Goal: Task Accomplishment & Management: Use online tool/utility

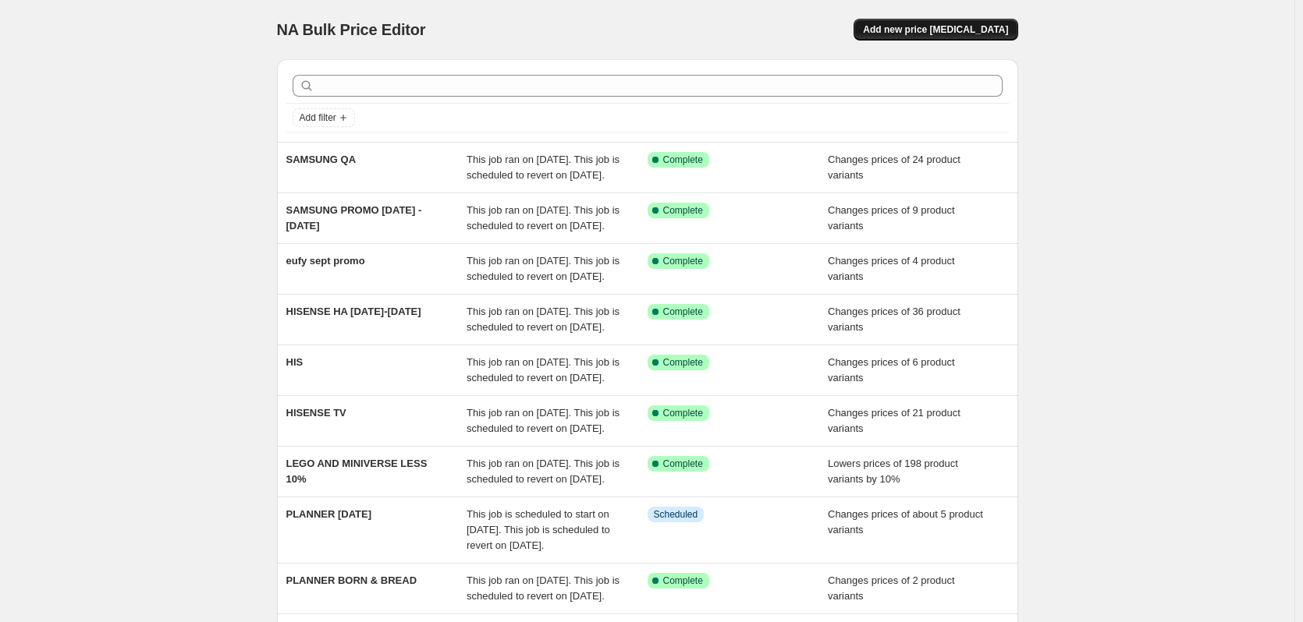
click at [928, 25] on span "Add new price [MEDICAL_DATA]" at bounding box center [935, 29] width 145 height 12
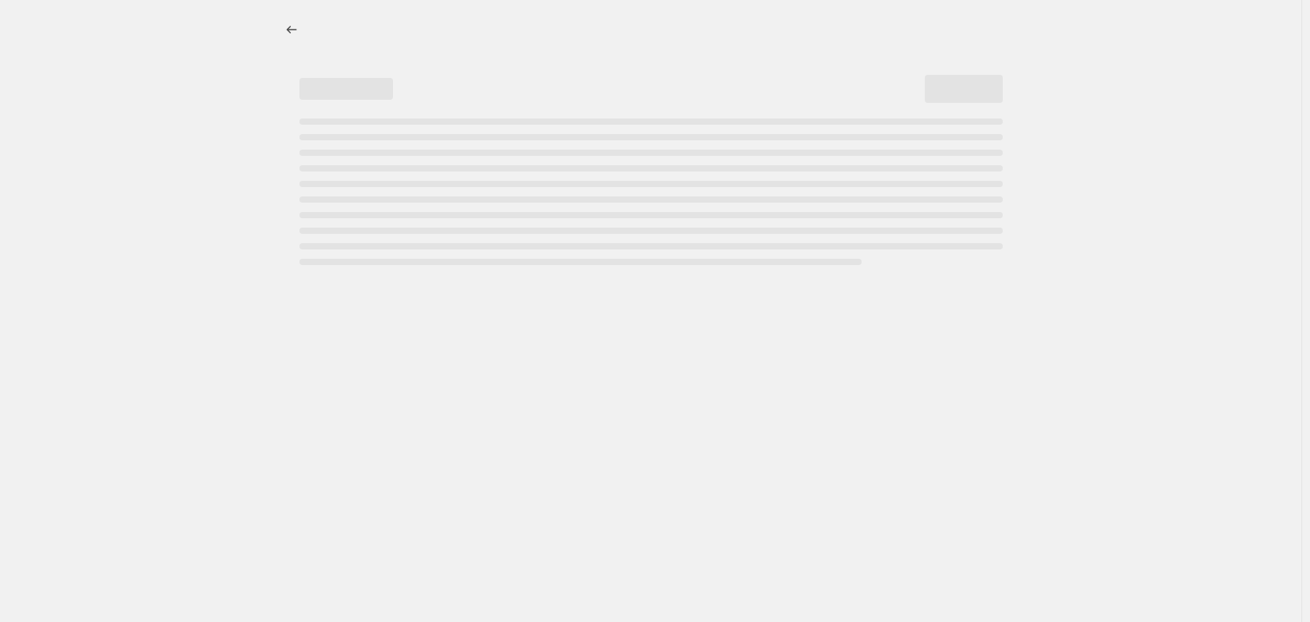
select select "percentage"
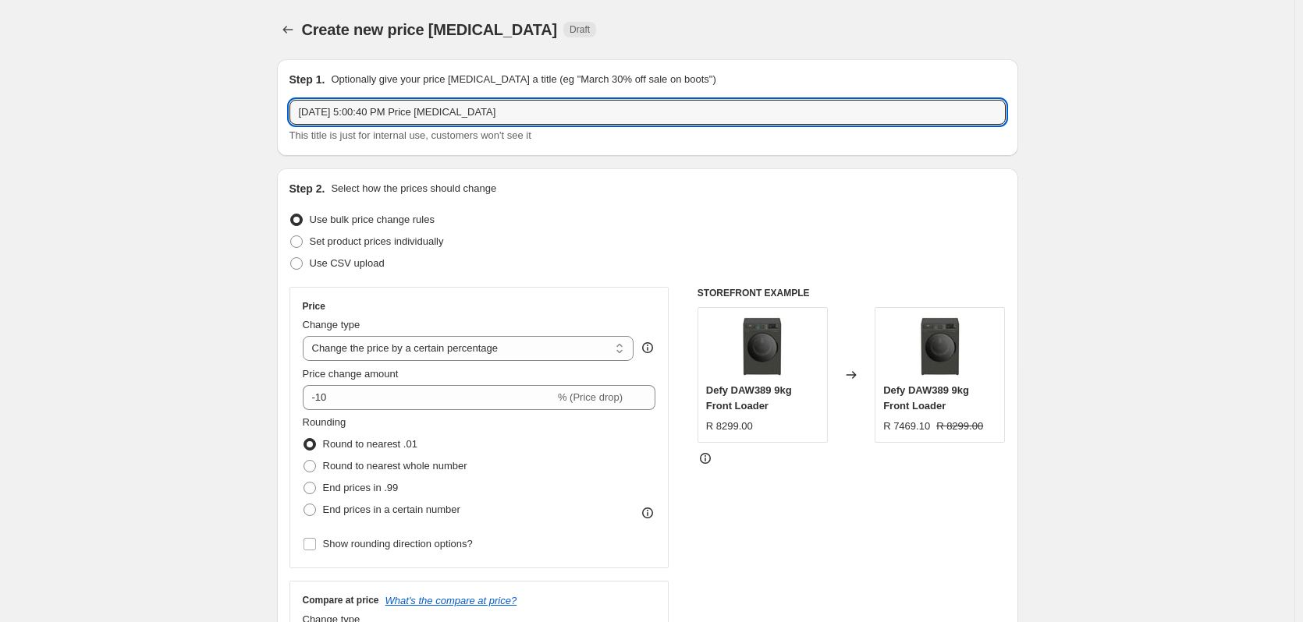
drag, startPoint x: 538, startPoint y: 112, endPoint x: 144, endPoint y: 99, distance: 394.1
type input "LG"
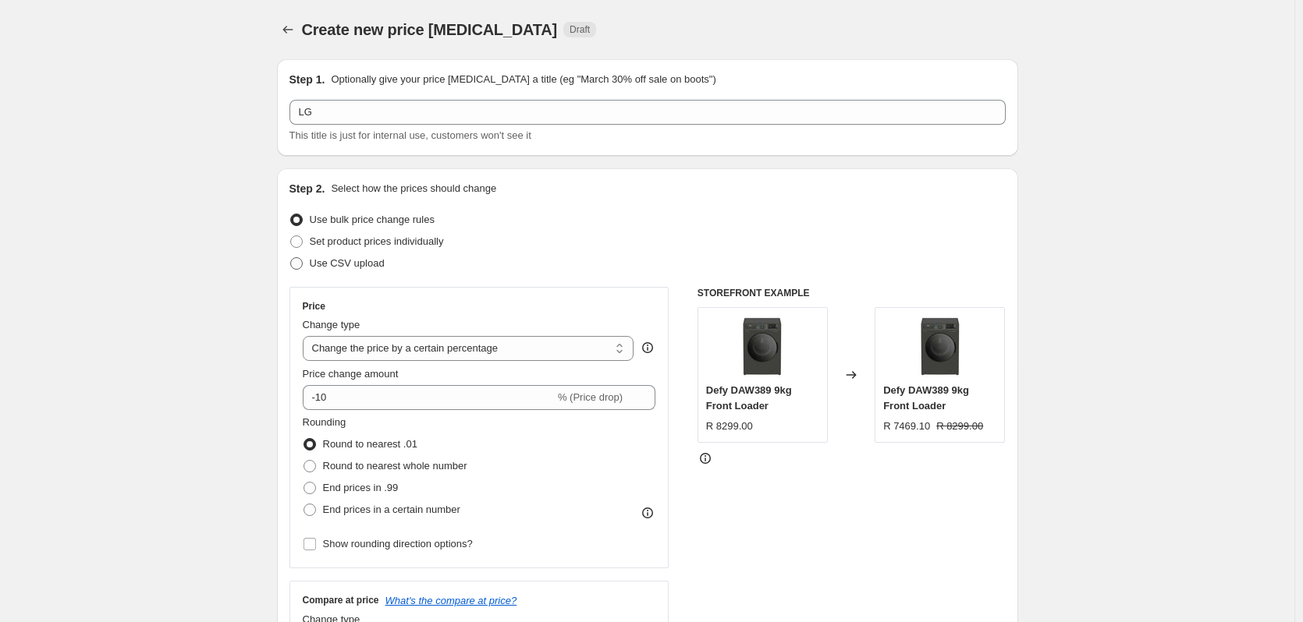
click at [298, 267] on span at bounding box center [296, 263] width 12 height 12
click at [291, 258] on input "Use CSV upload" at bounding box center [290, 257] width 1 height 1
radio input "true"
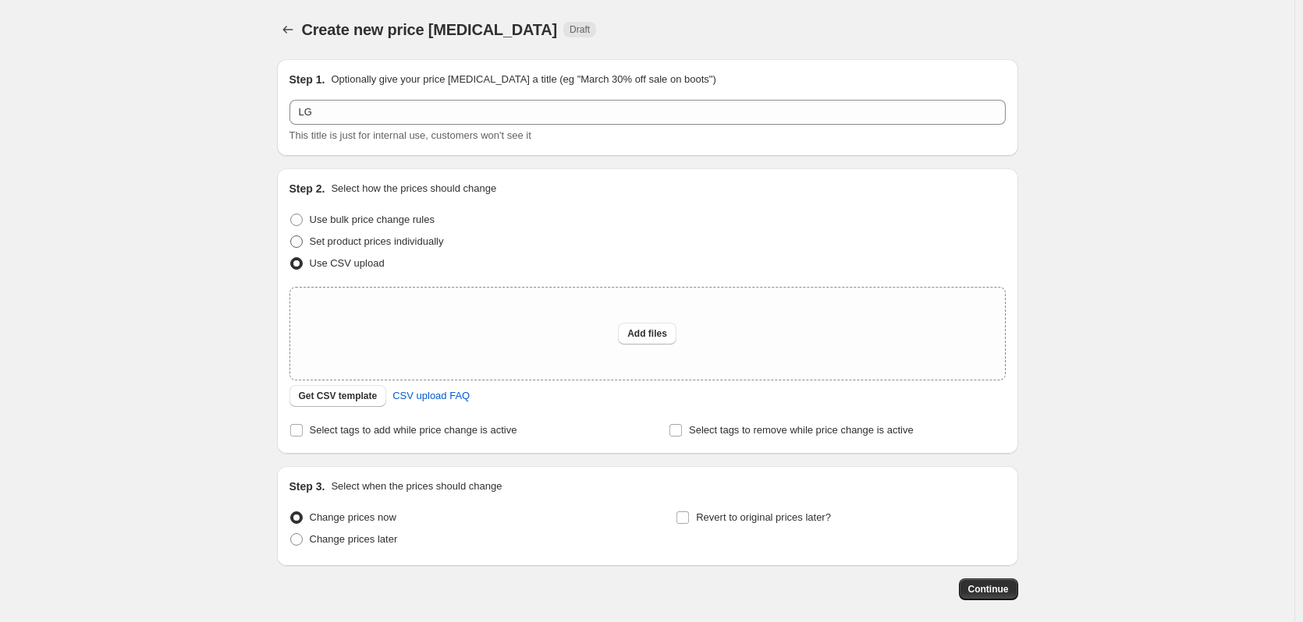
click at [314, 239] on span "Set product prices individually" at bounding box center [377, 242] width 134 height 12
click at [291, 236] on input "Set product prices individually" at bounding box center [290, 236] width 1 height 1
radio input "true"
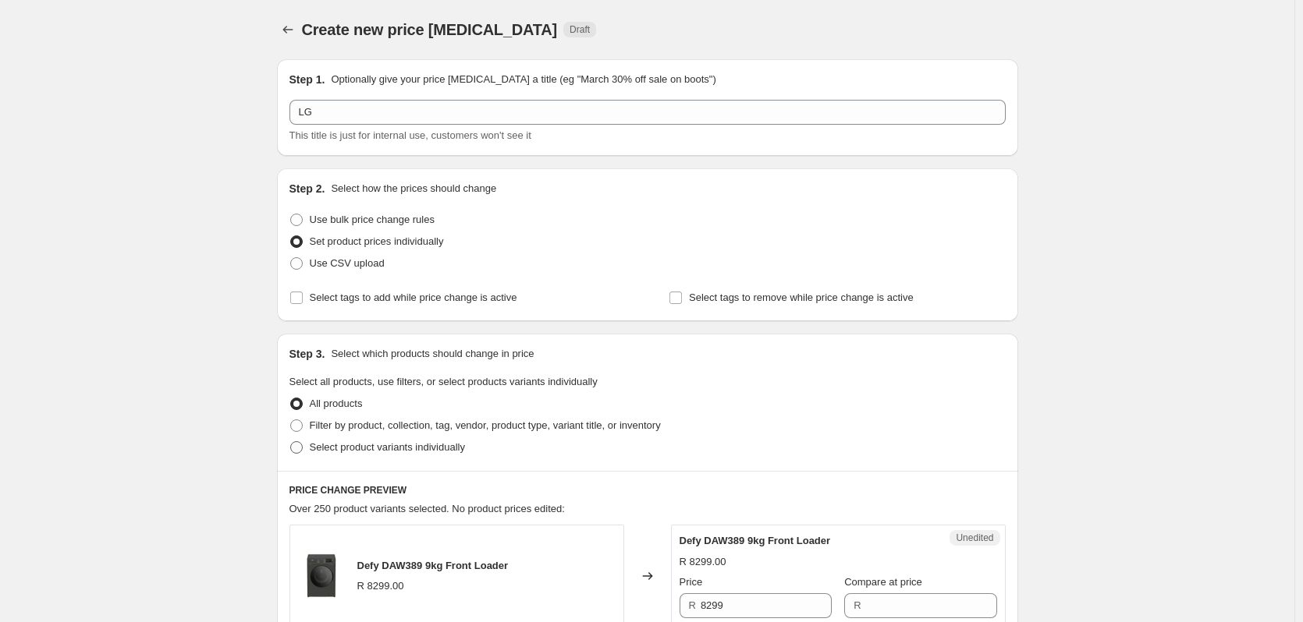
click at [303, 445] on span at bounding box center [296, 447] width 12 height 12
click at [291, 442] on input "Select product variants individually" at bounding box center [290, 441] width 1 height 1
radio input "true"
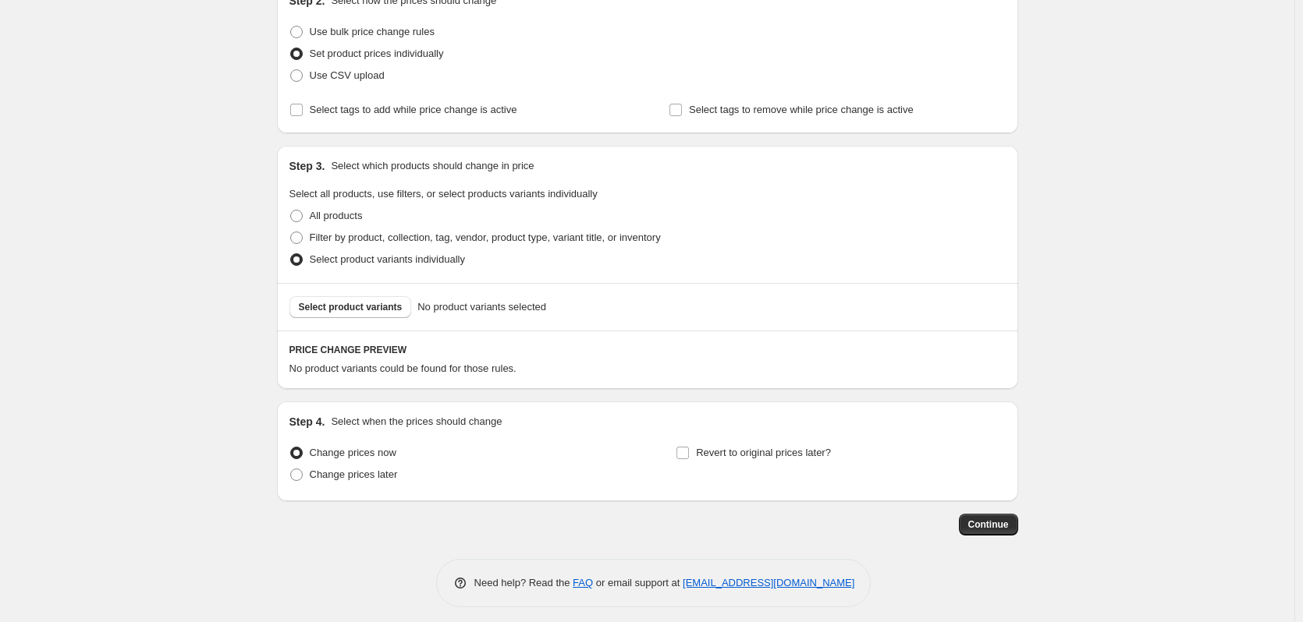
scroll to position [197, 0]
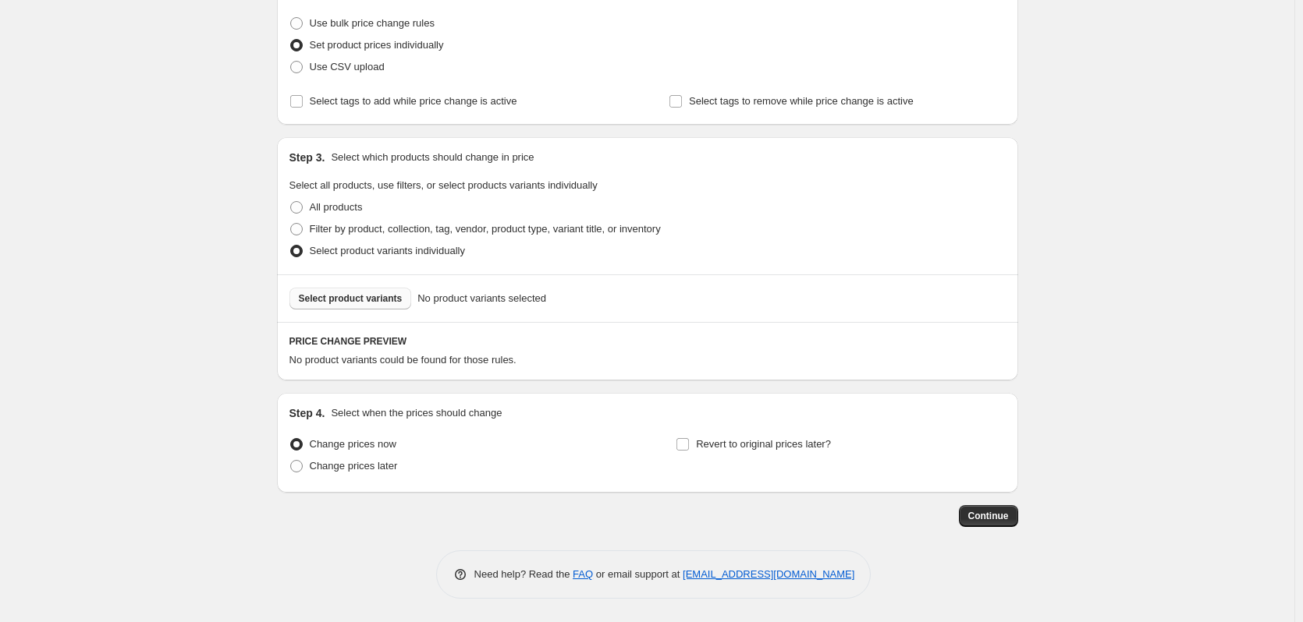
click at [360, 303] on span "Select product variants" at bounding box center [351, 298] width 104 height 12
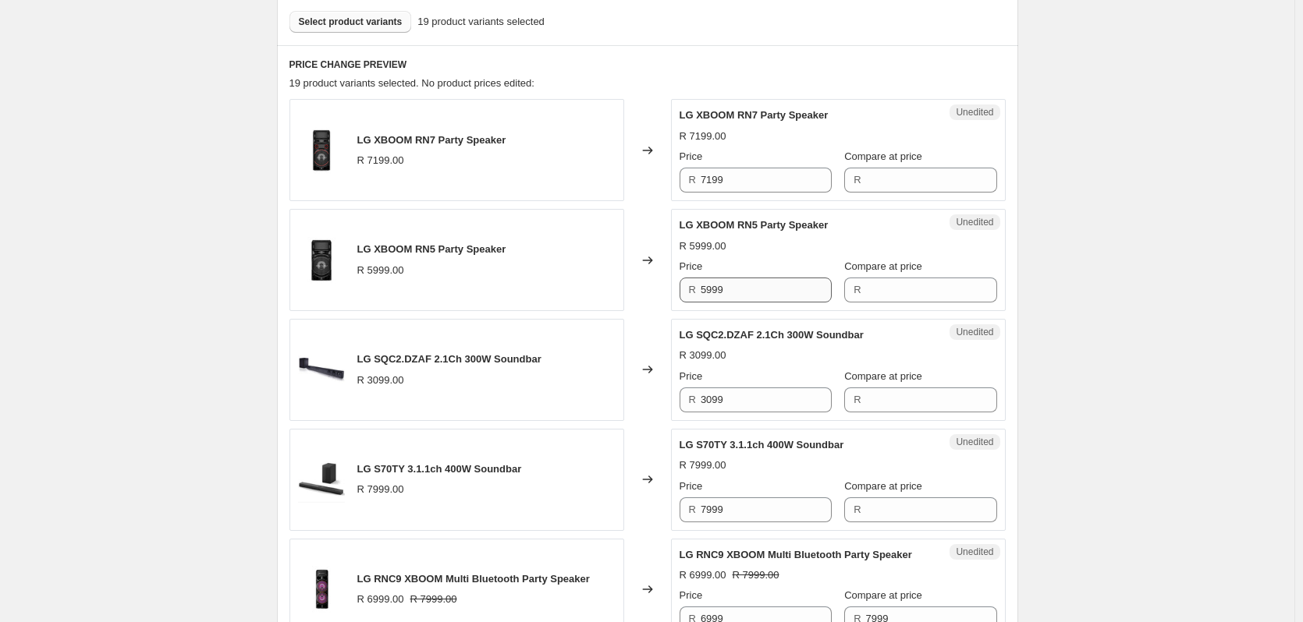
scroll to position [587, 0]
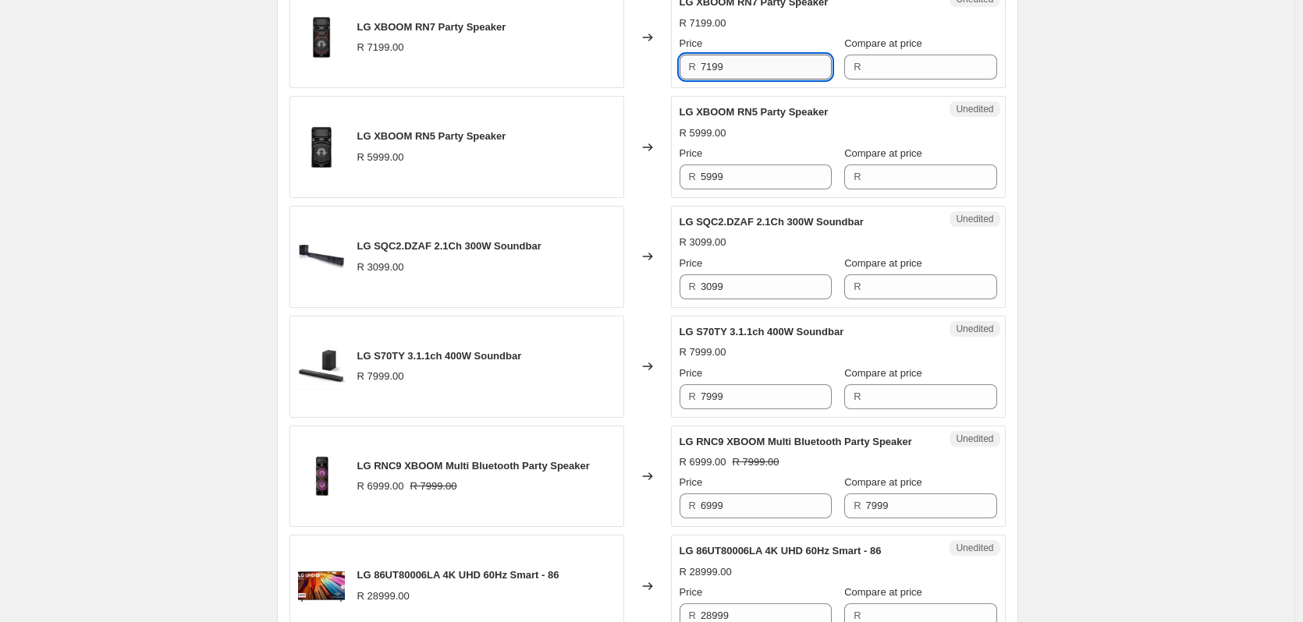
click at [766, 66] on input "7199" at bounding box center [765, 67] width 131 height 25
type input "7199"
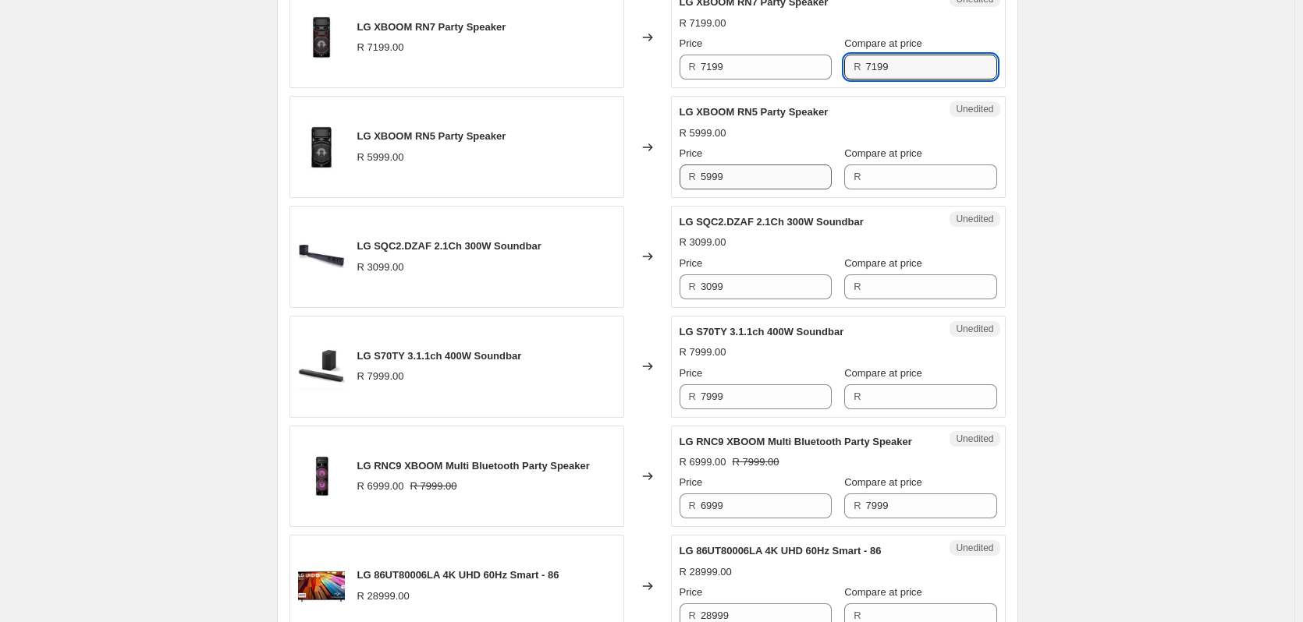
type input "7199"
click at [750, 175] on input "5999" at bounding box center [765, 177] width 131 height 25
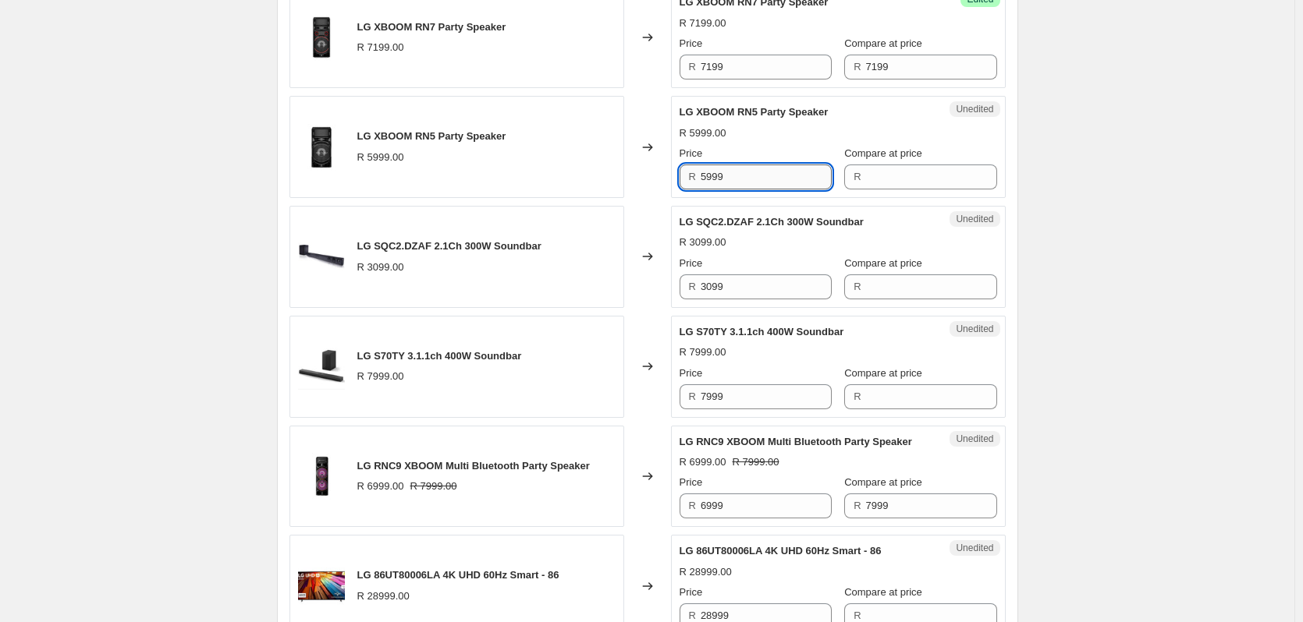
click at [750, 175] on input "5999" at bounding box center [765, 177] width 131 height 25
type input "5999"
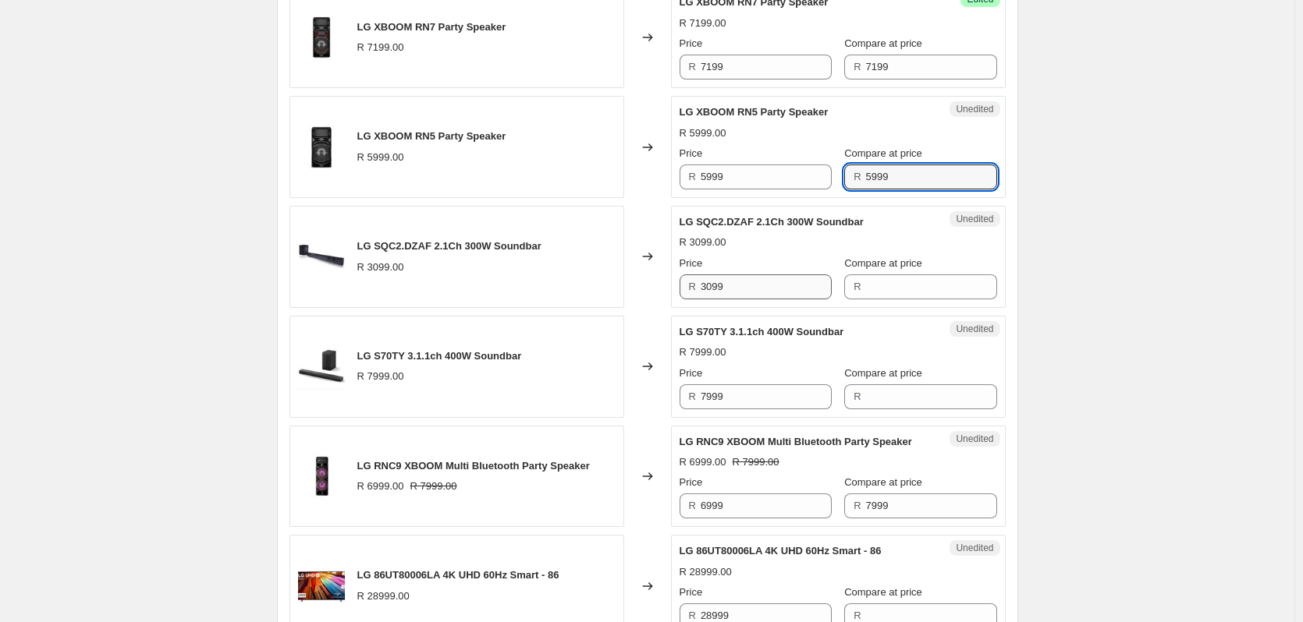
type input "5999"
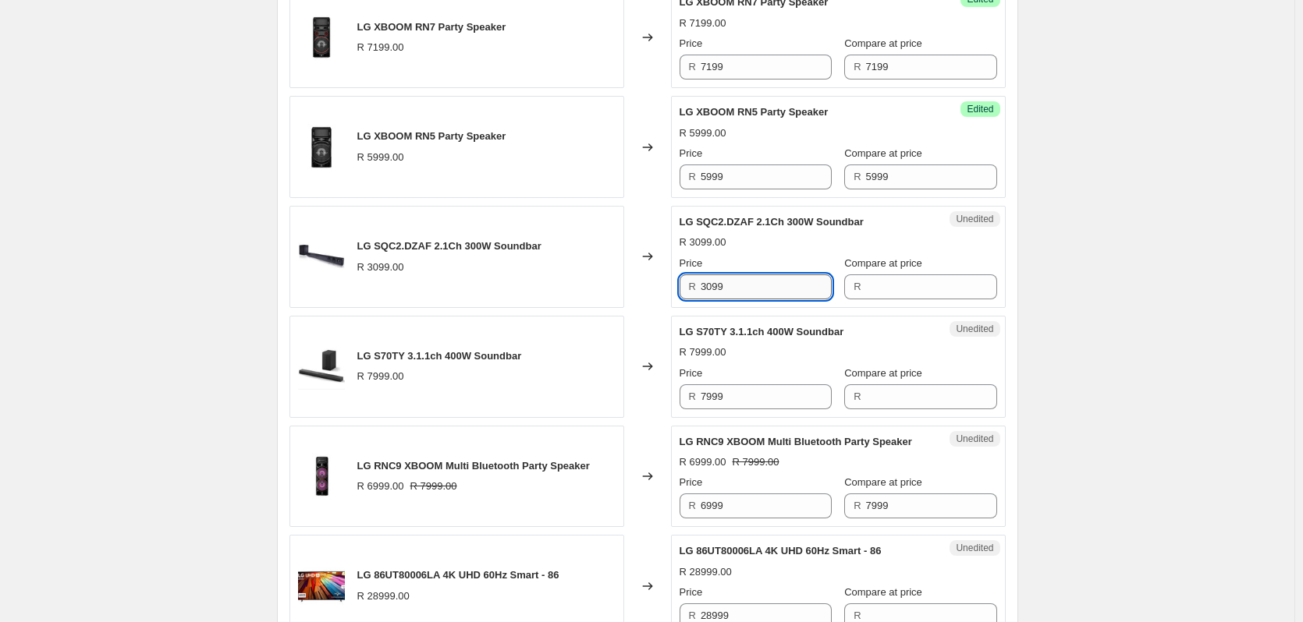
click at [732, 284] on input "3099" at bounding box center [765, 287] width 131 height 25
type input "3099"
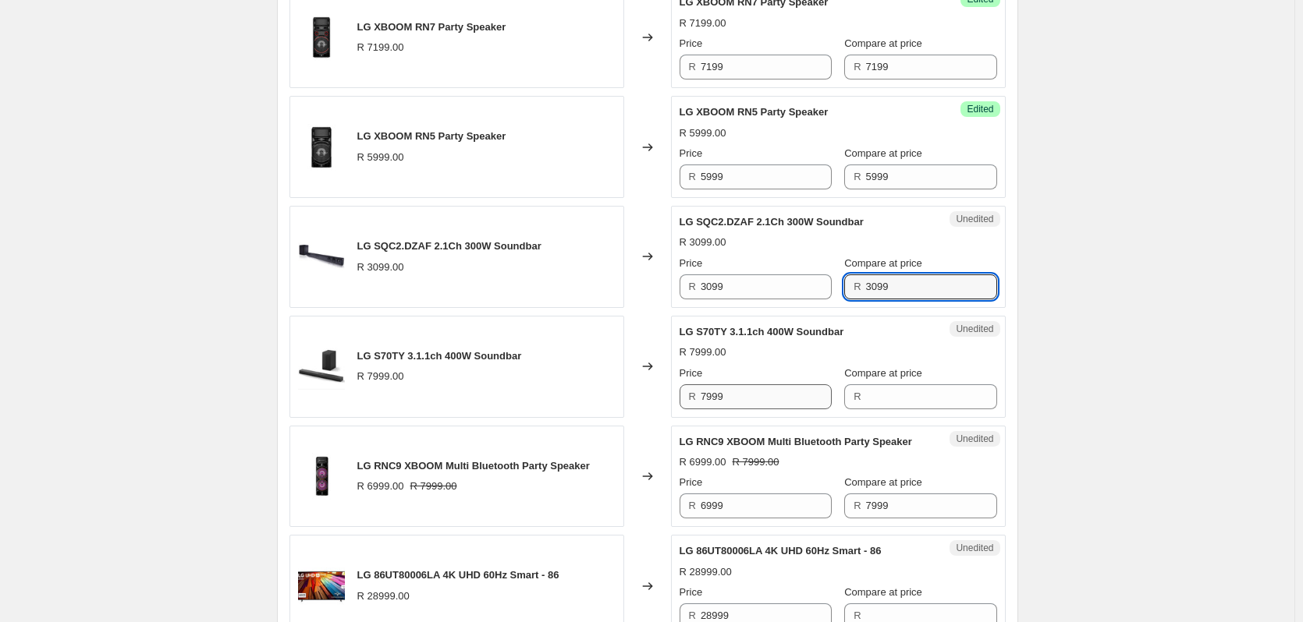
type input "3099"
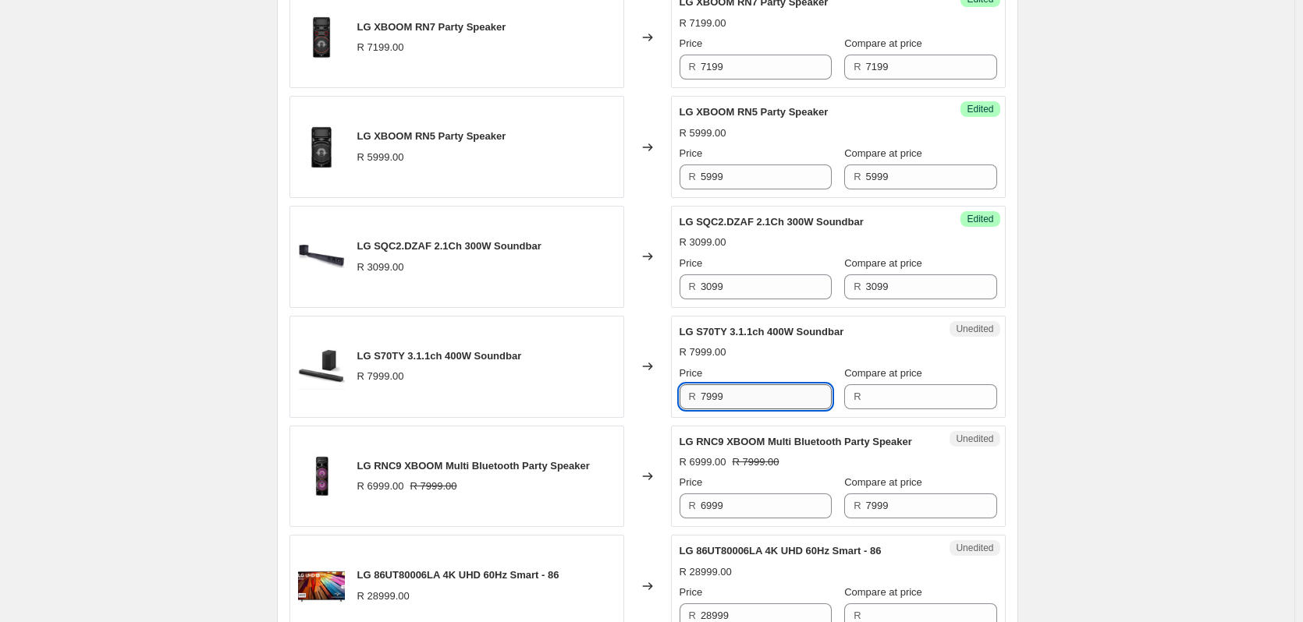
click at [757, 392] on input "7999" at bounding box center [765, 397] width 131 height 25
type input "7999"
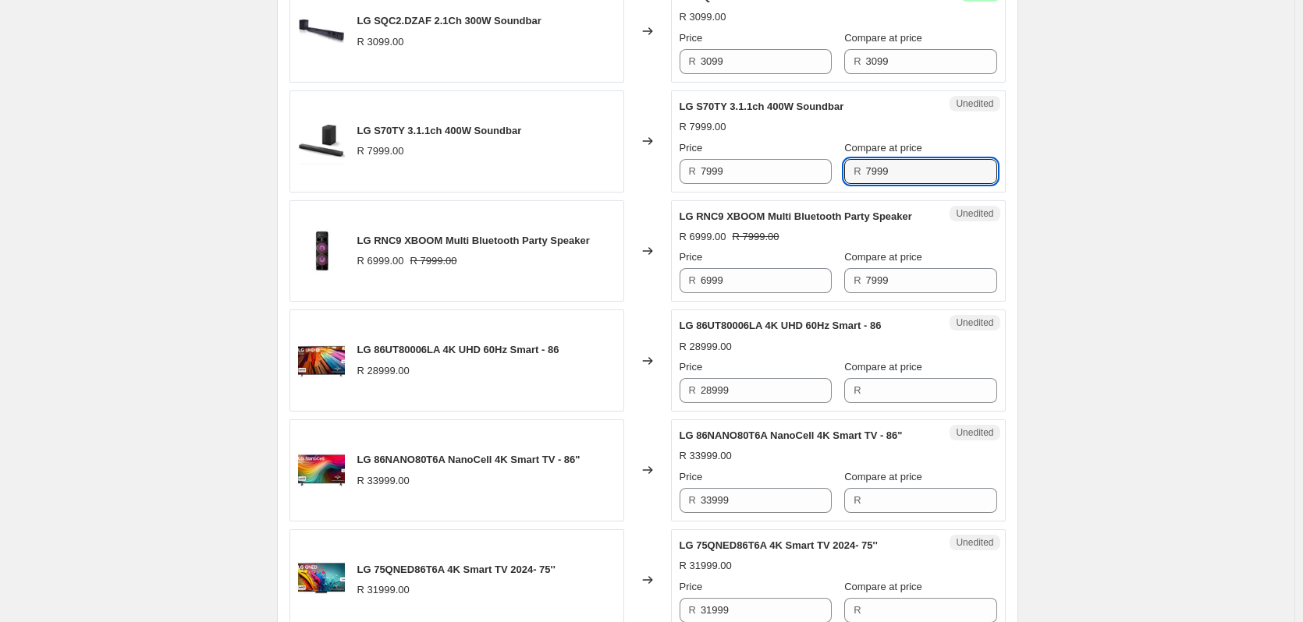
scroll to position [821, 0]
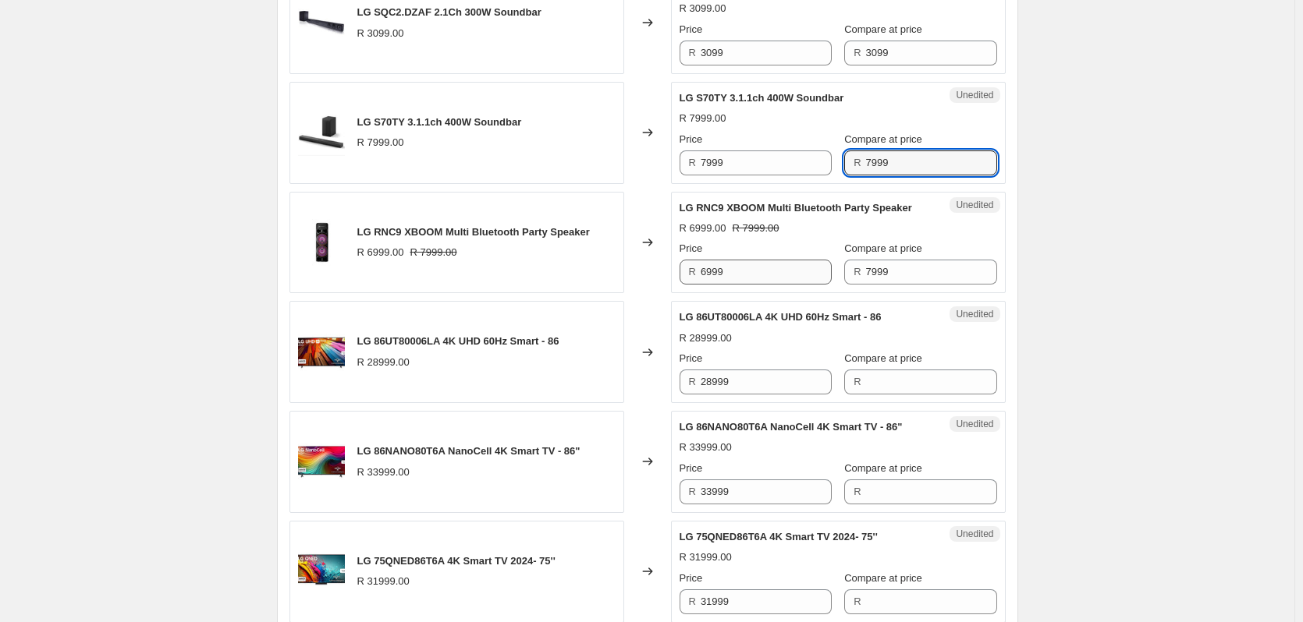
type input "7999"
click at [734, 285] on input "6999" at bounding box center [765, 272] width 131 height 25
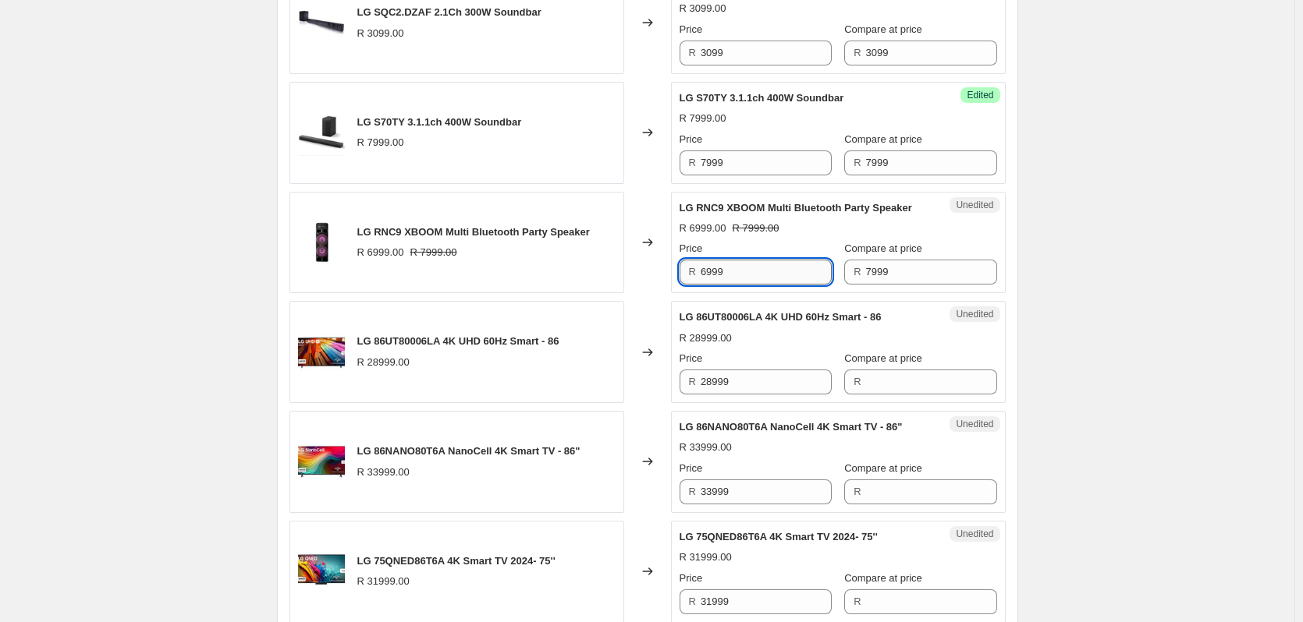
click at [734, 285] on input "6999" at bounding box center [765, 272] width 131 height 25
type input "6599"
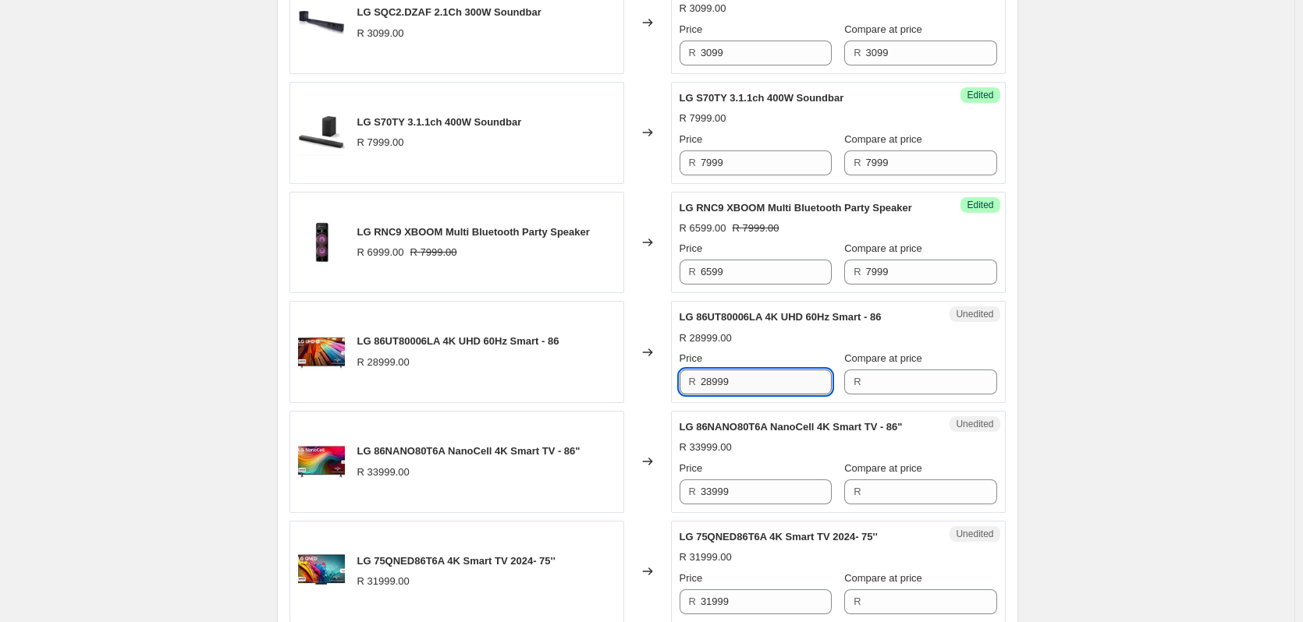
click at [775, 395] on input "28999" at bounding box center [765, 382] width 131 height 25
type input "28999"
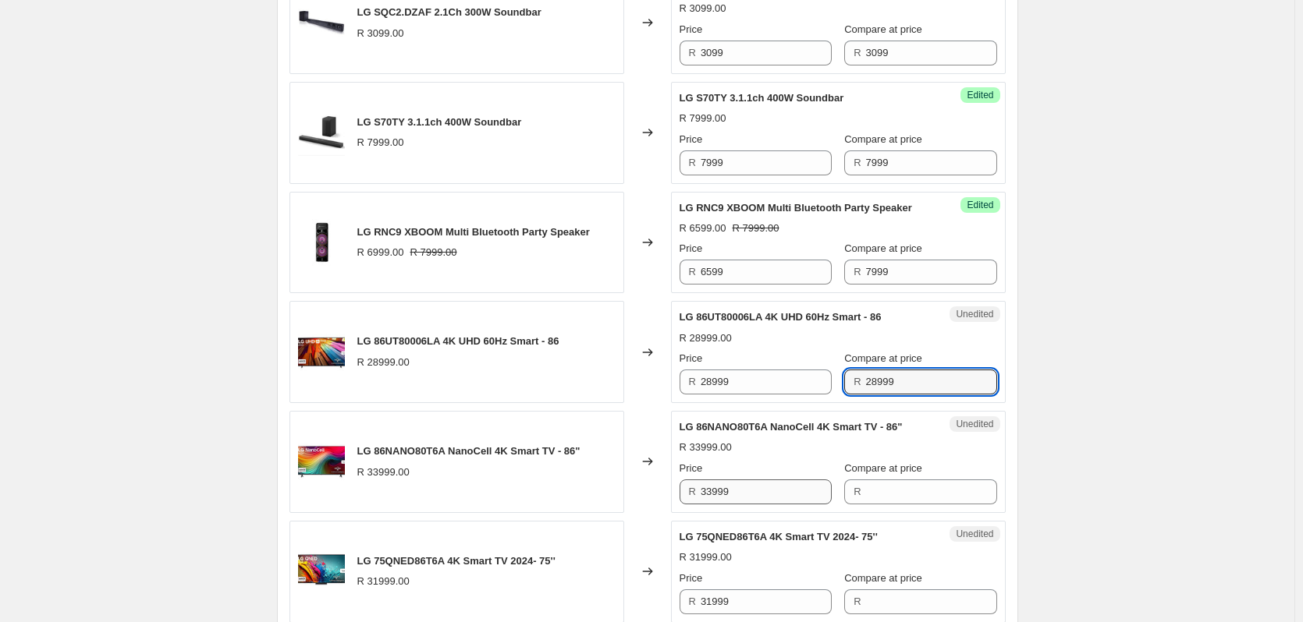
type input "28999"
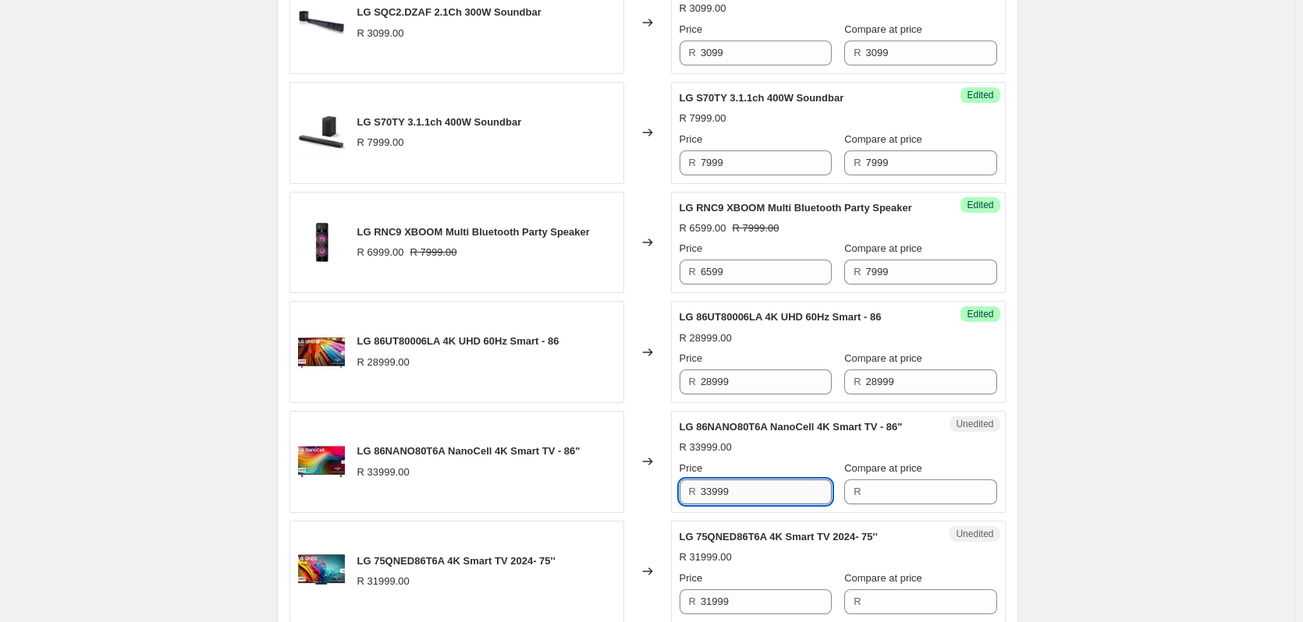
click at [755, 505] on input "33999" at bounding box center [765, 492] width 131 height 25
type input "33999"
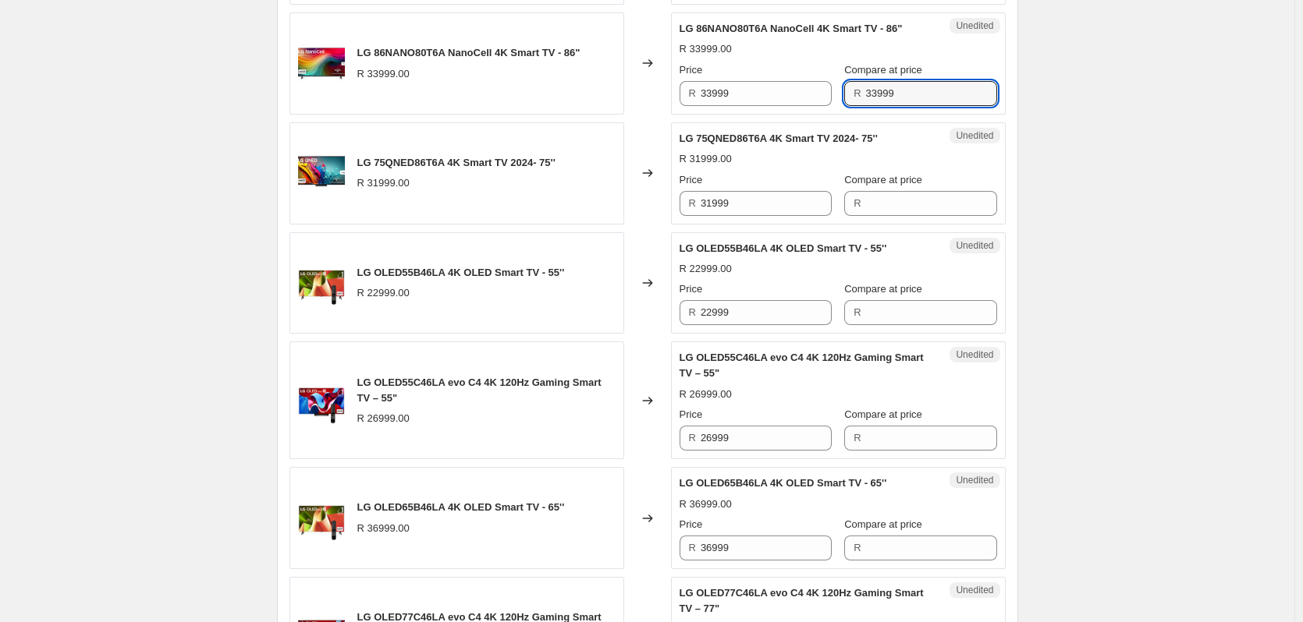
scroll to position [1289, 0]
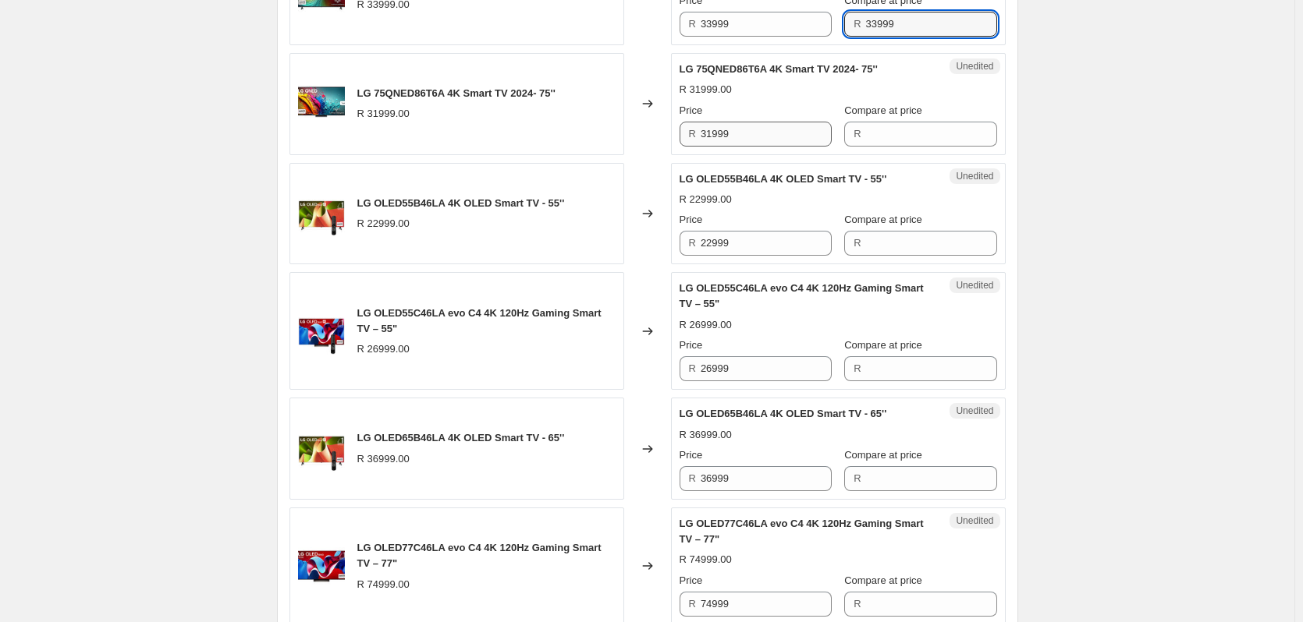
type input "33999"
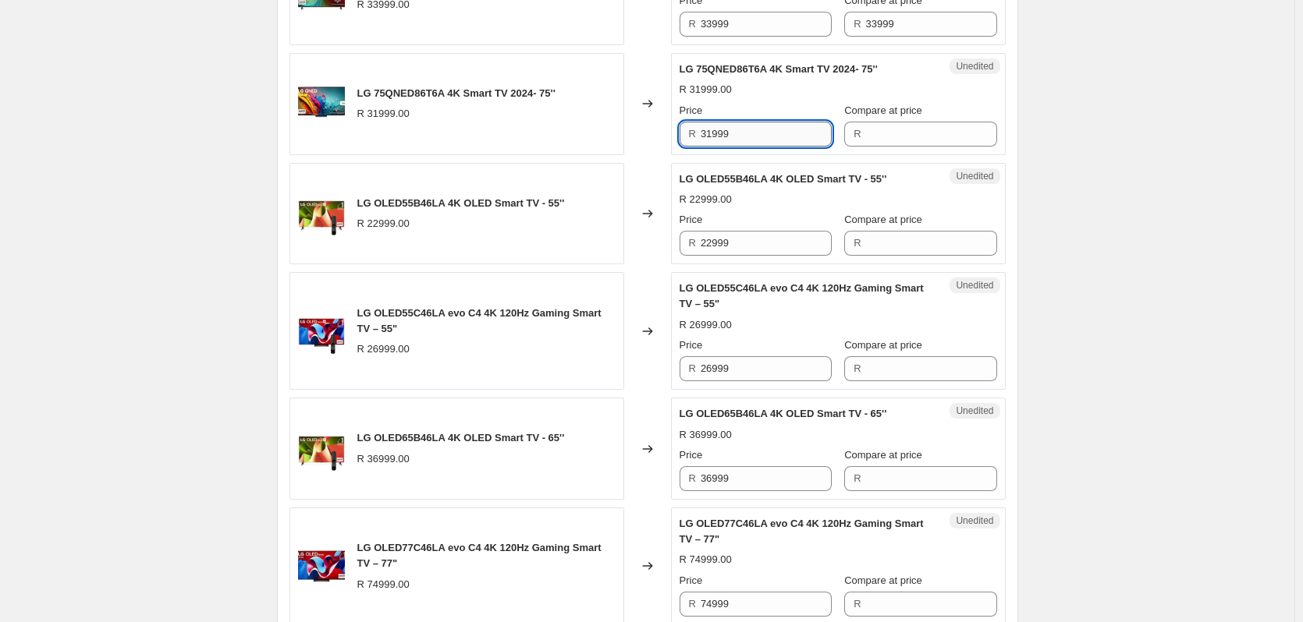
click at [751, 147] on input "31999" at bounding box center [765, 134] width 131 height 25
type input "31999"
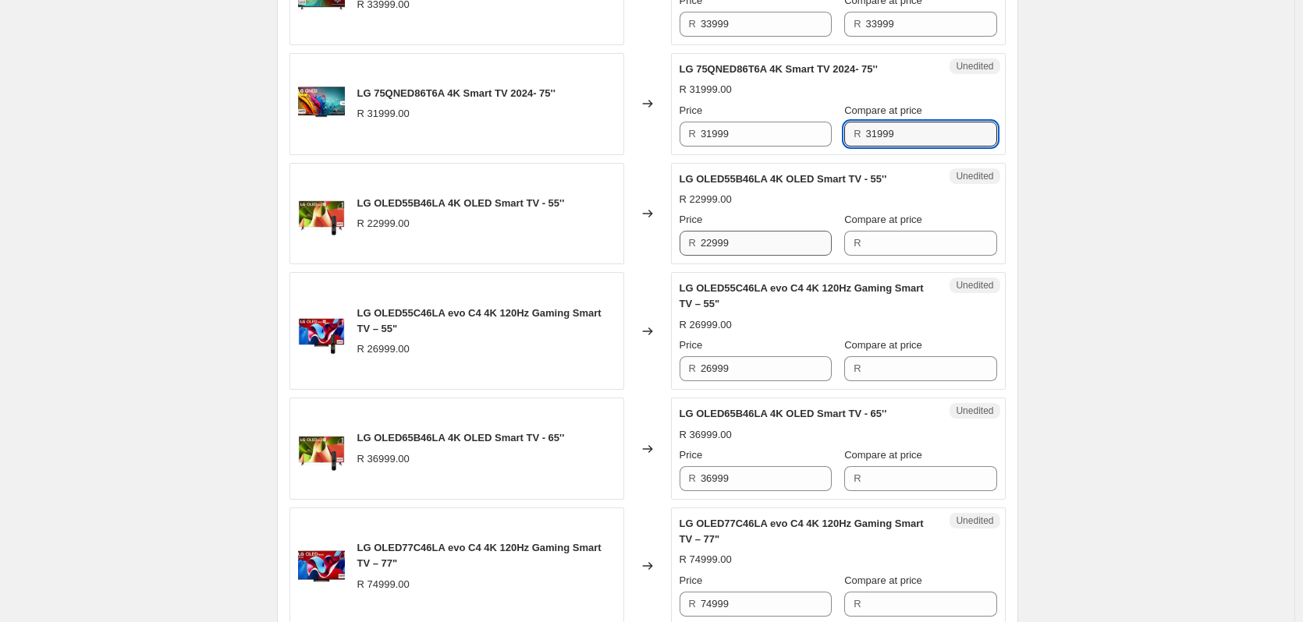
type input "31999"
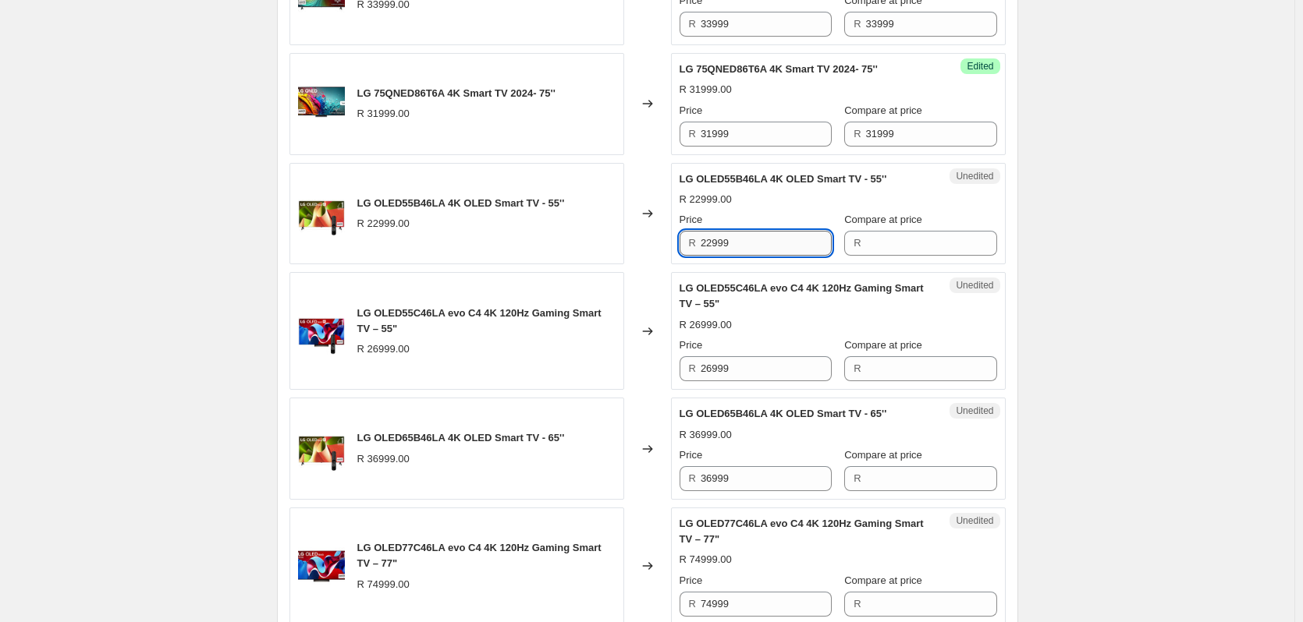
click at [750, 256] on input "22999" at bounding box center [765, 243] width 131 height 25
type input "22999"
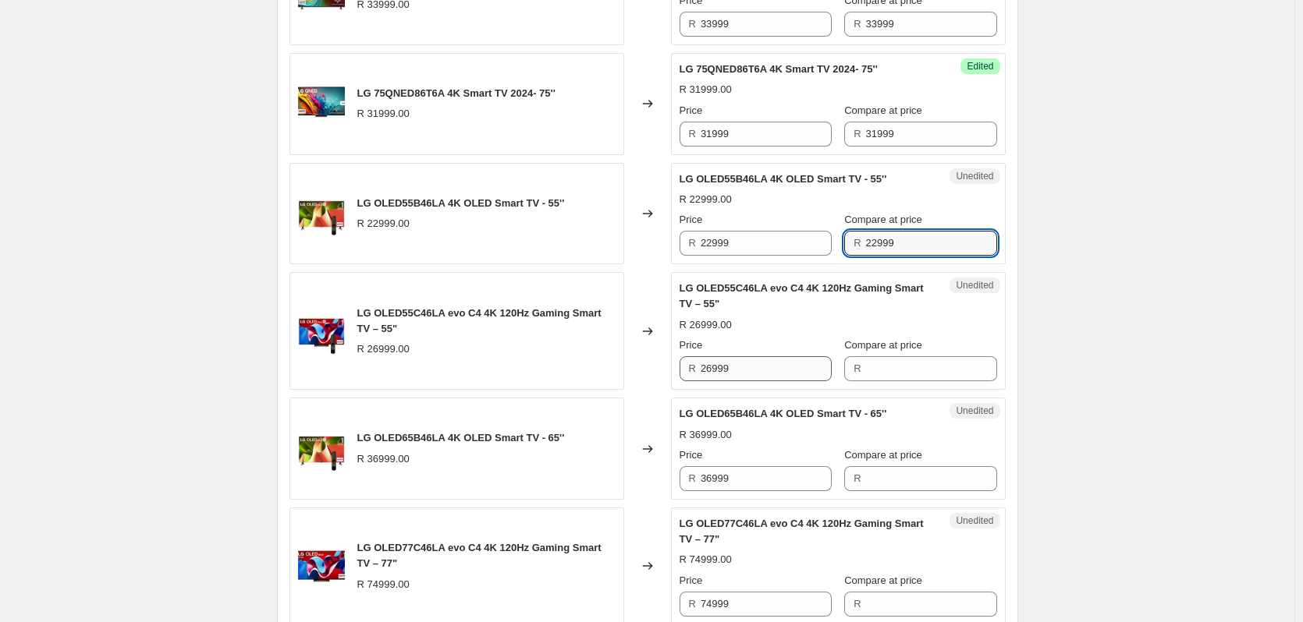
type input "22999"
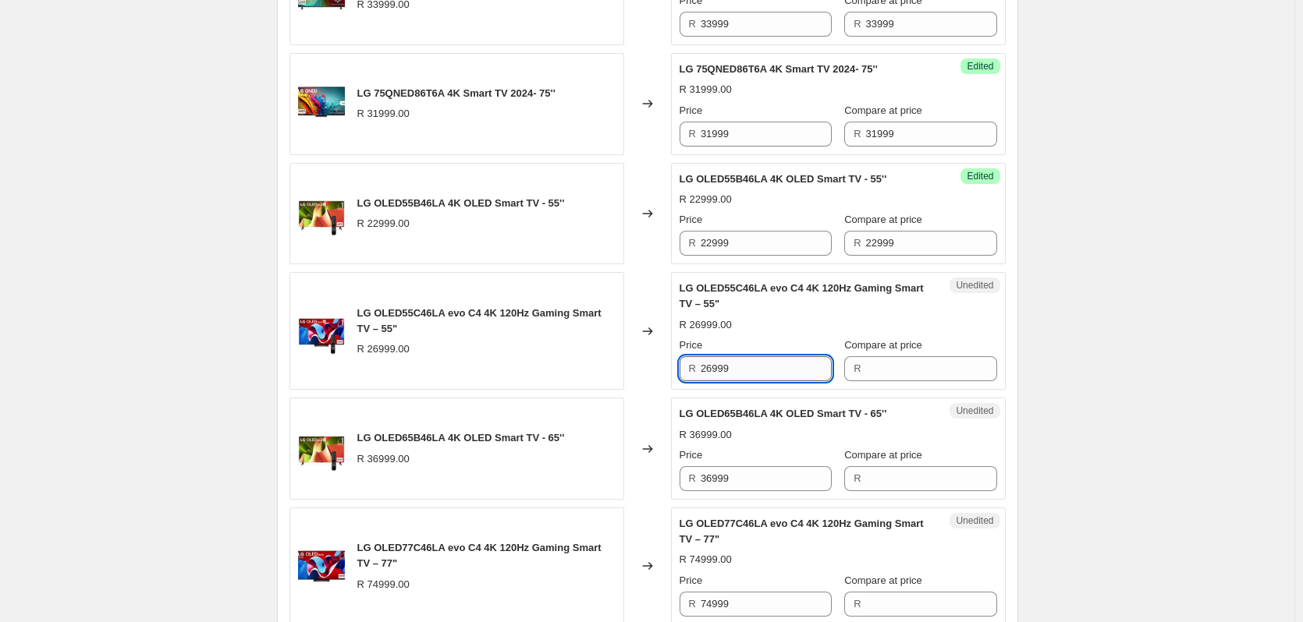
click at [757, 381] on input "26999" at bounding box center [765, 368] width 131 height 25
type input "26999"
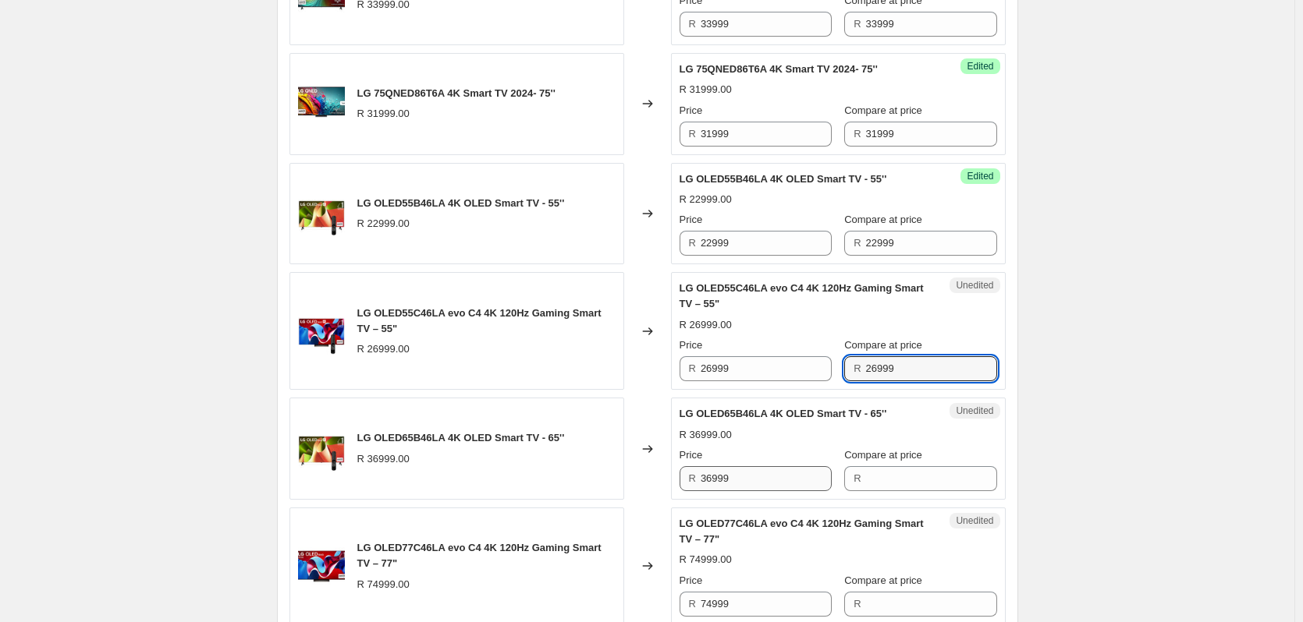
type input "26999"
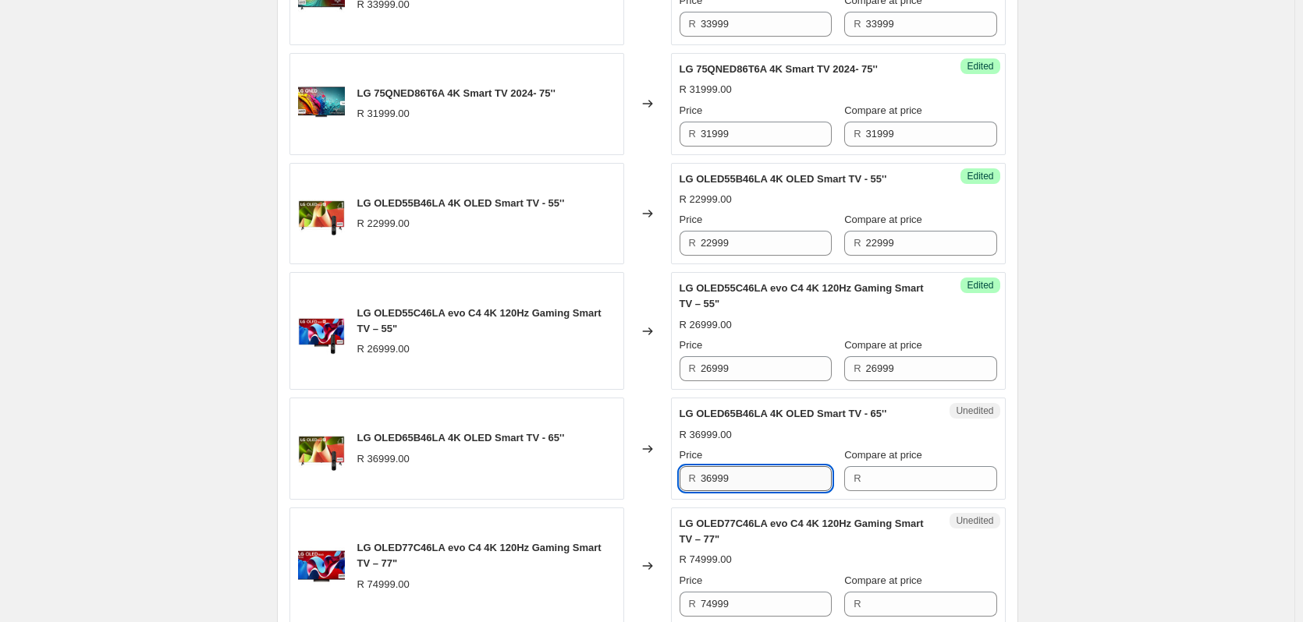
click at [737, 491] on input "36999" at bounding box center [765, 478] width 131 height 25
type input "36999"
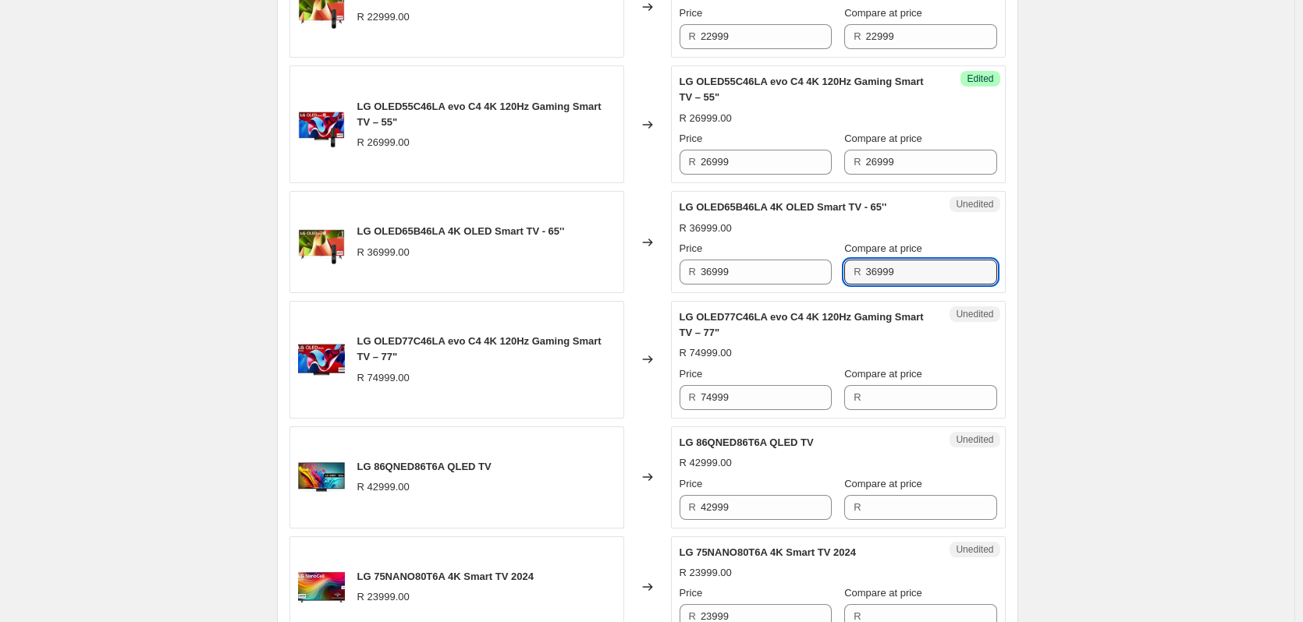
scroll to position [1523, 0]
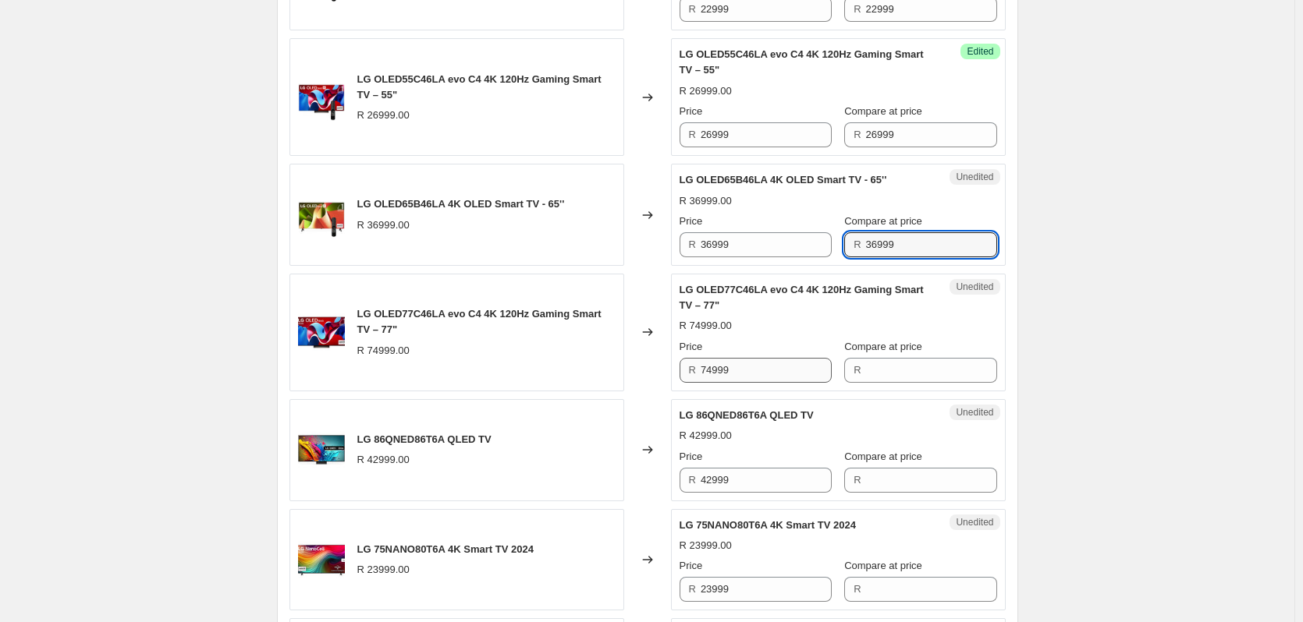
type input "36999"
click at [760, 383] on input "74999" at bounding box center [765, 370] width 131 height 25
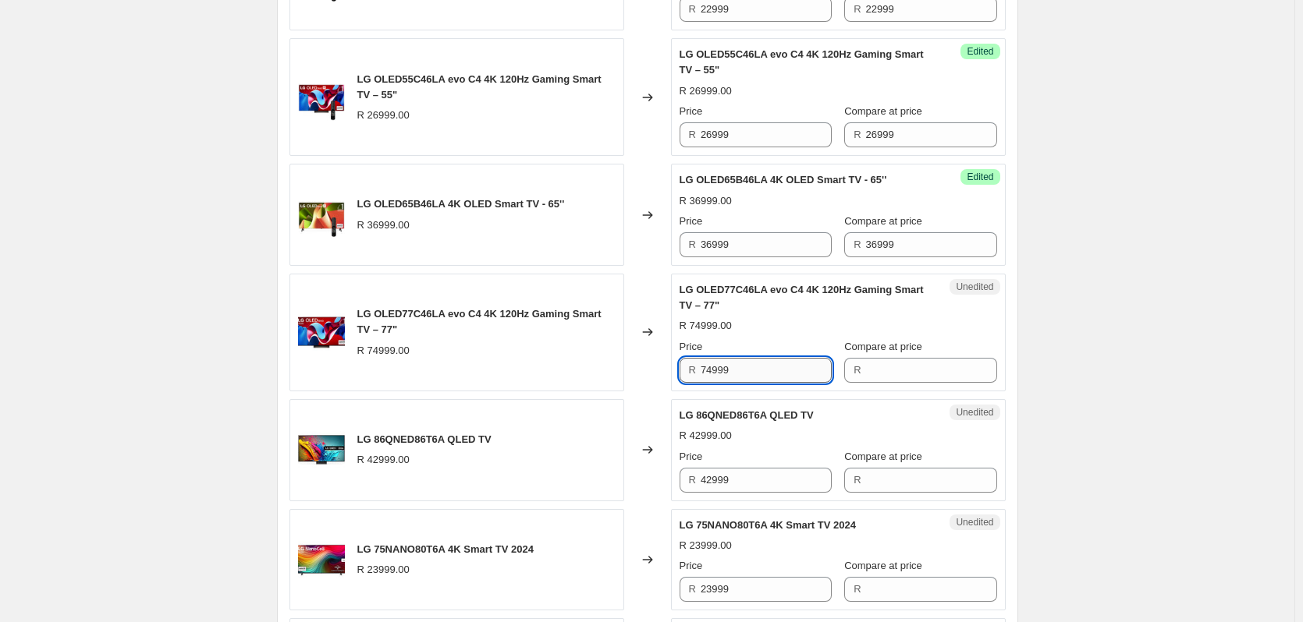
click at [760, 383] on input "74999" at bounding box center [765, 370] width 131 height 25
type input "74999"
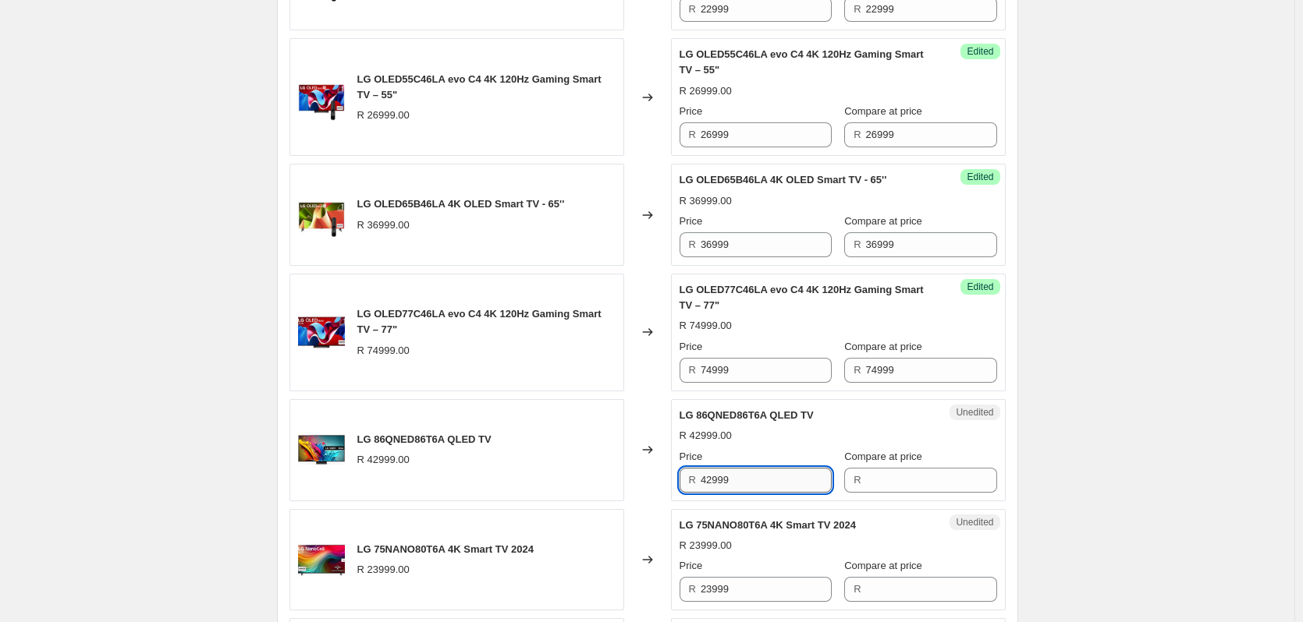
click at [775, 493] on input "42999" at bounding box center [765, 480] width 131 height 25
type input "42999"
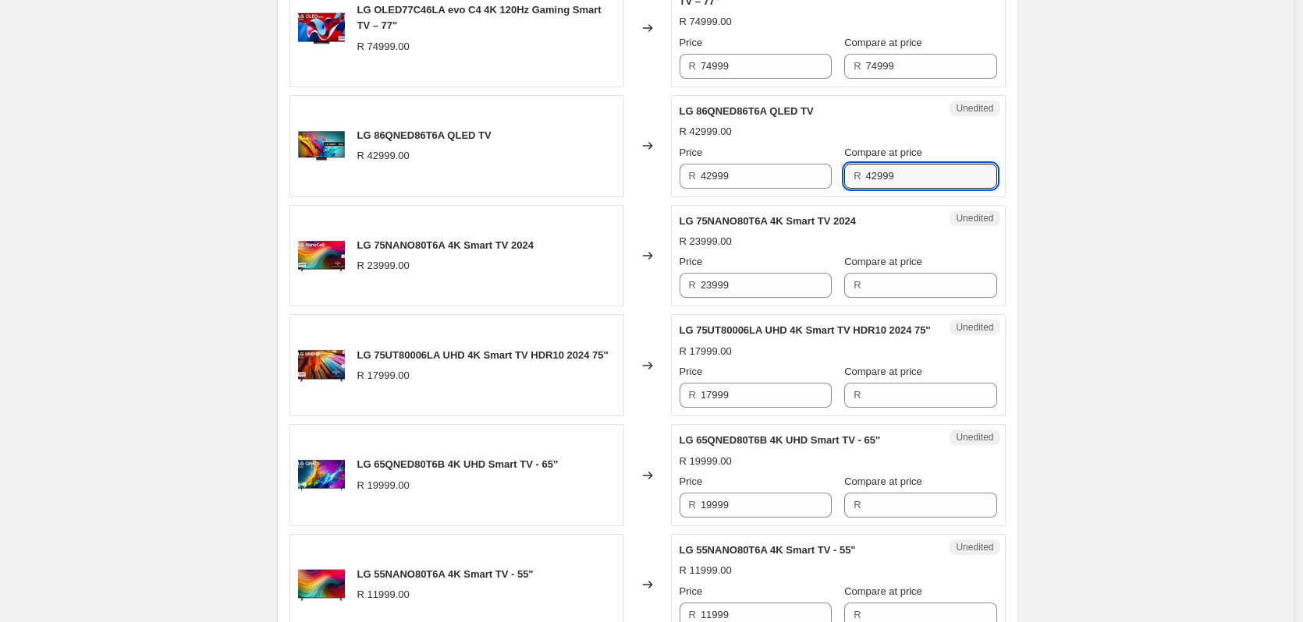
scroll to position [1835, 0]
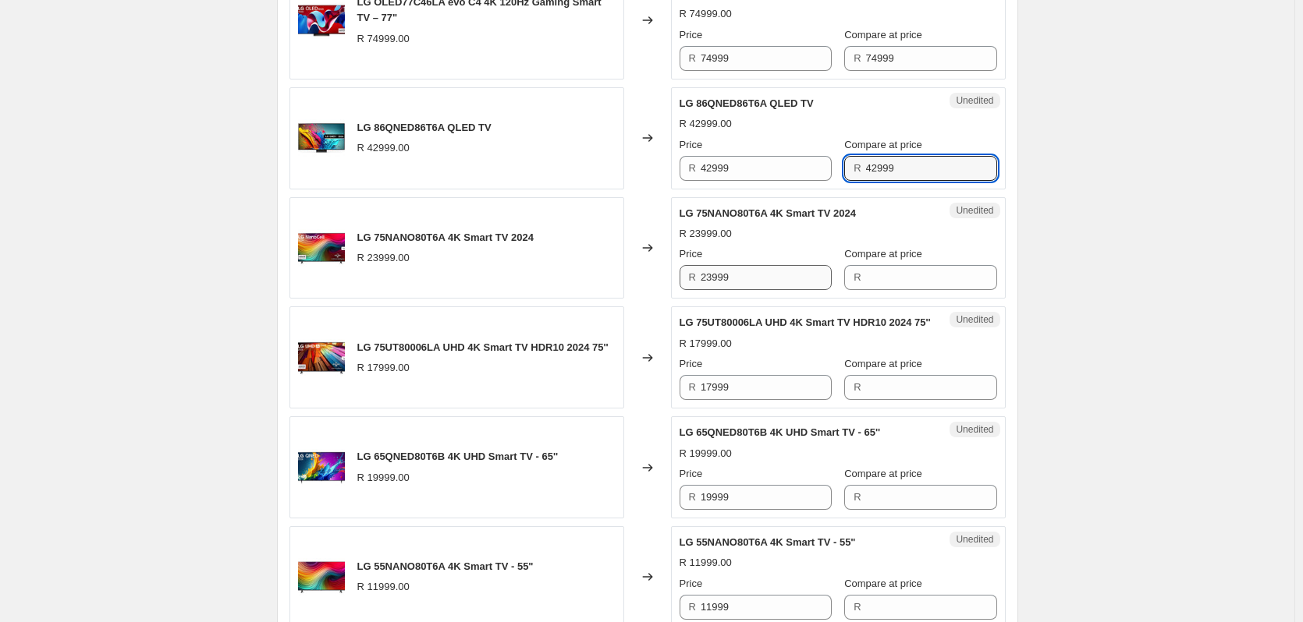
type input "42999"
click at [760, 290] on input "23999" at bounding box center [765, 277] width 131 height 25
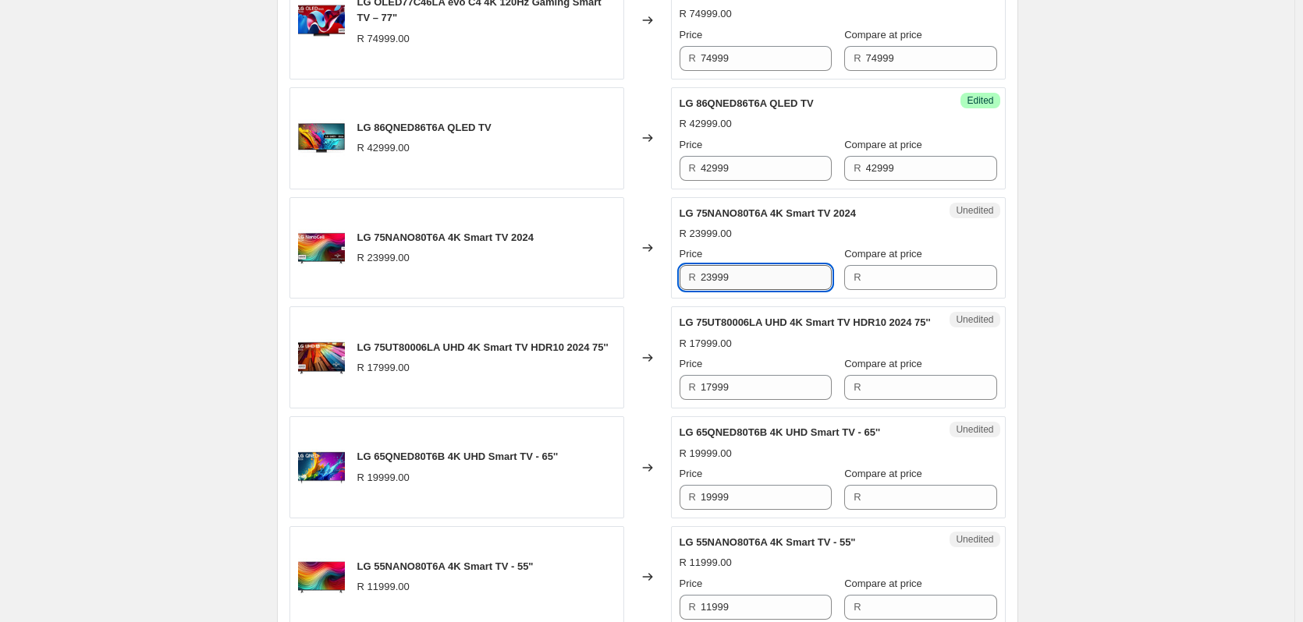
click at [760, 290] on input "23999" at bounding box center [765, 277] width 131 height 25
type input "23999"
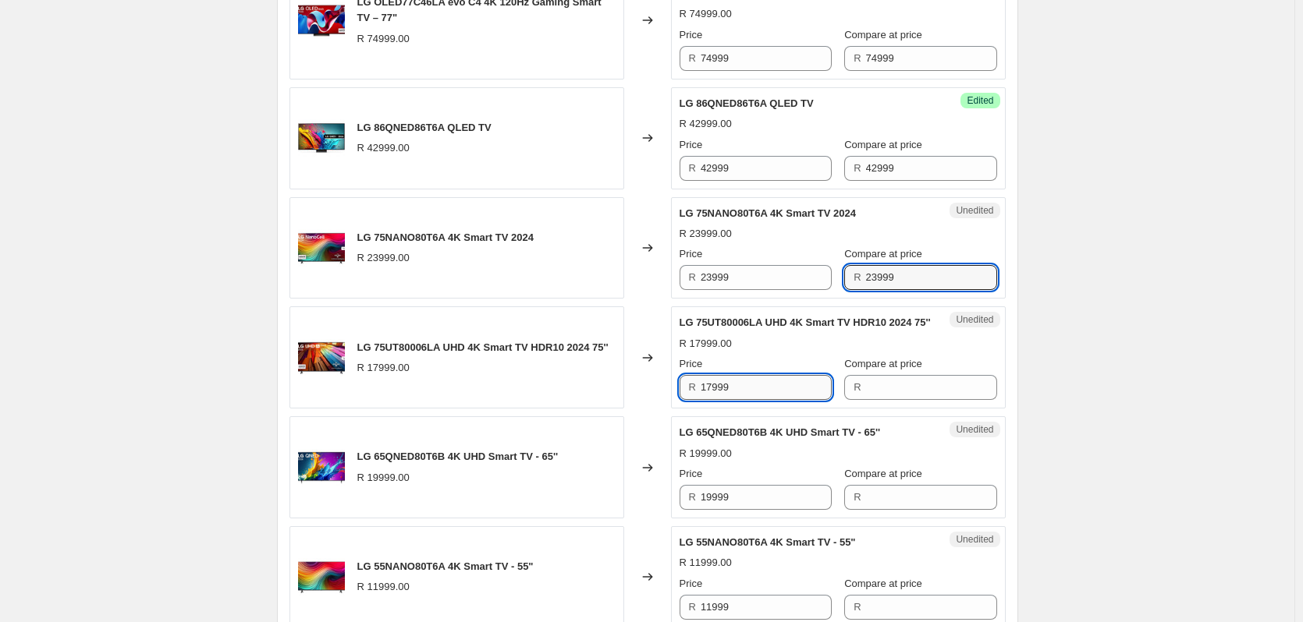
click at [743, 400] on input "17999" at bounding box center [765, 387] width 131 height 25
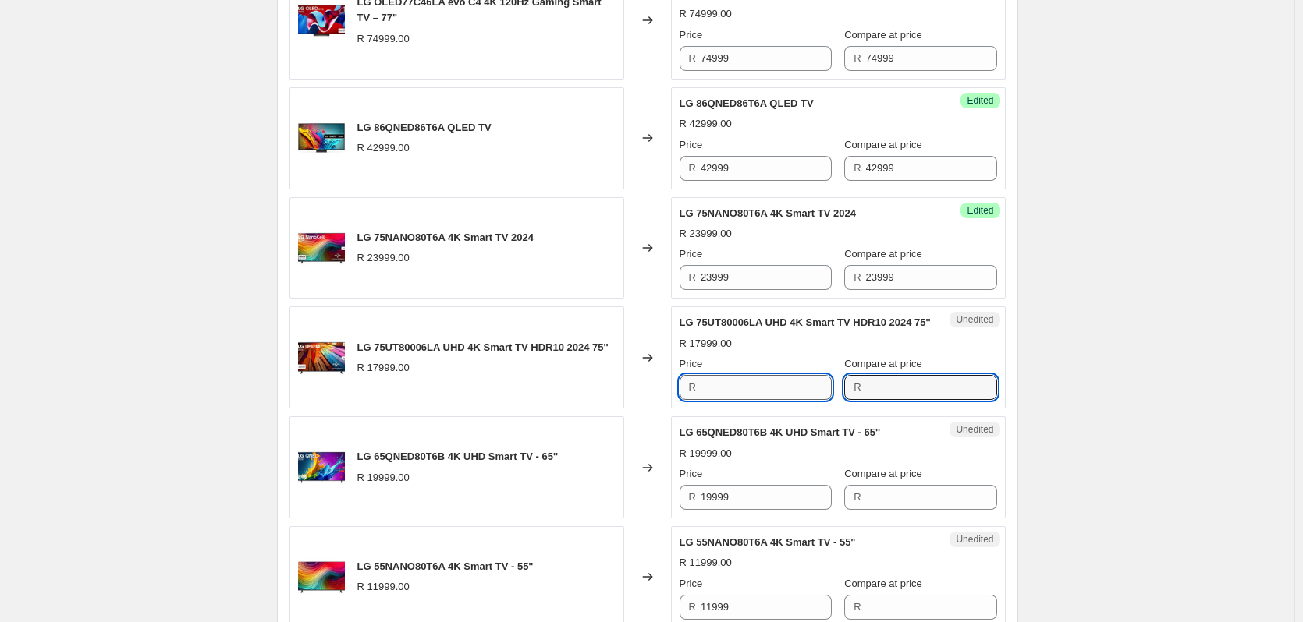
type input "17999"
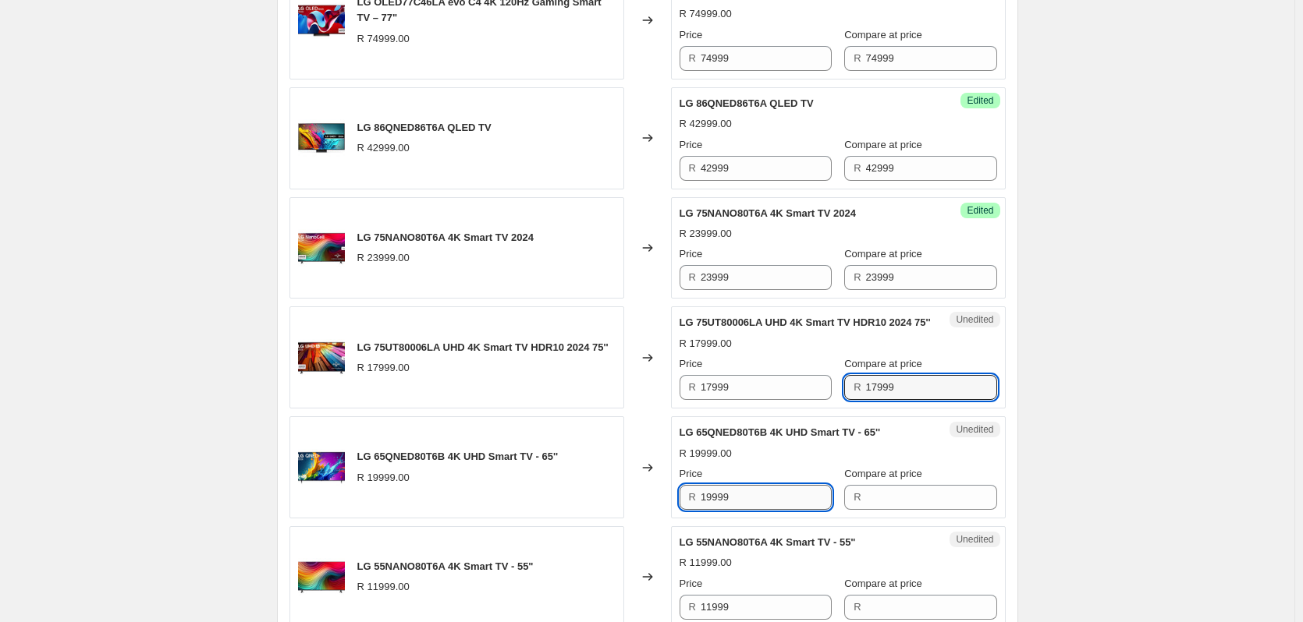
click at [739, 510] on input "19999" at bounding box center [765, 497] width 131 height 25
click at [738, 510] on input "19999" at bounding box center [765, 497] width 131 height 25
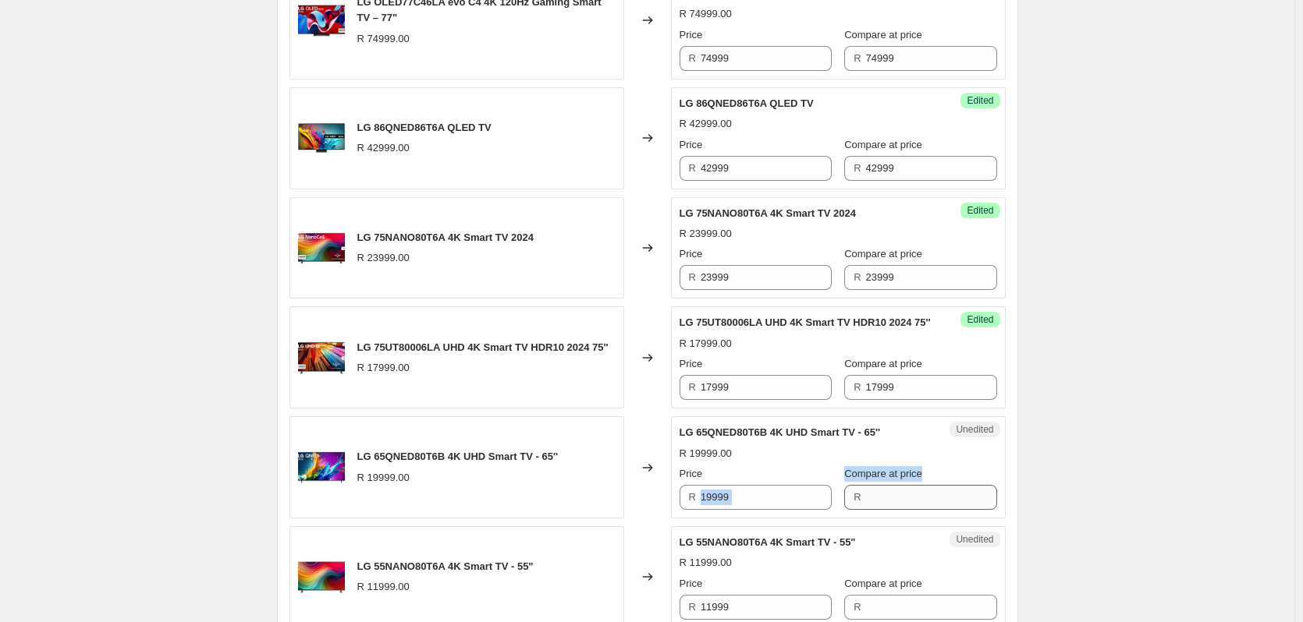
drag, startPoint x: 831, startPoint y: 520, endPoint x: 860, endPoint y: 535, distance: 31.8
click at [860, 510] on div "Price R 19999 Compare at price R" at bounding box center [837, 488] width 317 height 44
click at [771, 510] on input "19999" at bounding box center [765, 497] width 131 height 25
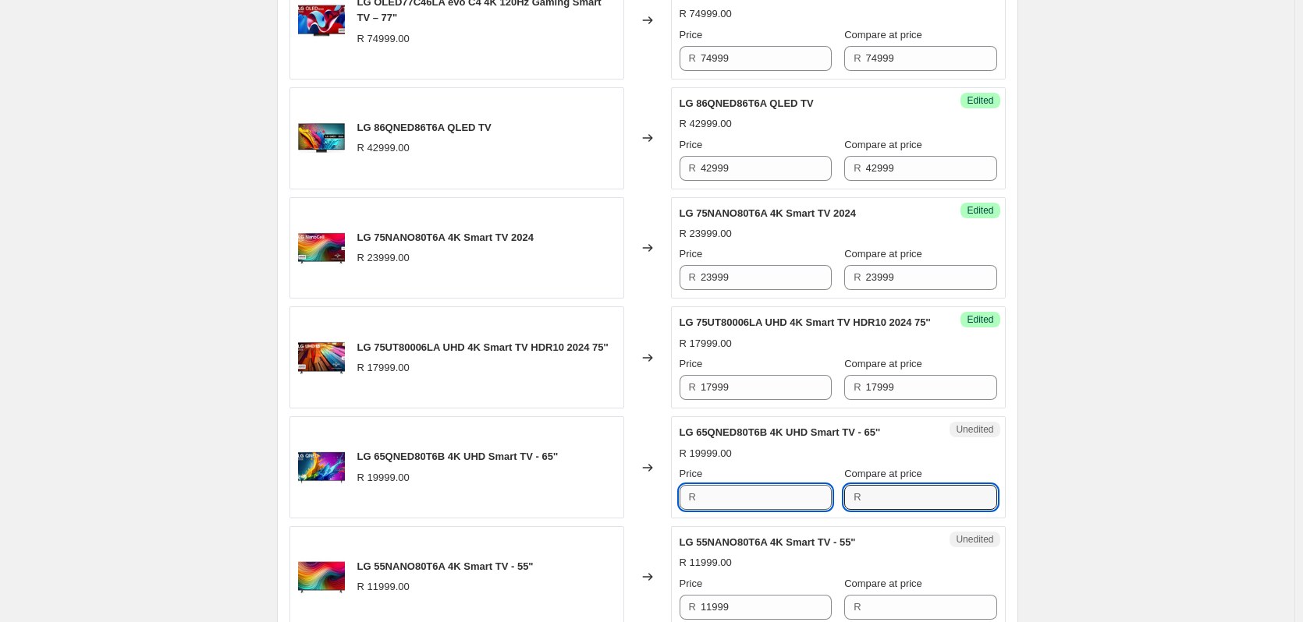
type input "19999"
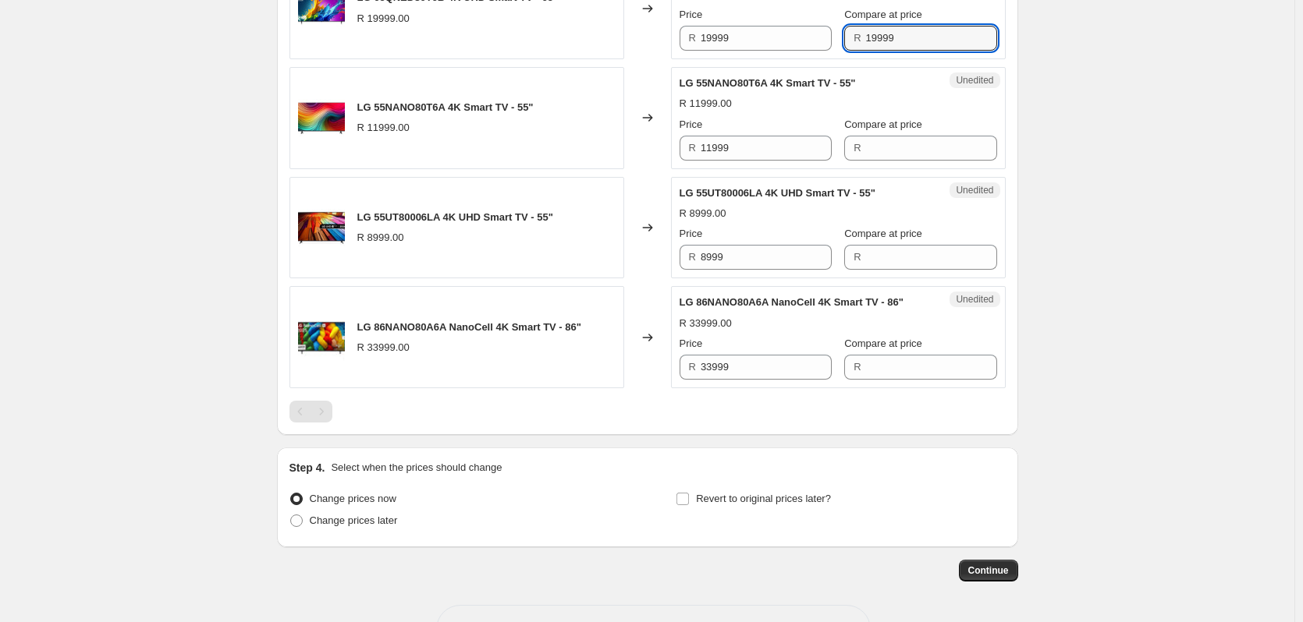
scroll to position [2303, 0]
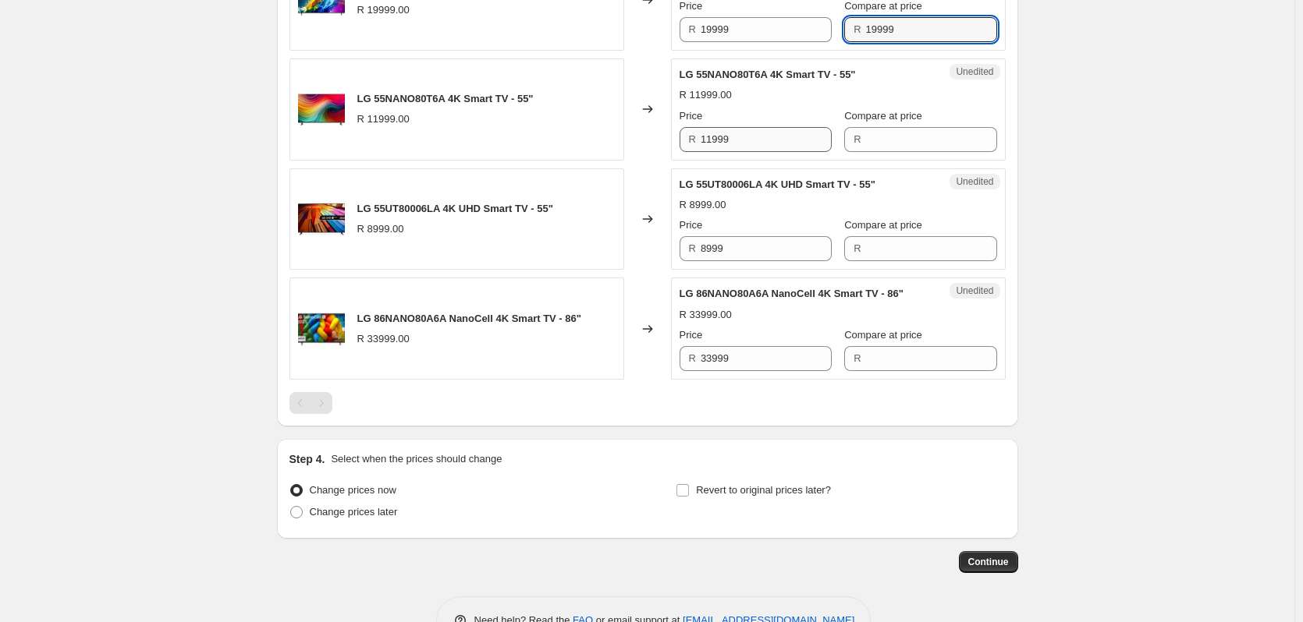
type input "19999"
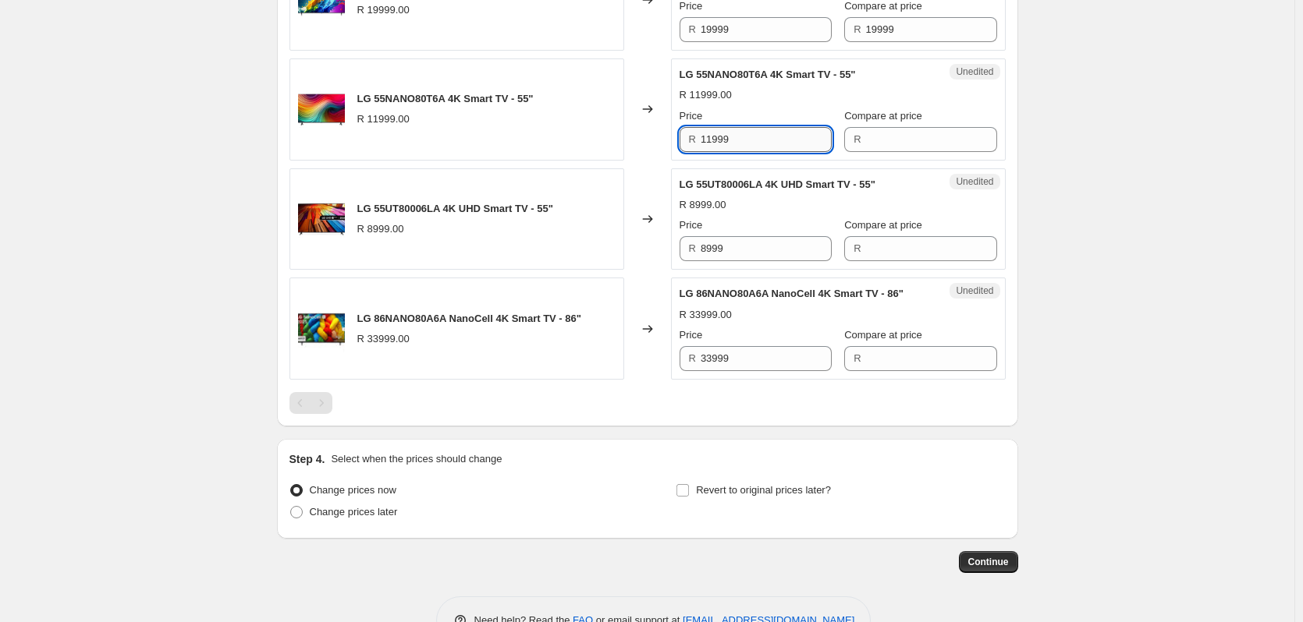
click at [736, 152] on input "11999" at bounding box center [765, 139] width 131 height 25
type input "11999"
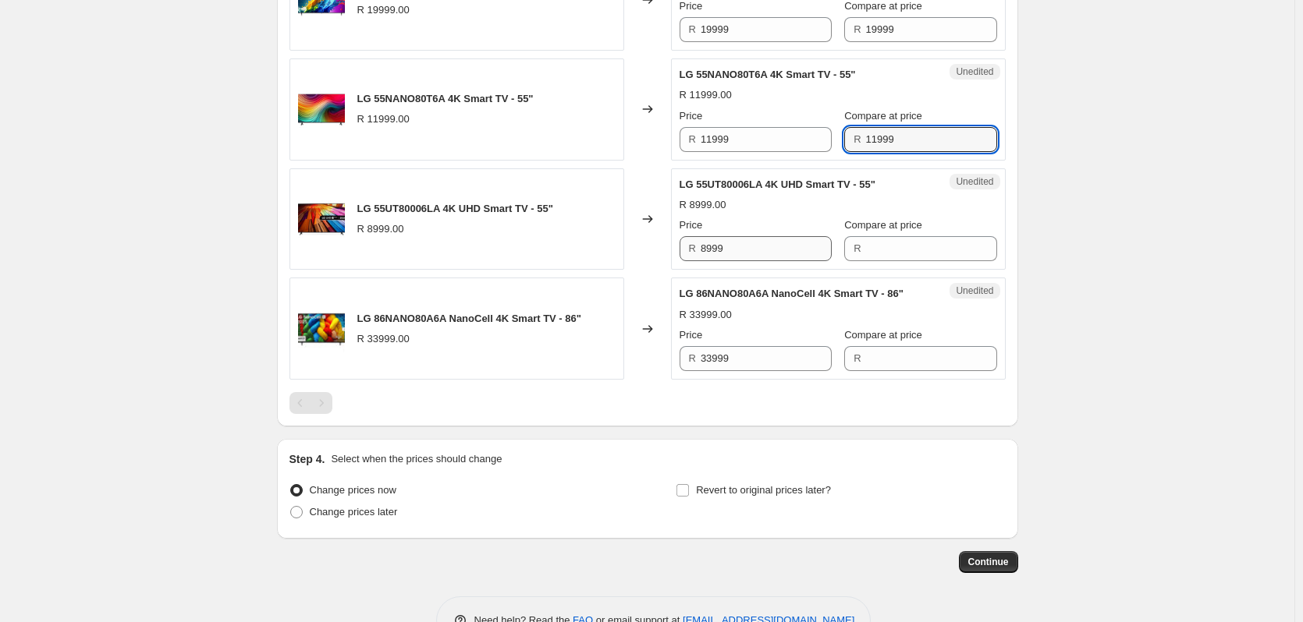
type input "11999"
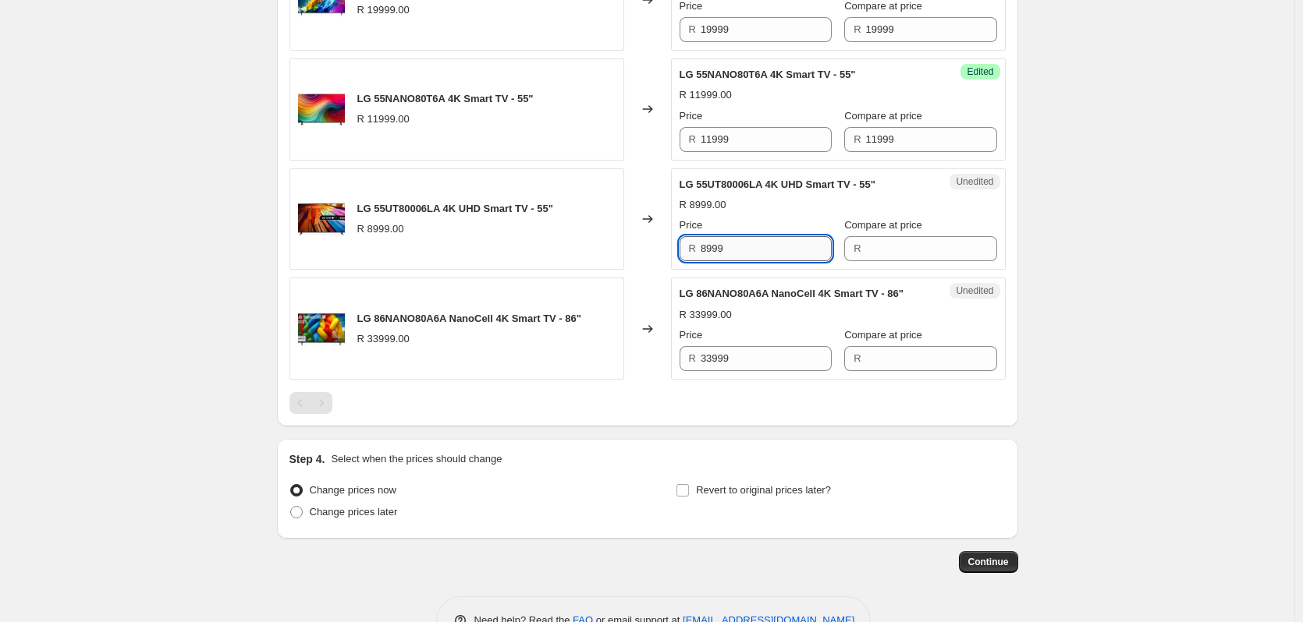
click at [757, 261] on input "8999" at bounding box center [765, 248] width 131 height 25
type input "8999"
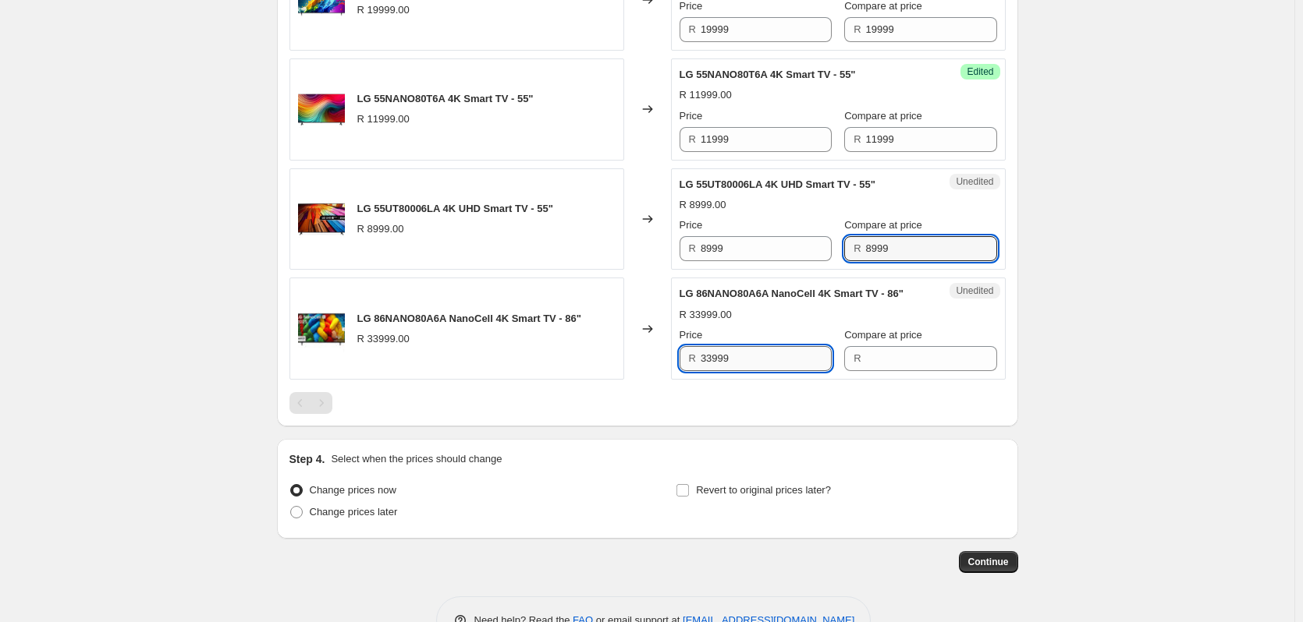
click at [743, 371] on input "33999" at bounding box center [765, 358] width 131 height 25
drag, startPoint x: 743, startPoint y: 385, endPoint x: 720, endPoint y: 389, distance: 23.9
click at [743, 371] on input "33999" at bounding box center [765, 358] width 131 height 25
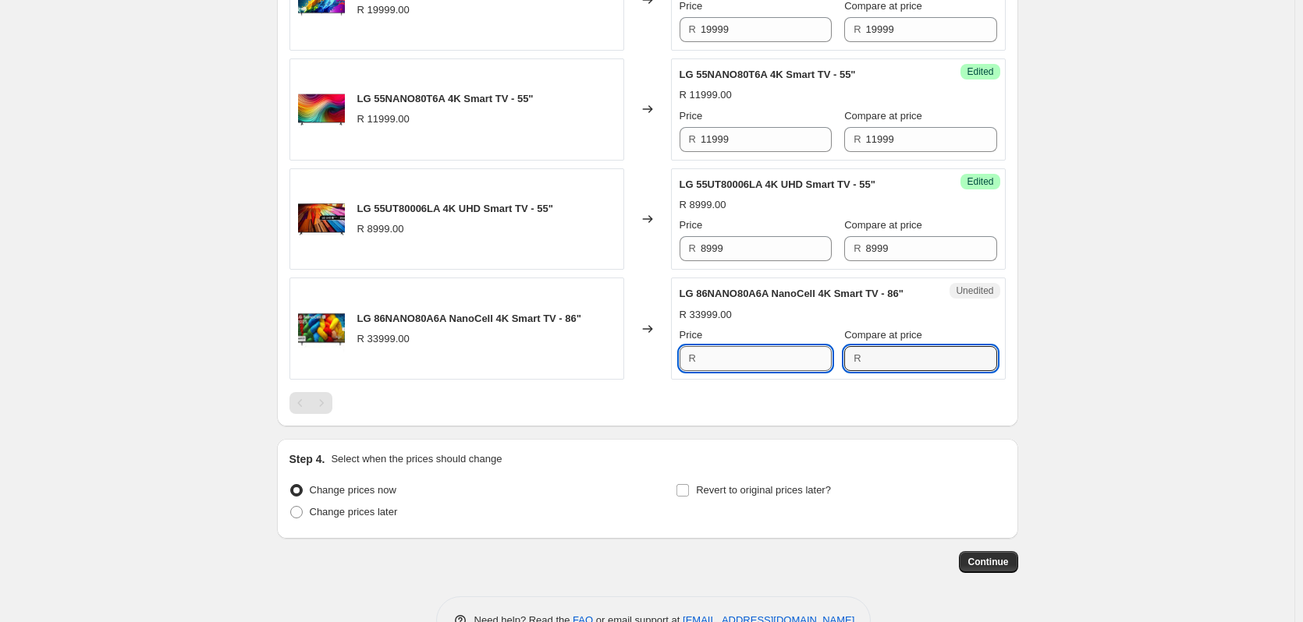
type input "33999"
click at [753, 371] on input "33999" at bounding box center [765, 358] width 131 height 25
click at [757, 371] on input "33999" at bounding box center [765, 358] width 131 height 25
type input "28999"
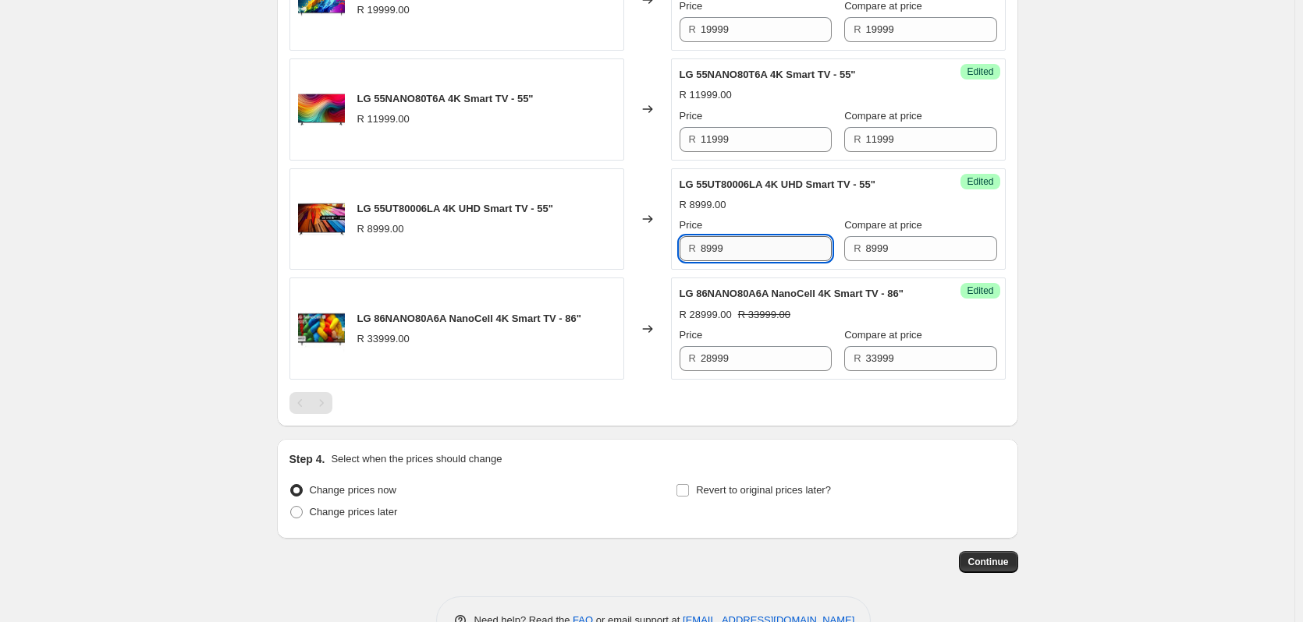
click at [750, 261] on input "8999" at bounding box center [765, 248] width 131 height 25
type input "7699"
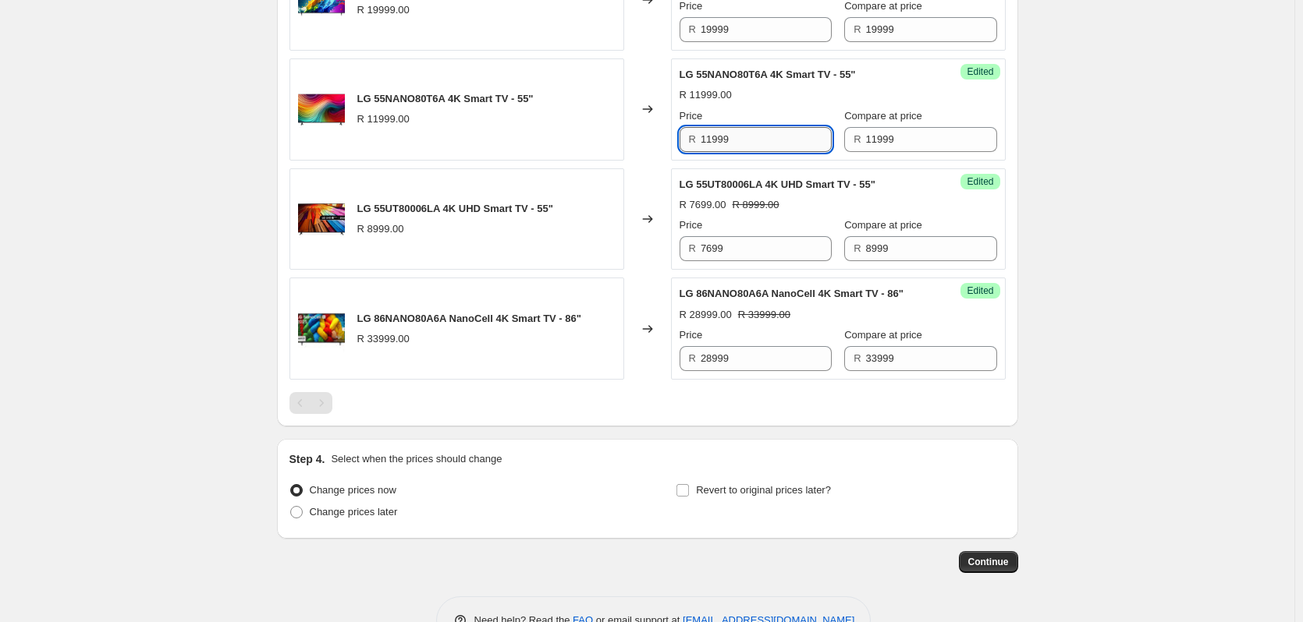
click at [753, 152] on input "11999" at bounding box center [765, 139] width 131 height 25
type input "9999"
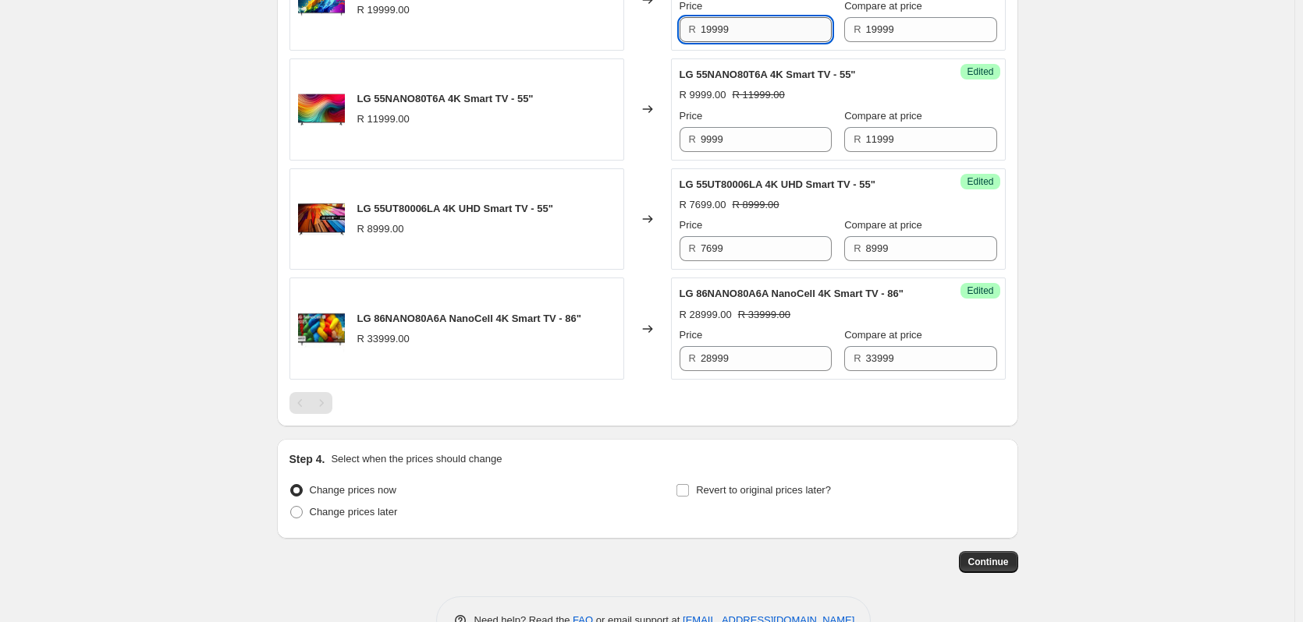
click at [766, 42] on input "19999" at bounding box center [765, 29] width 131 height 25
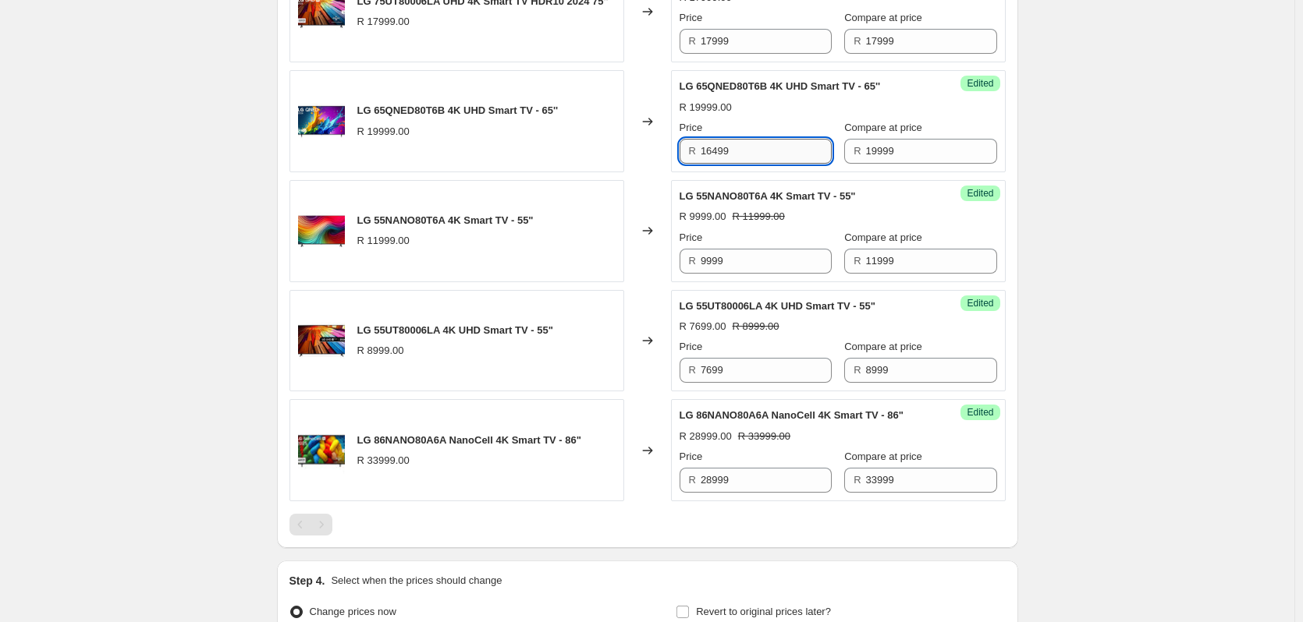
scroll to position [2147, 0]
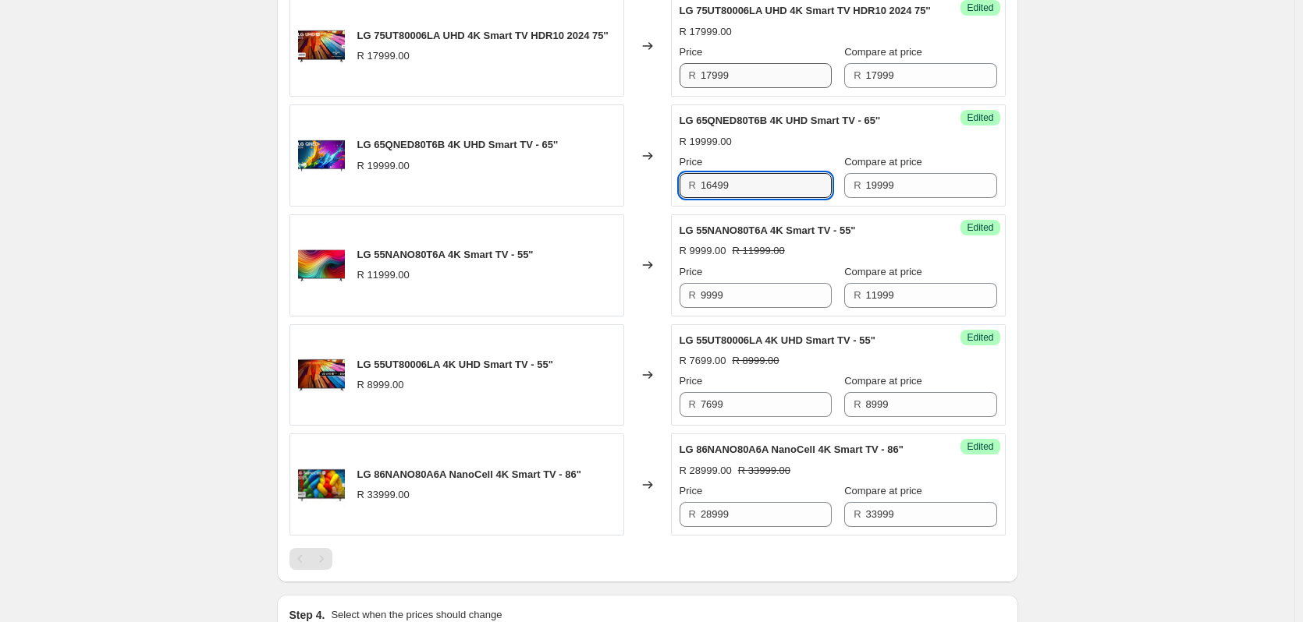
type input "16499"
click at [768, 88] on input "17999" at bounding box center [765, 75] width 131 height 25
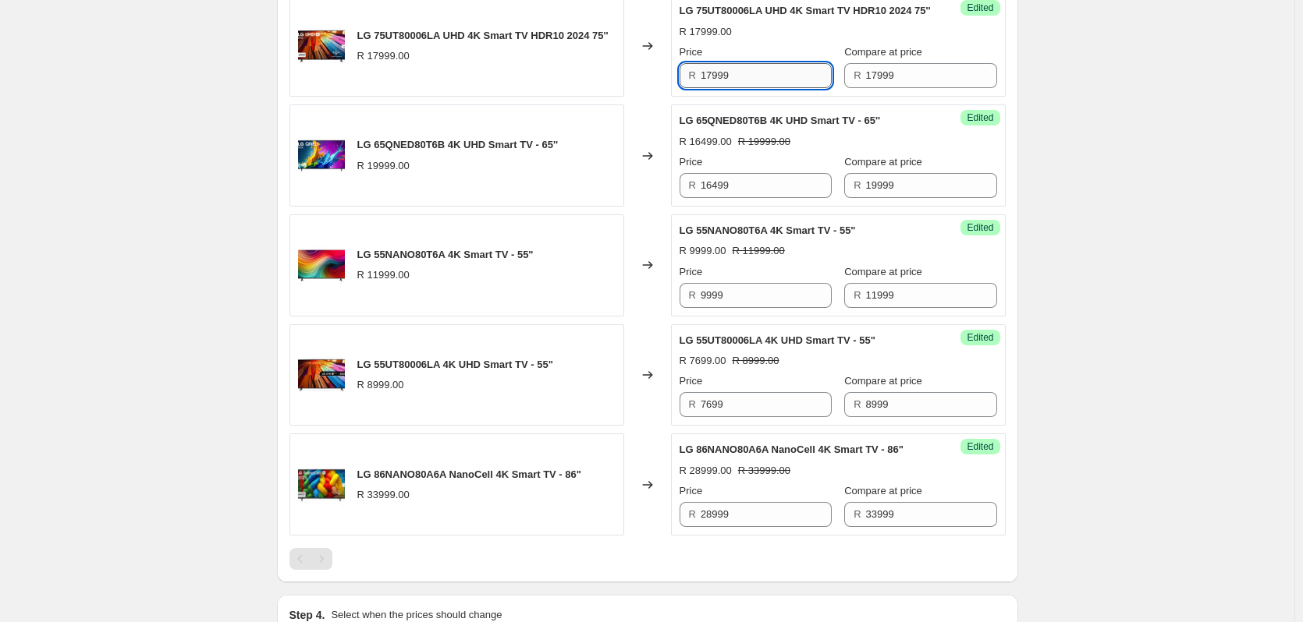
click at [768, 88] on input "17999" at bounding box center [765, 75] width 131 height 25
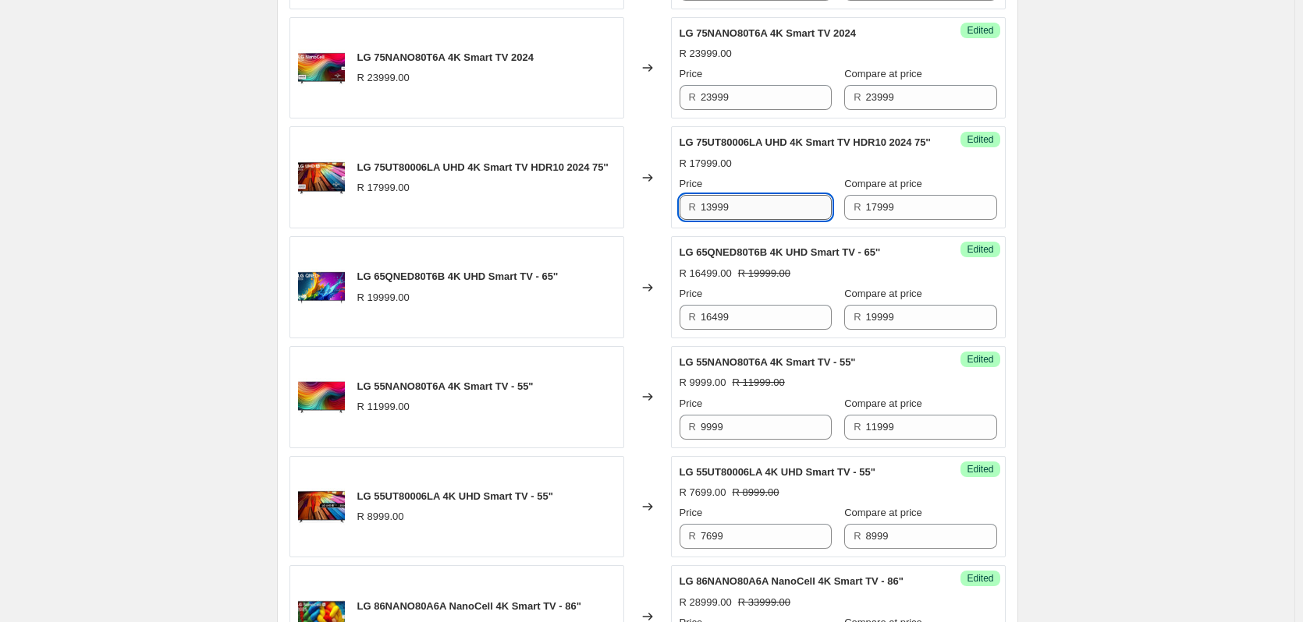
scroll to position [1991, 0]
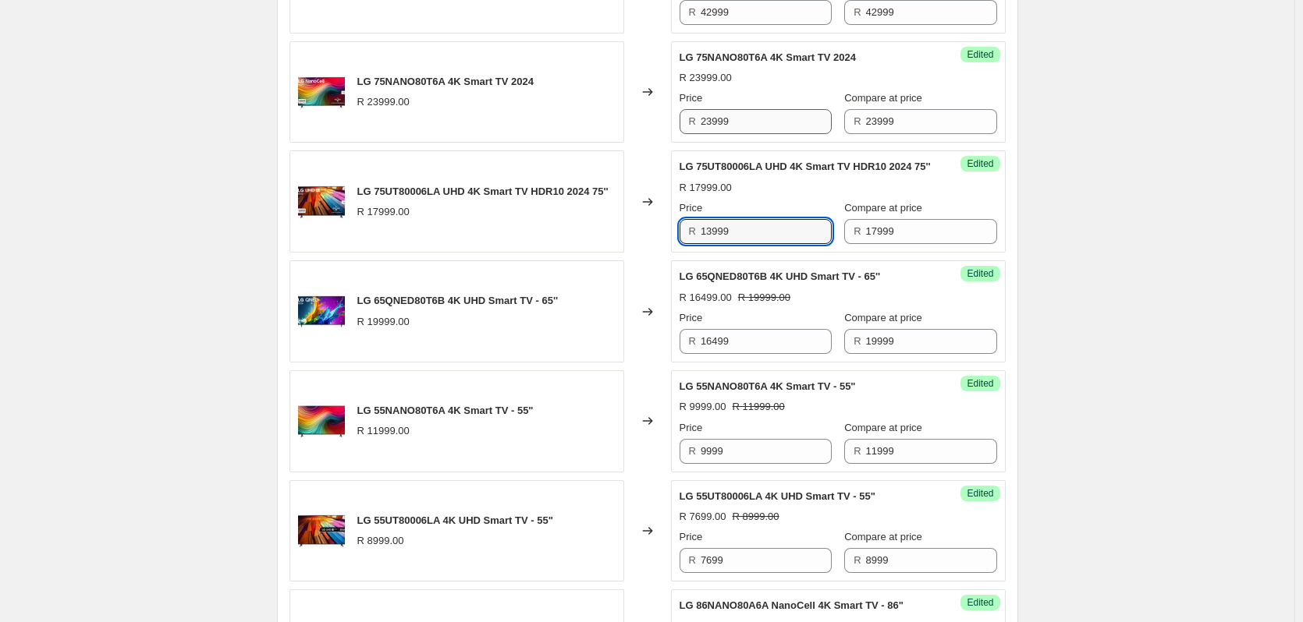
type input "13999"
click at [754, 134] on input "23999" at bounding box center [765, 121] width 131 height 25
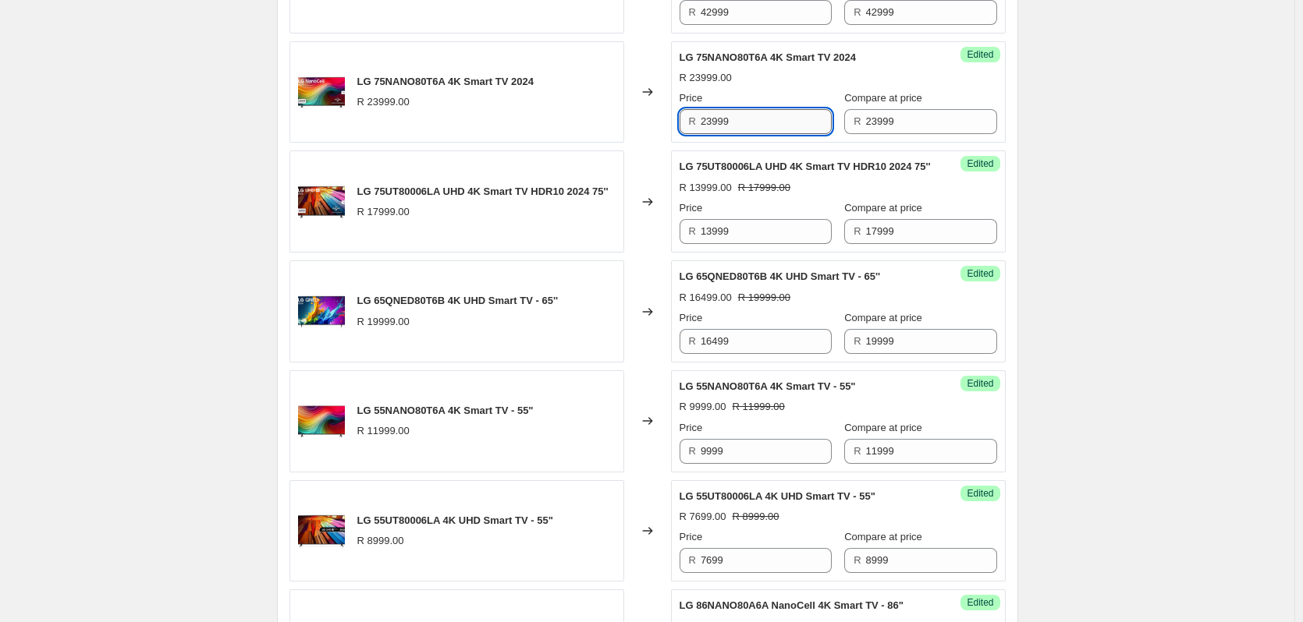
click at [754, 134] on input "23999" at bounding box center [765, 121] width 131 height 25
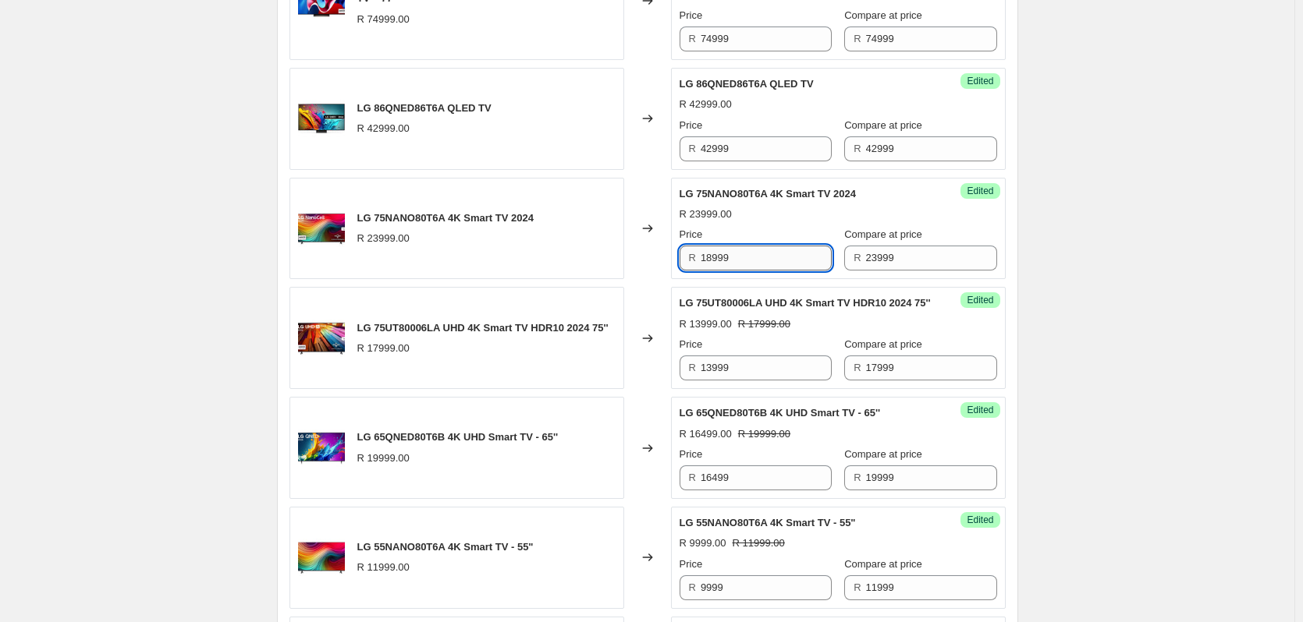
scroll to position [1835, 0]
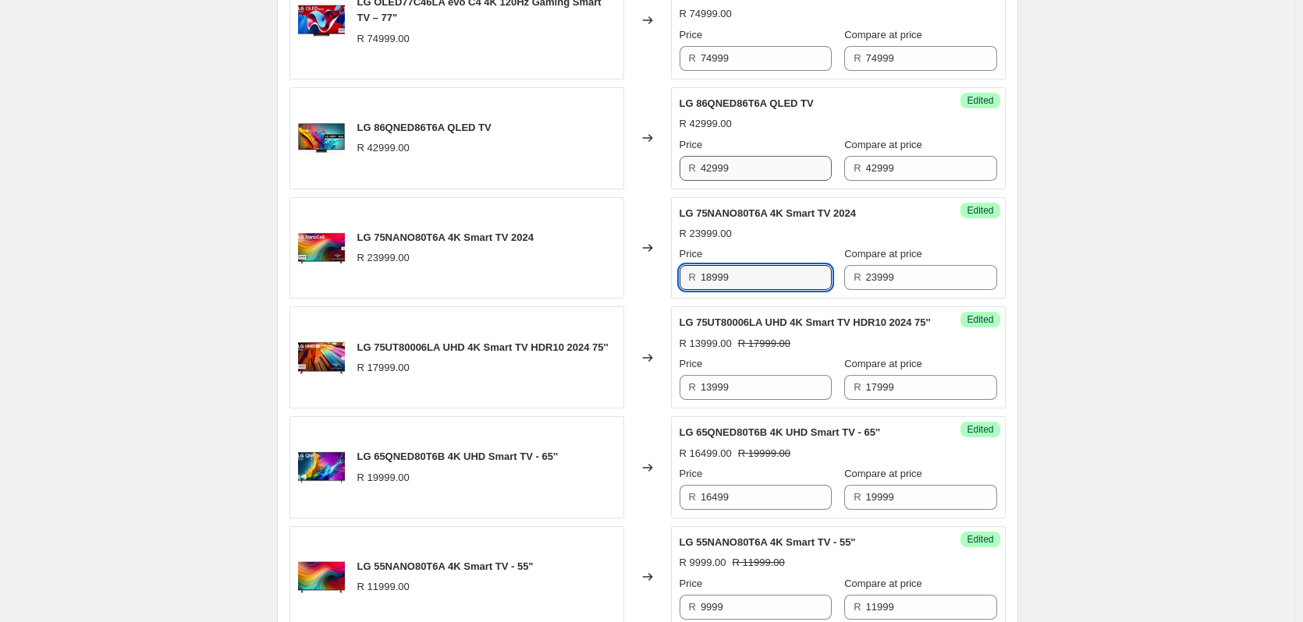
type input "18999"
click at [758, 181] on input "42999" at bounding box center [765, 168] width 131 height 25
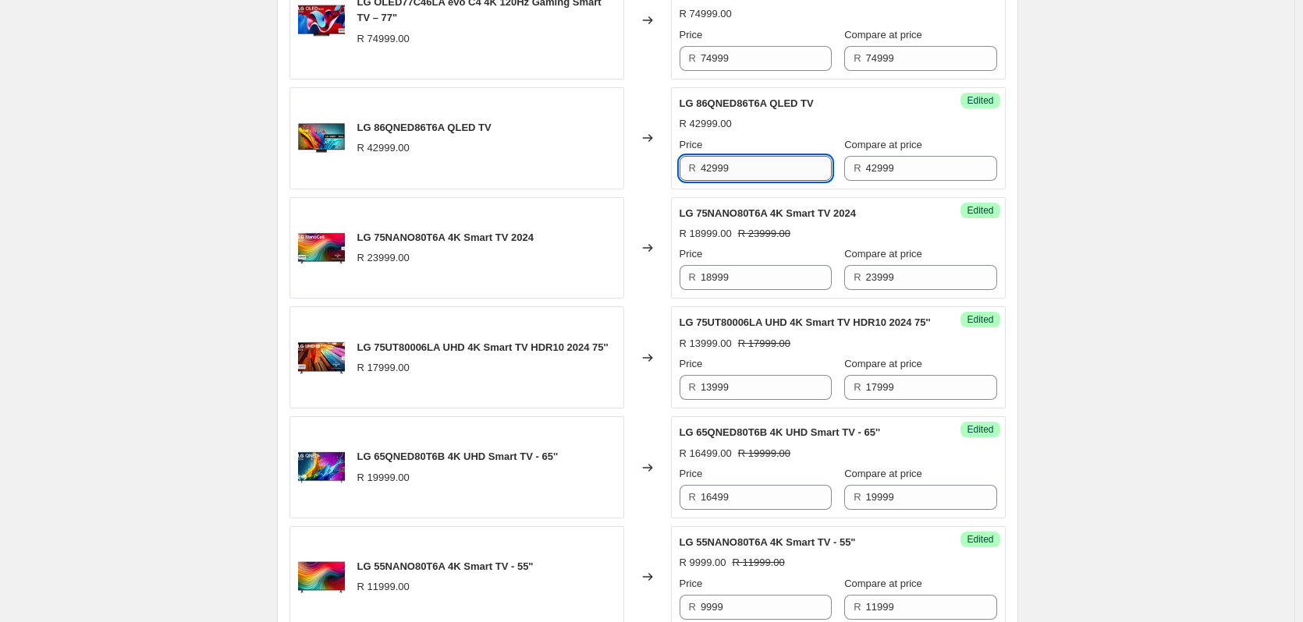
click at [758, 181] on input "42999" at bounding box center [765, 168] width 131 height 25
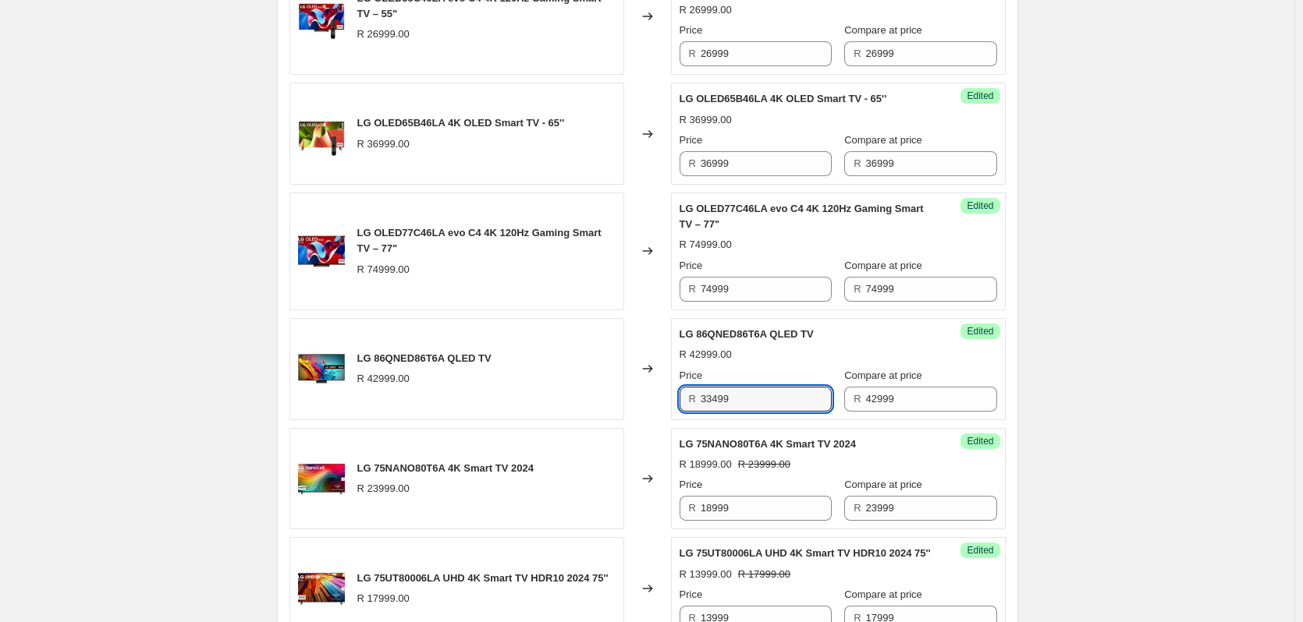
scroll to position [1601, 0]
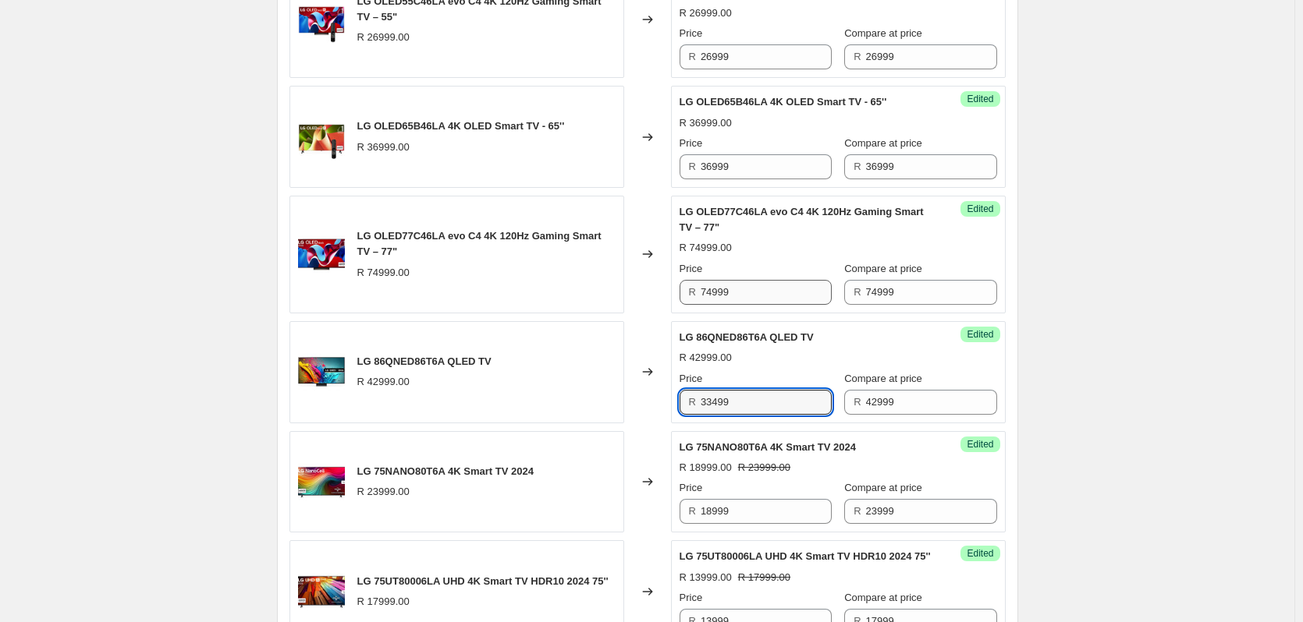
type input "33499"
click at [755, 305] on input "74999" at bounding box center [765, 292] width 131 height 25
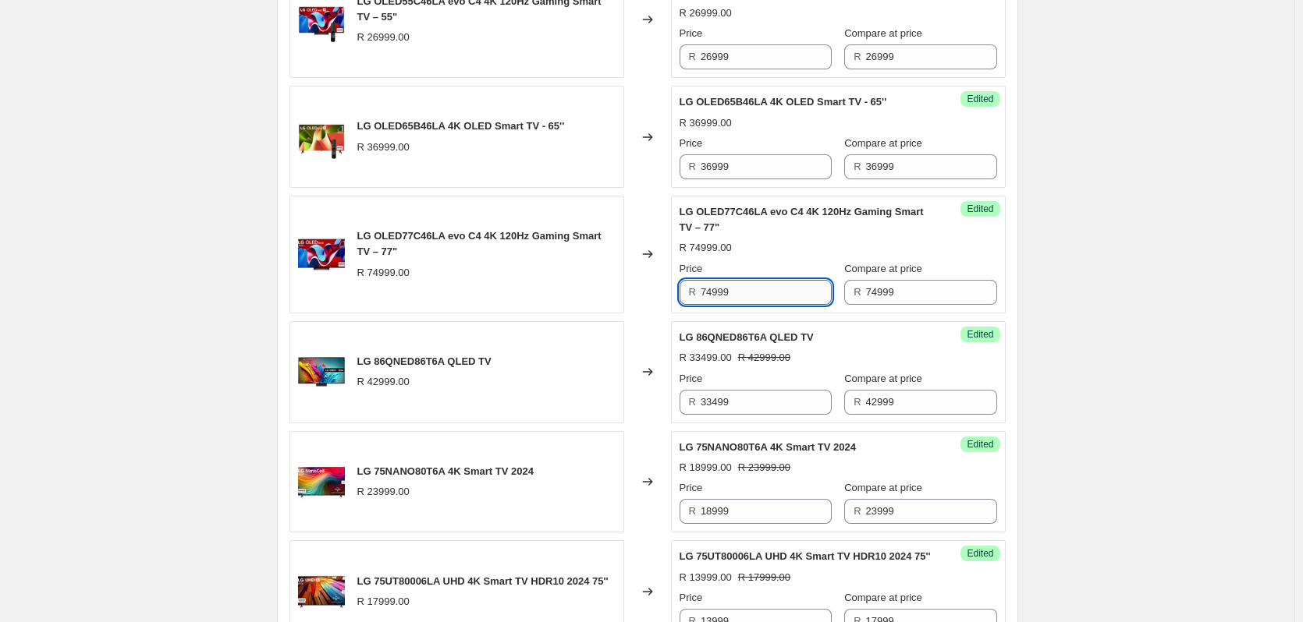
click at [755, 305] on input "74999" at bounding box center [765, 292] width 131 height 25
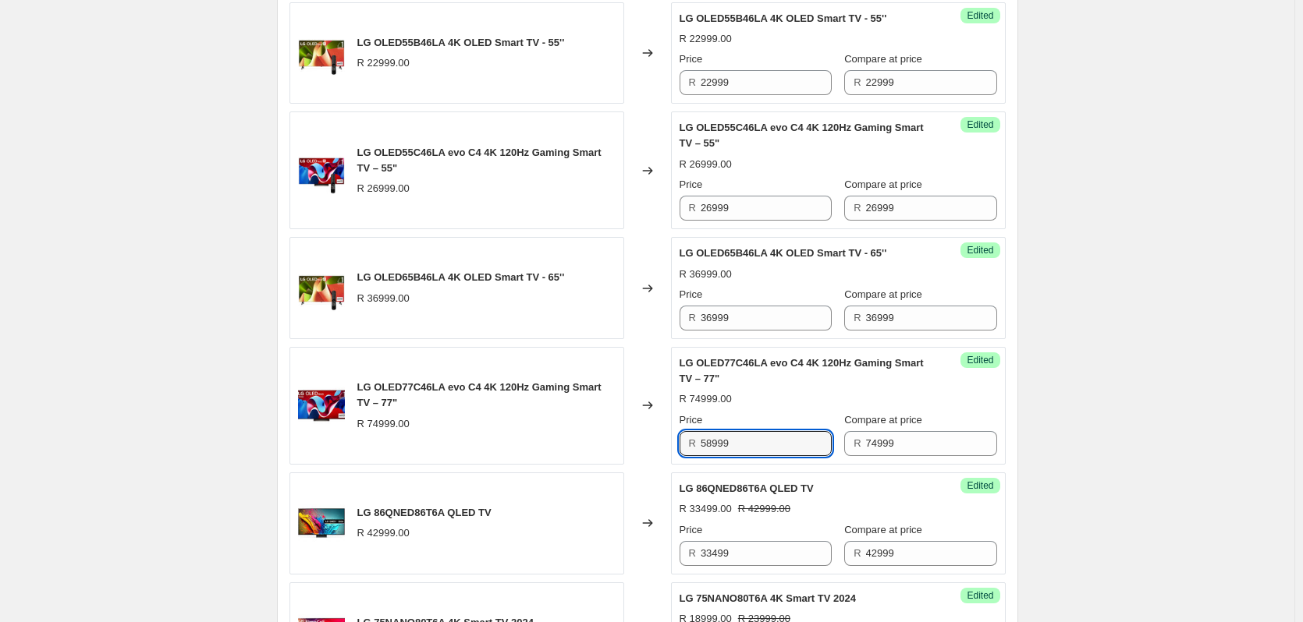
scroll to position [1445, 0]
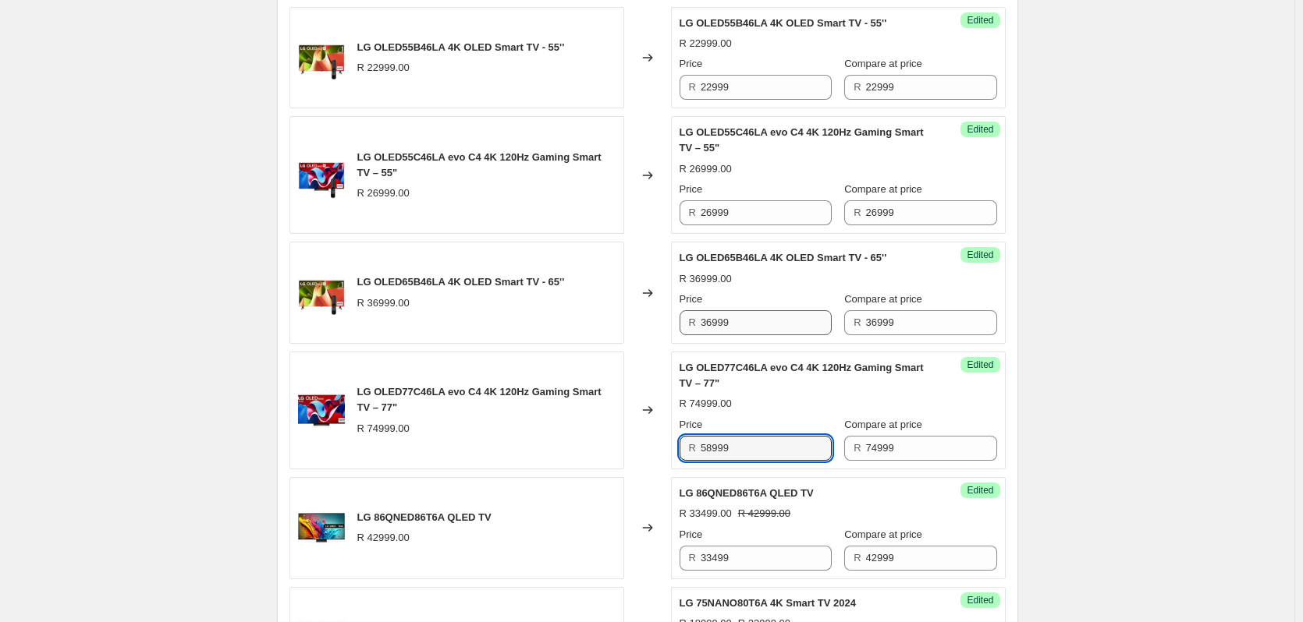
type input "58999"
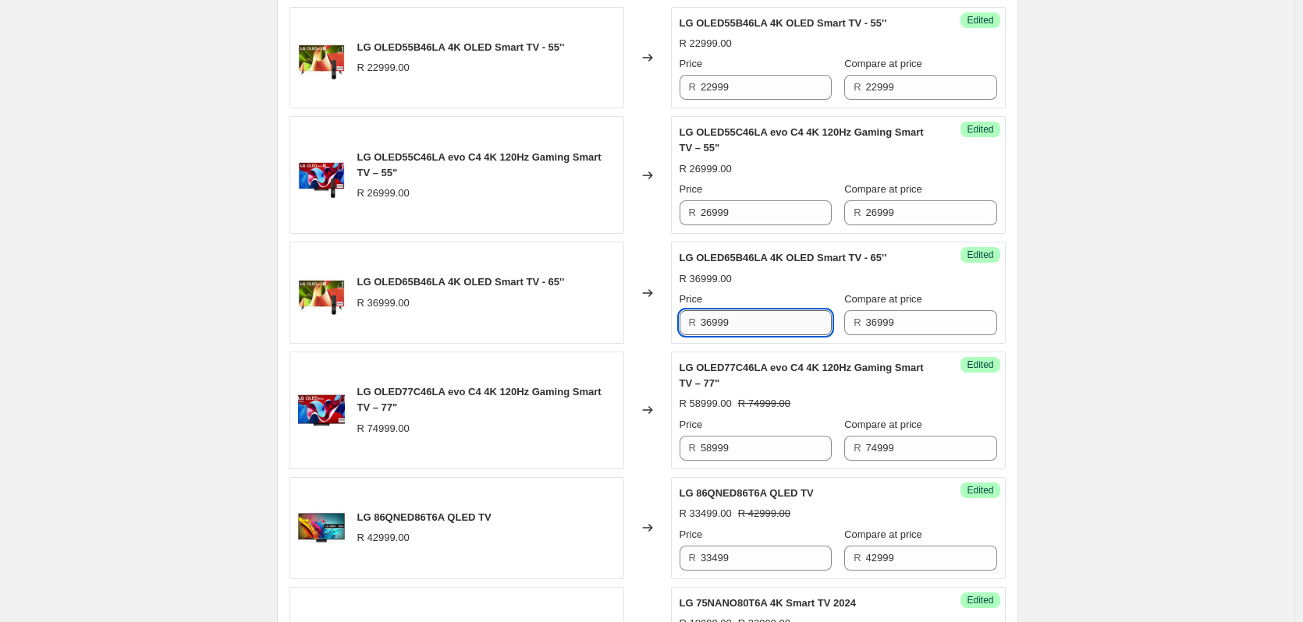
click at [736, 335] on input "36999" at bounding box center [765, 322] width 131 height 25
type input "24999"
click at [764, 225] on input "26999" at bounding box center [765, 212] width 131 height 25
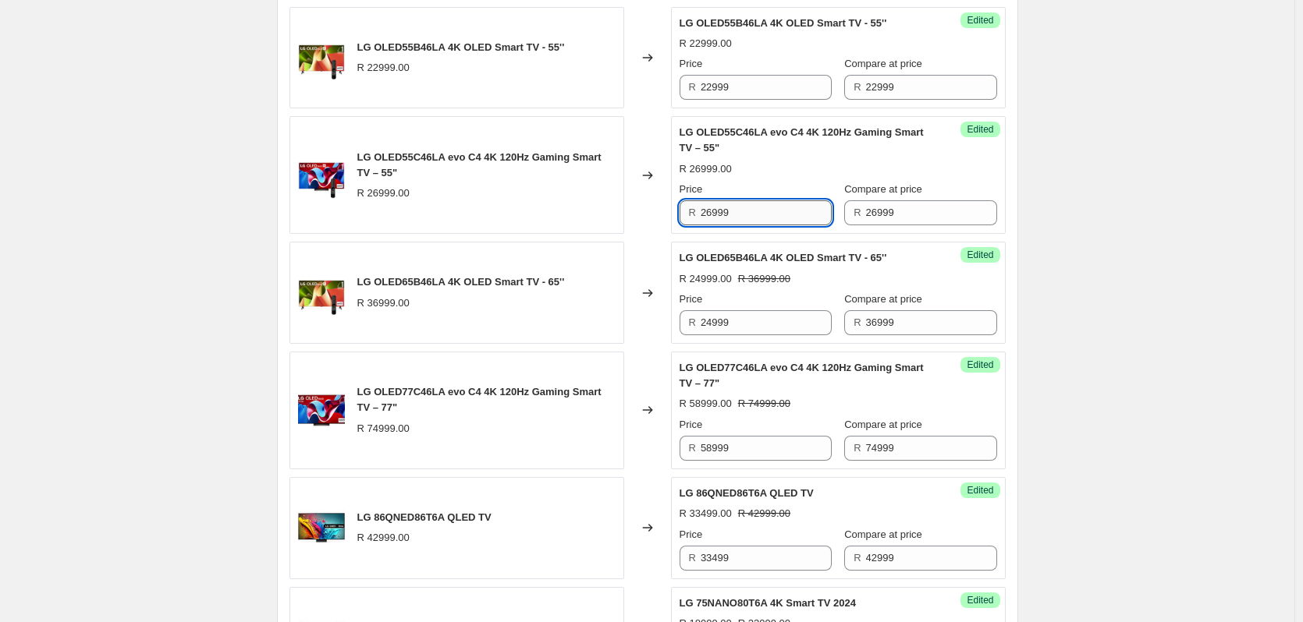
click at [764, 225] on input "26999" at bounding box center [765, 212] width 131 height 25
type input "20999"
click at [762, 100] on input "22999" at bounding box center [765, 87] width 131 height 25
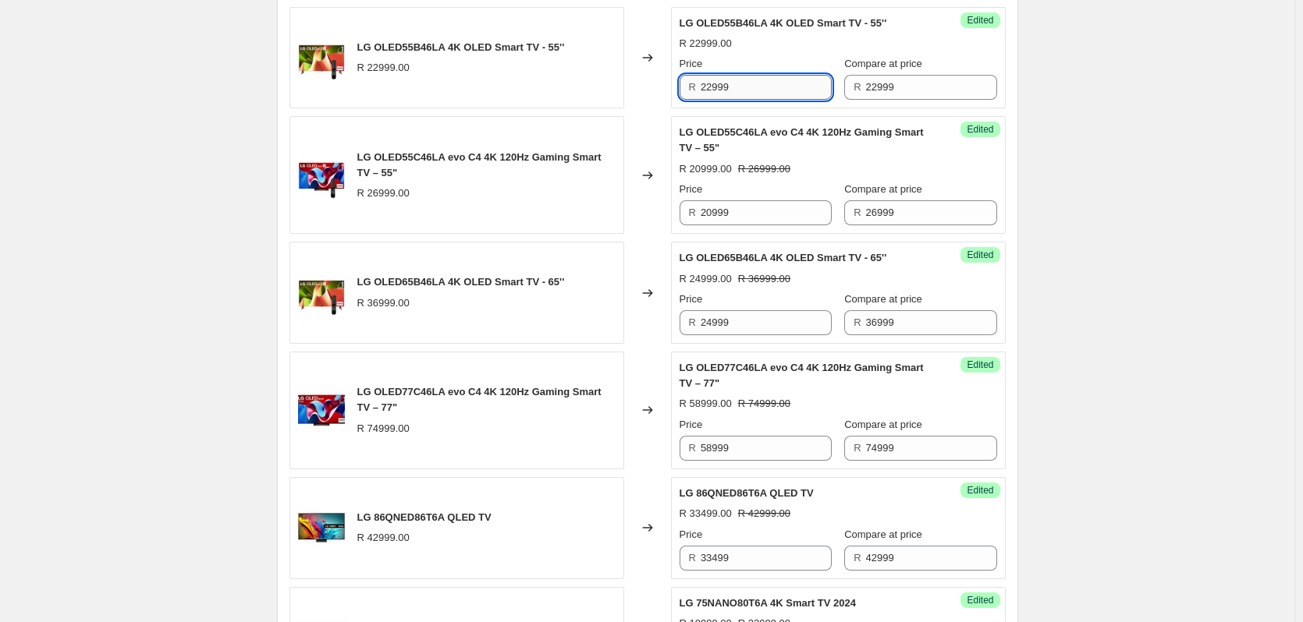
click at [762, 100] on input "22999" at bounding box center [765, 87] width 131 height 25
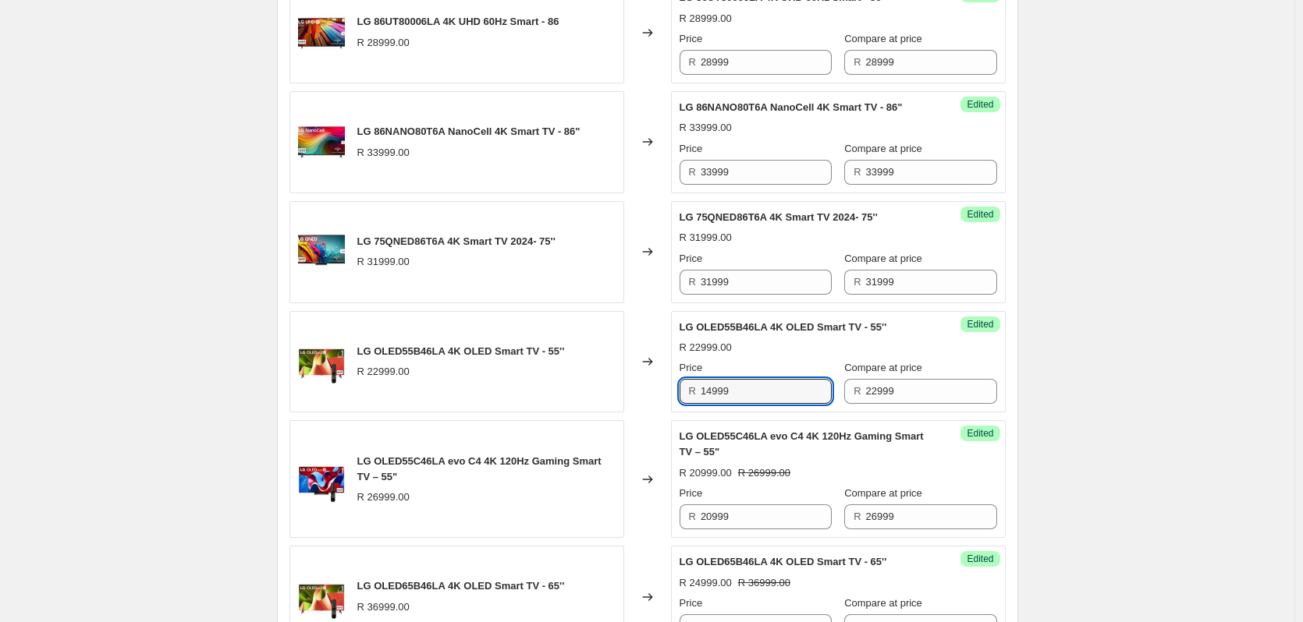
scroll to position [1133, 0]
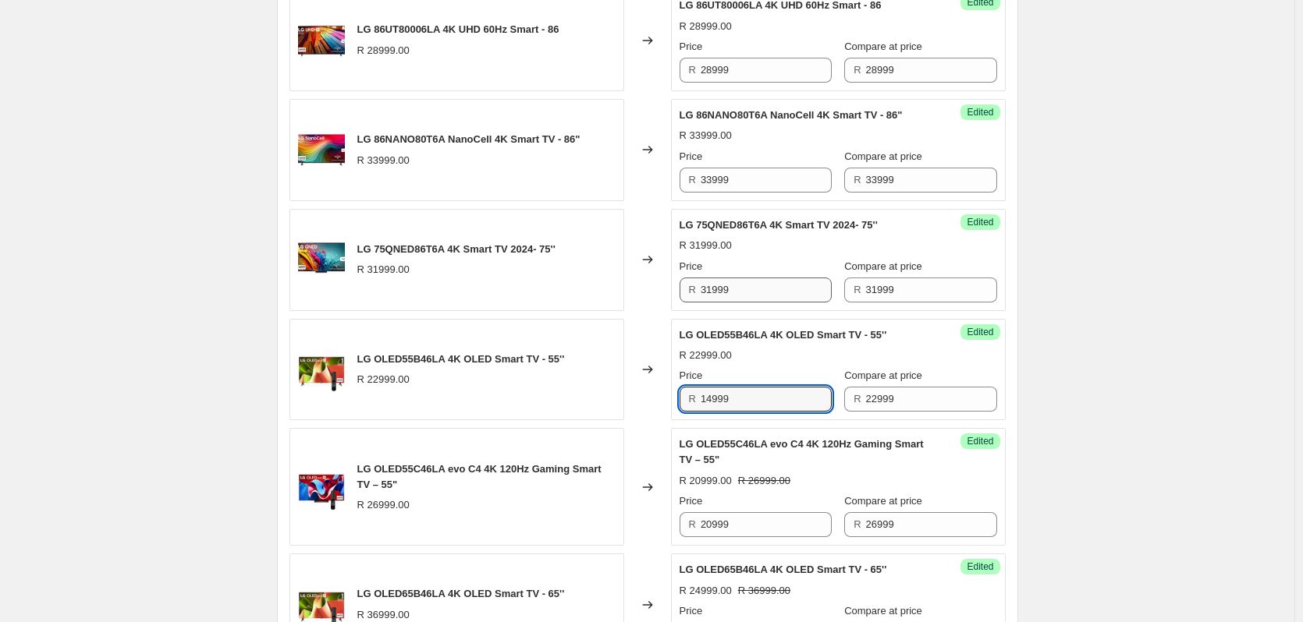
type input "14999"
click at [751, 303] on input "31999" at bounding box center [765, 290] width 131 height 25
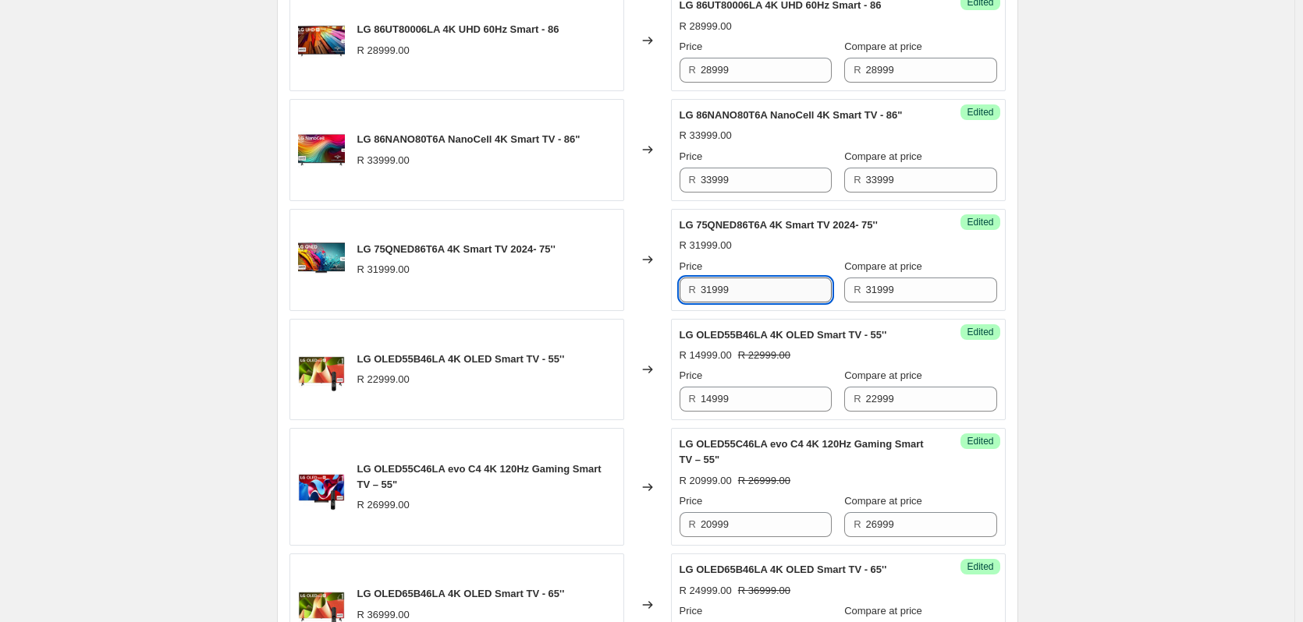
click at [751, 303] on input "31999" at bounding box center [765, 290] width 131 height 25
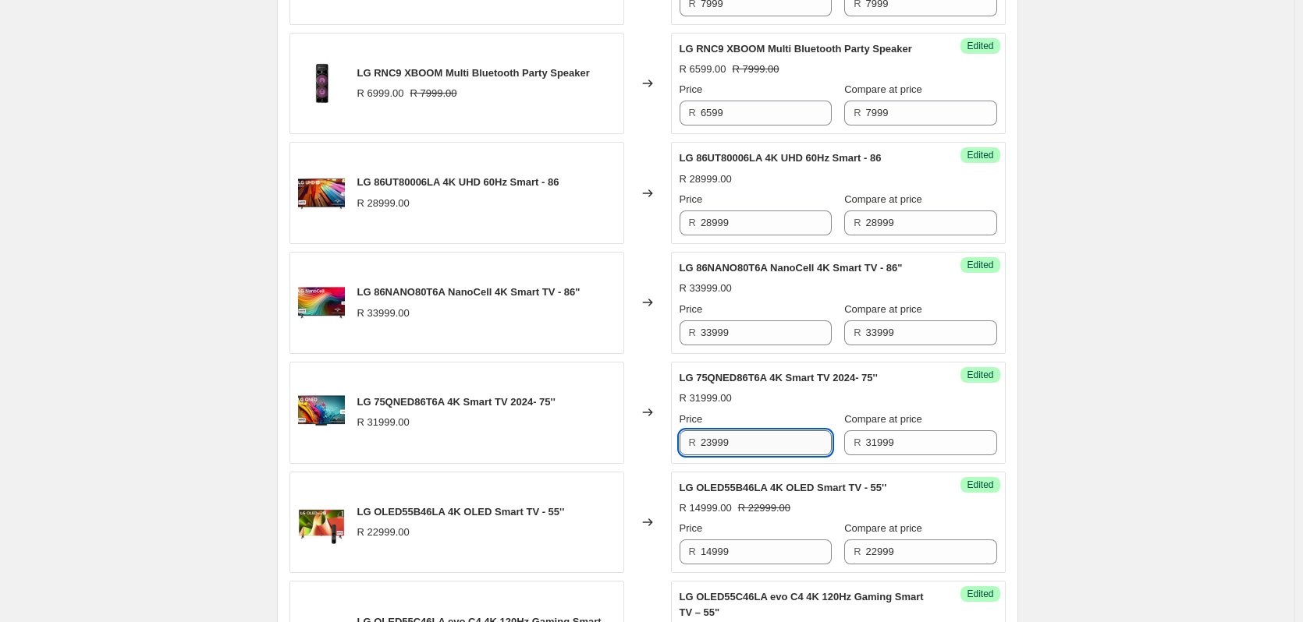
scroll to position [977, 0]
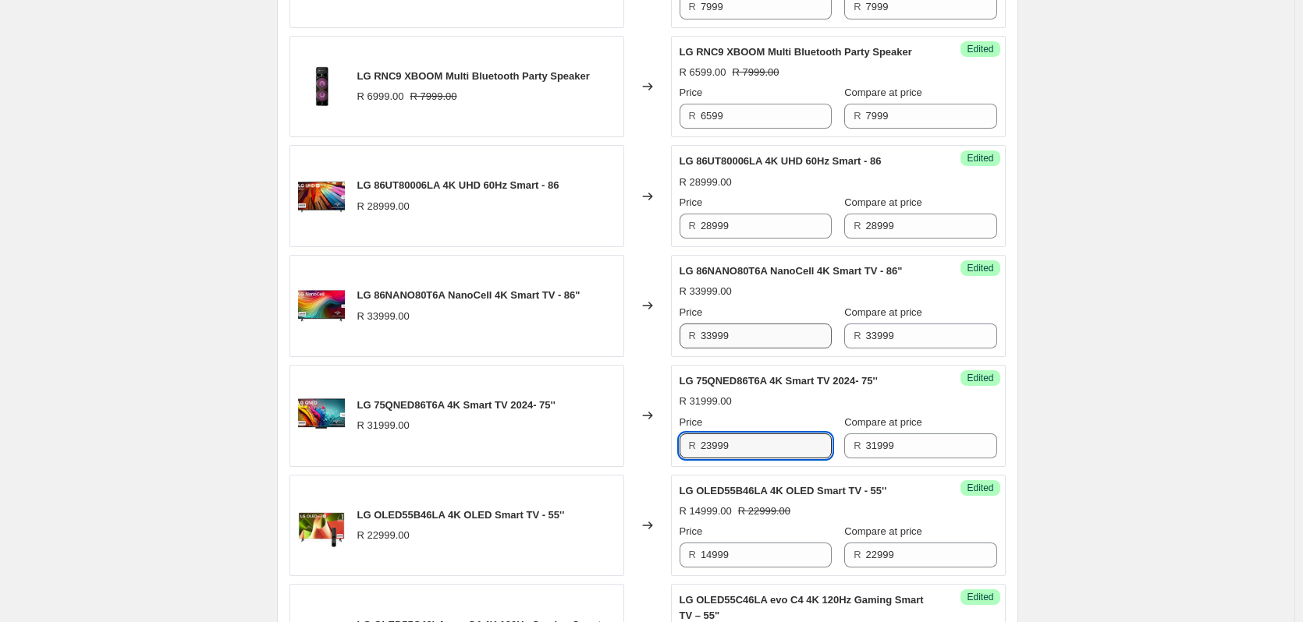
type input "23999"
click at [754, 349] on input "33999" at bounding box center [765, 336] width 131 height 25
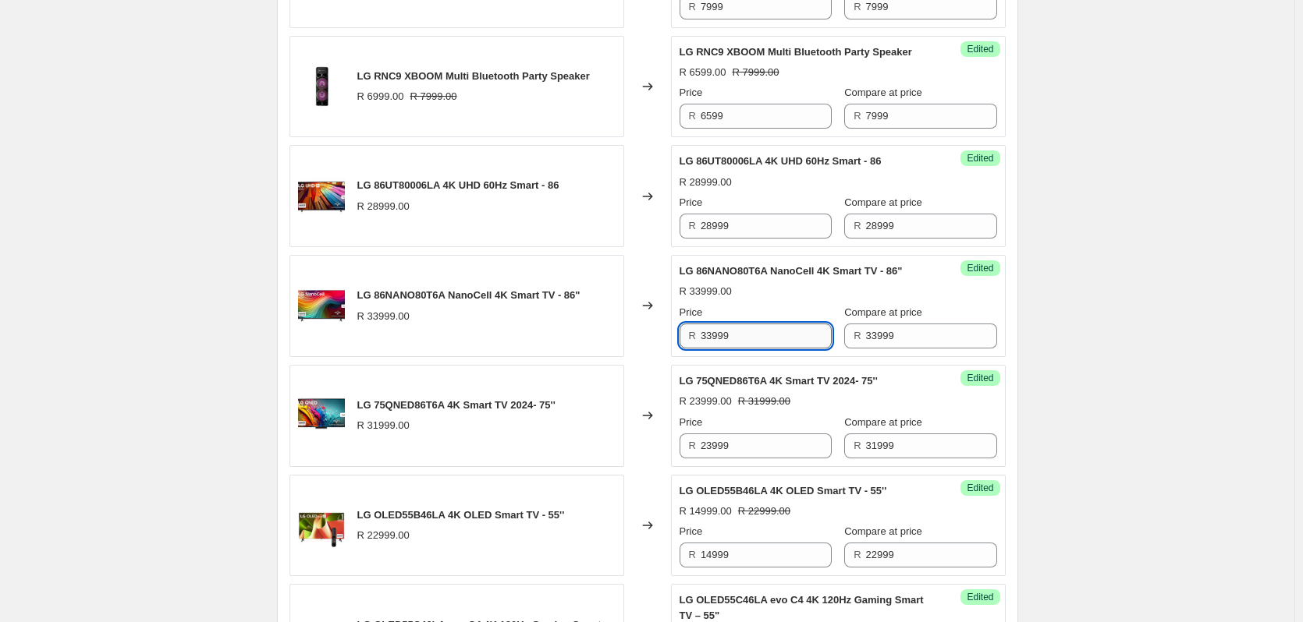
click at [754, 349] on input "33999" at bounding box center [765, 336] width 131 height 25
type input "22999"
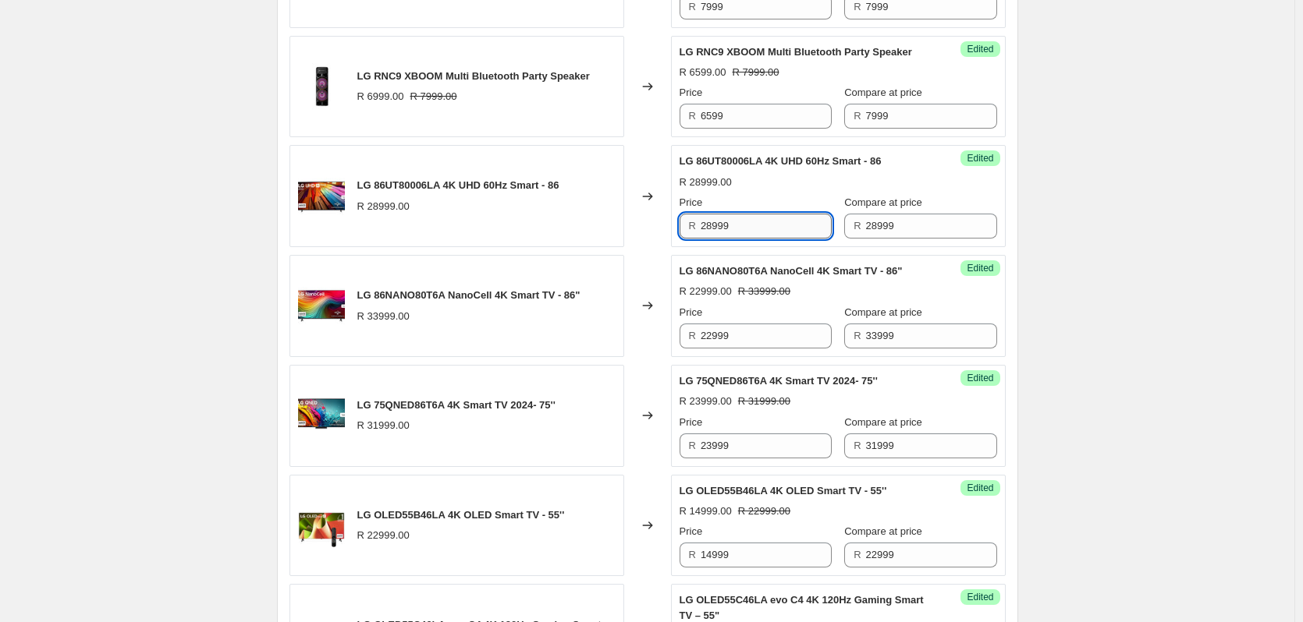
click at [754, 239] on input "28999" at bounding box center [765, 226] width 131 height 25
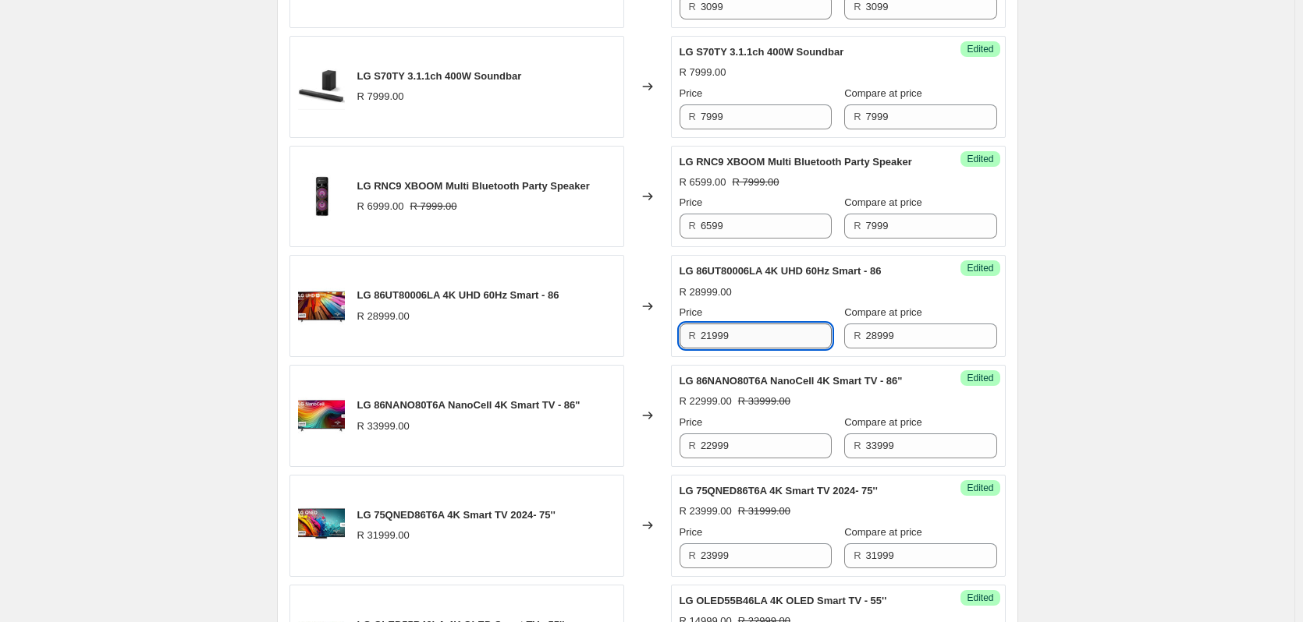
scroll to position [821, 0]
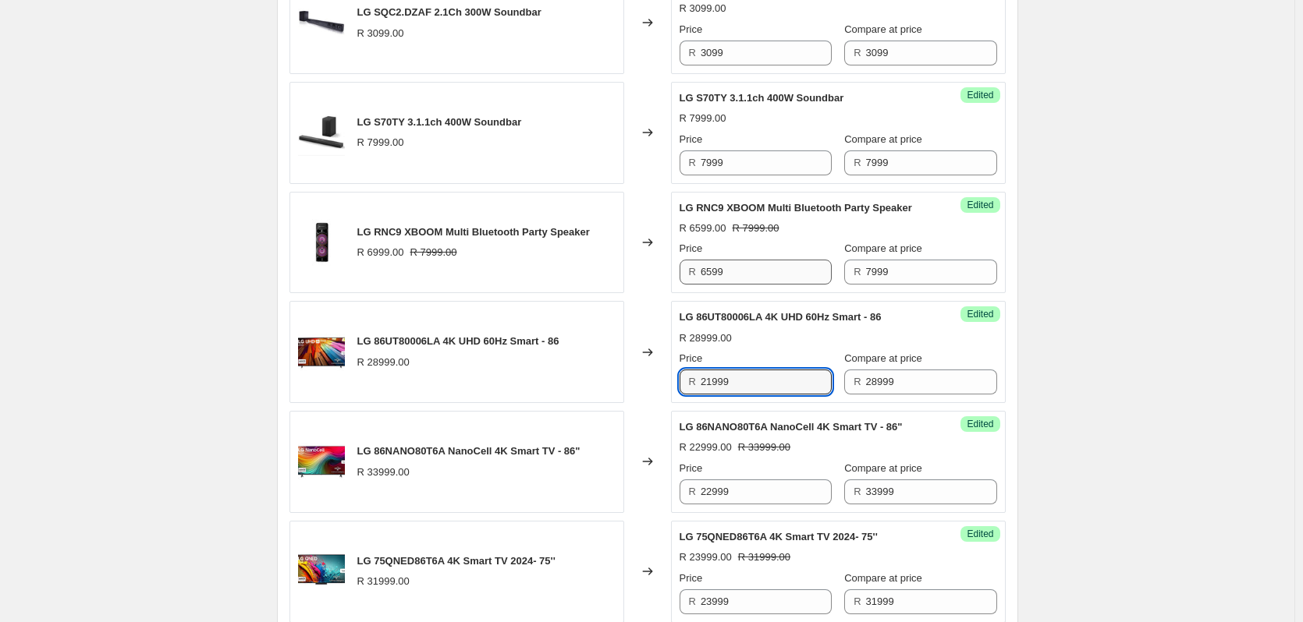
type input "21999"
click at [743, 285] on input "6599" at bounding box center [765, 272] width 131 height 25
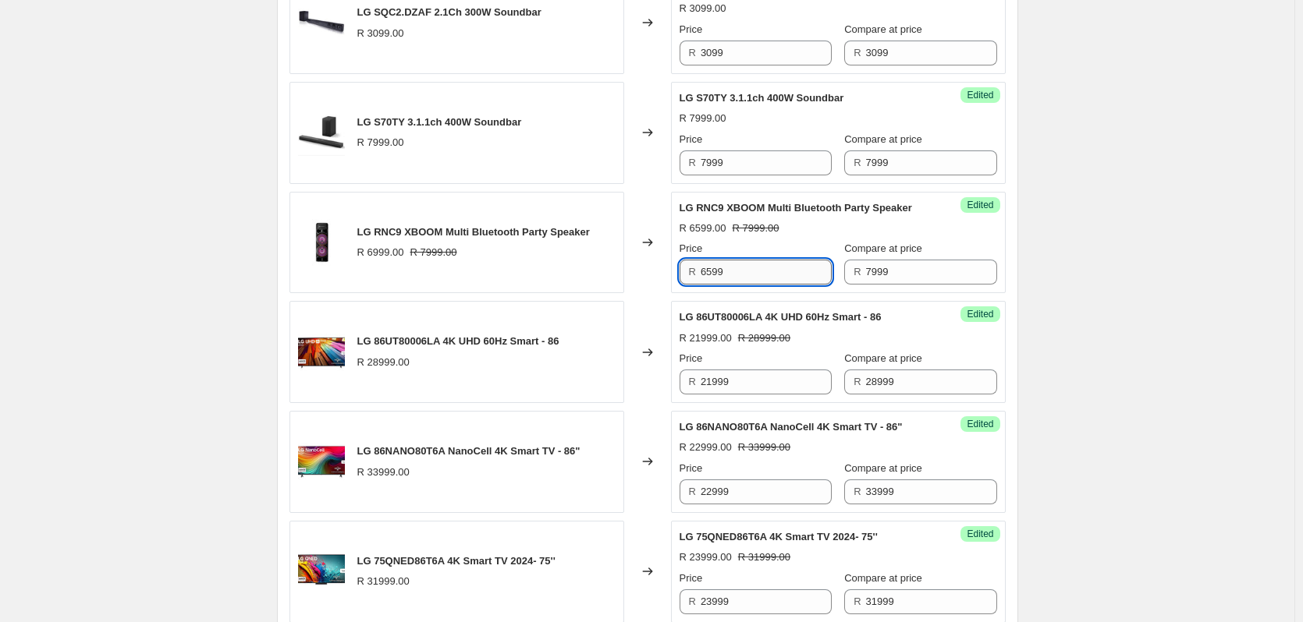
click at [743, 285] on input "6599" at bounding box center [765, 272] width 131 height 25
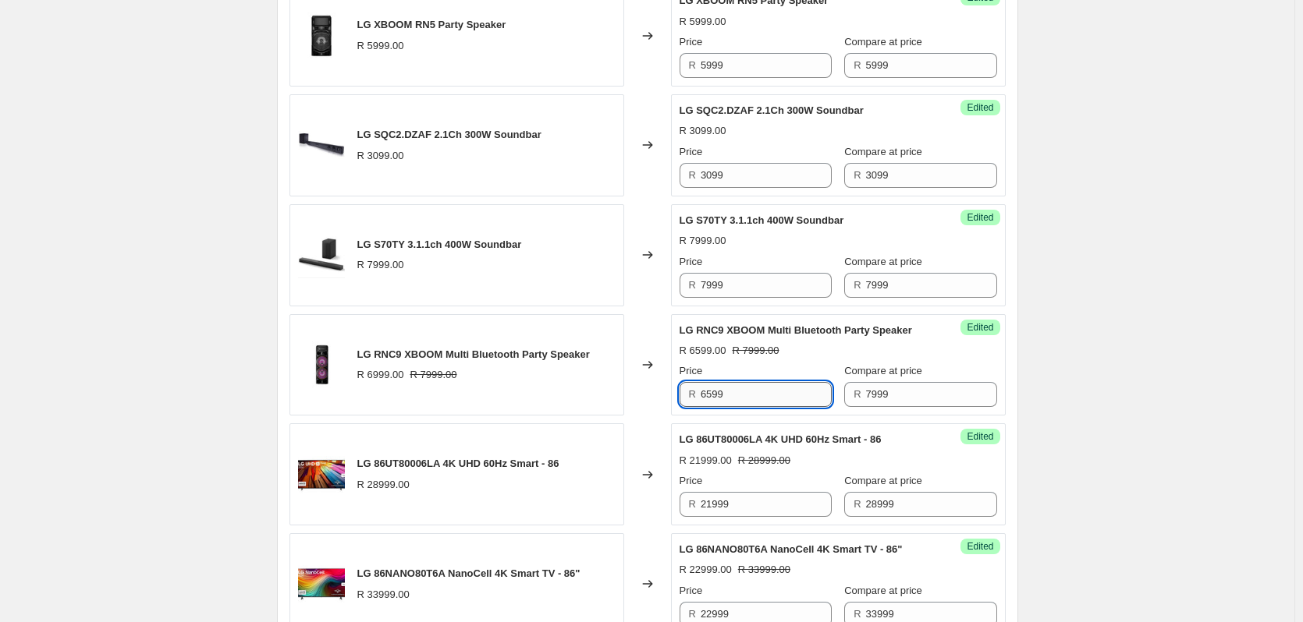
scroll to position [665, 0]
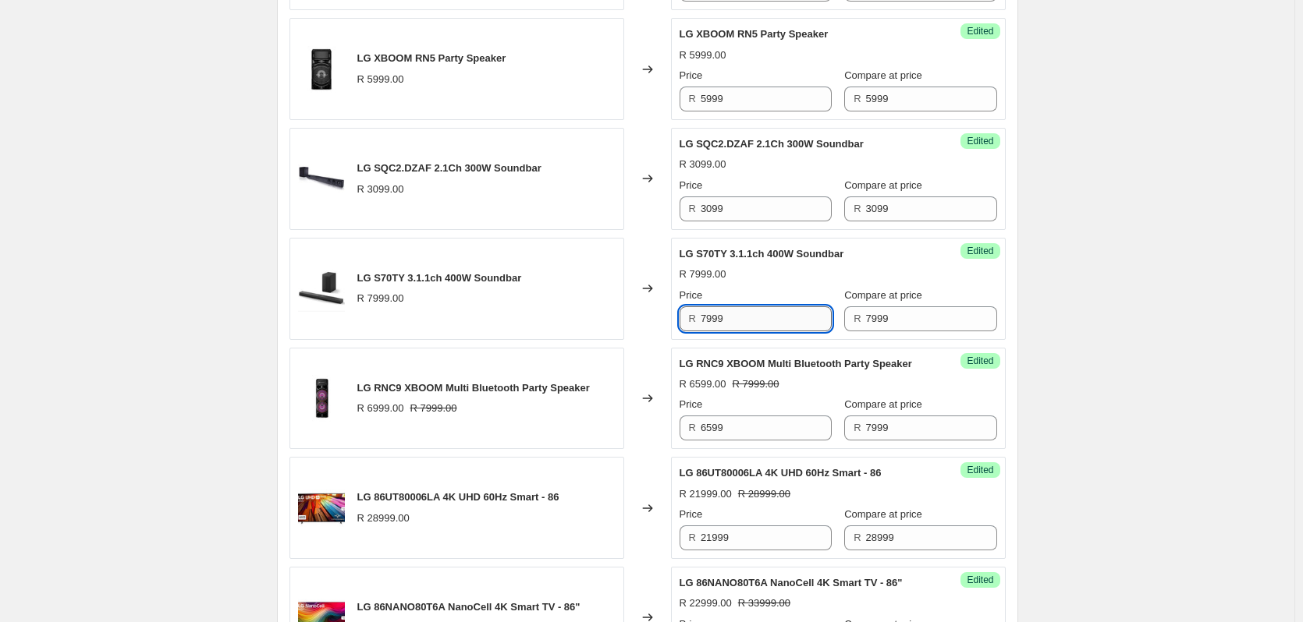
click at [753, 312] on input "7999" at bounding box center [765, 319] width 131 height 25
type input "5999"
click at [750, 204] on input "3099" at bounding box center [765, 209] width 131 height 25
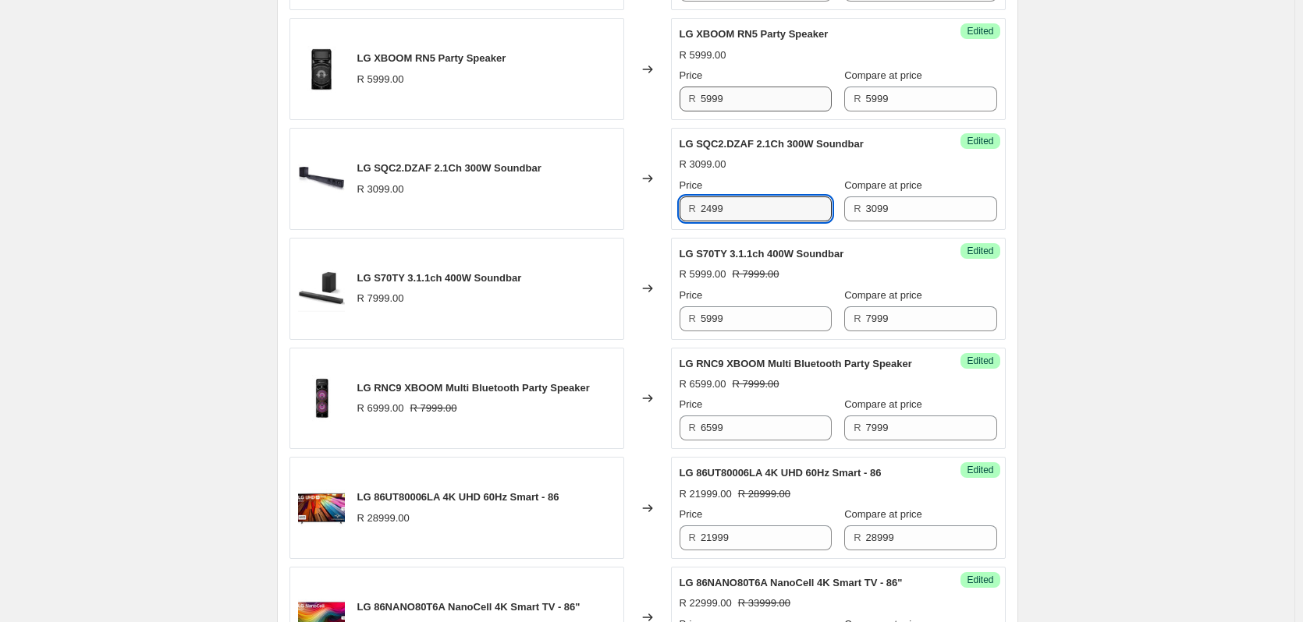
type input "2499"
click at [768, 93] on input "5999" at bounding box center [765, 99] width 131 height 25
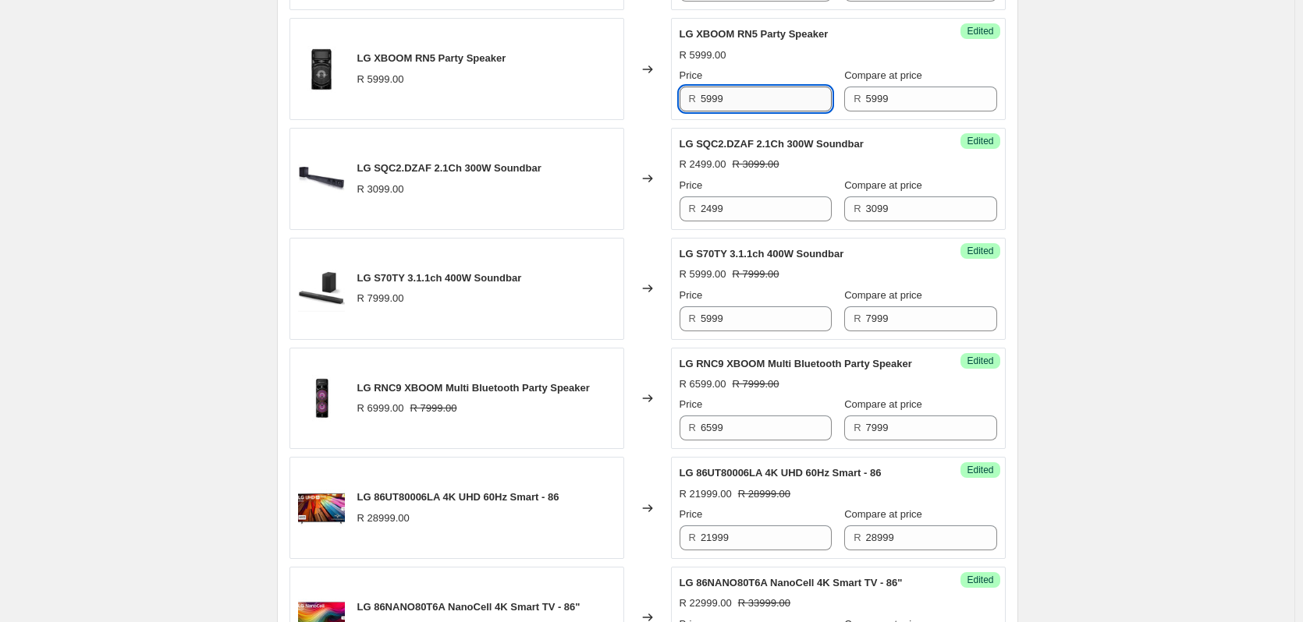
click at [768, 93] on input "5999" at bounding box center [765, 99] width 131 height 25
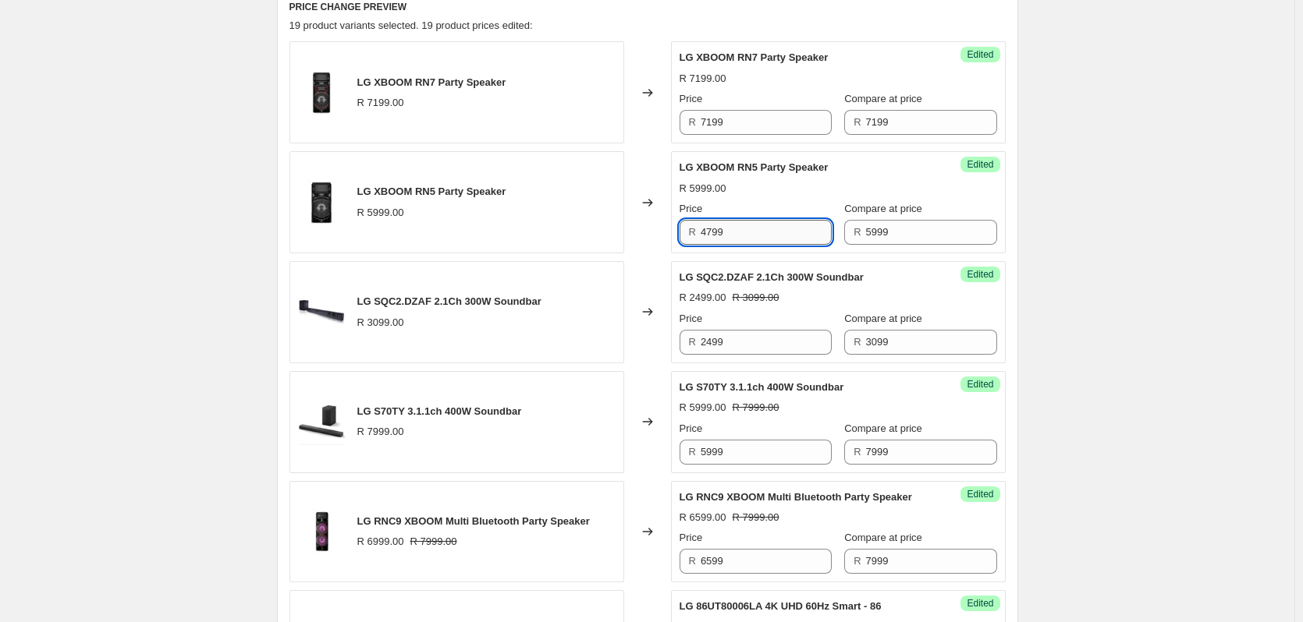
scroll to position [509, 0]
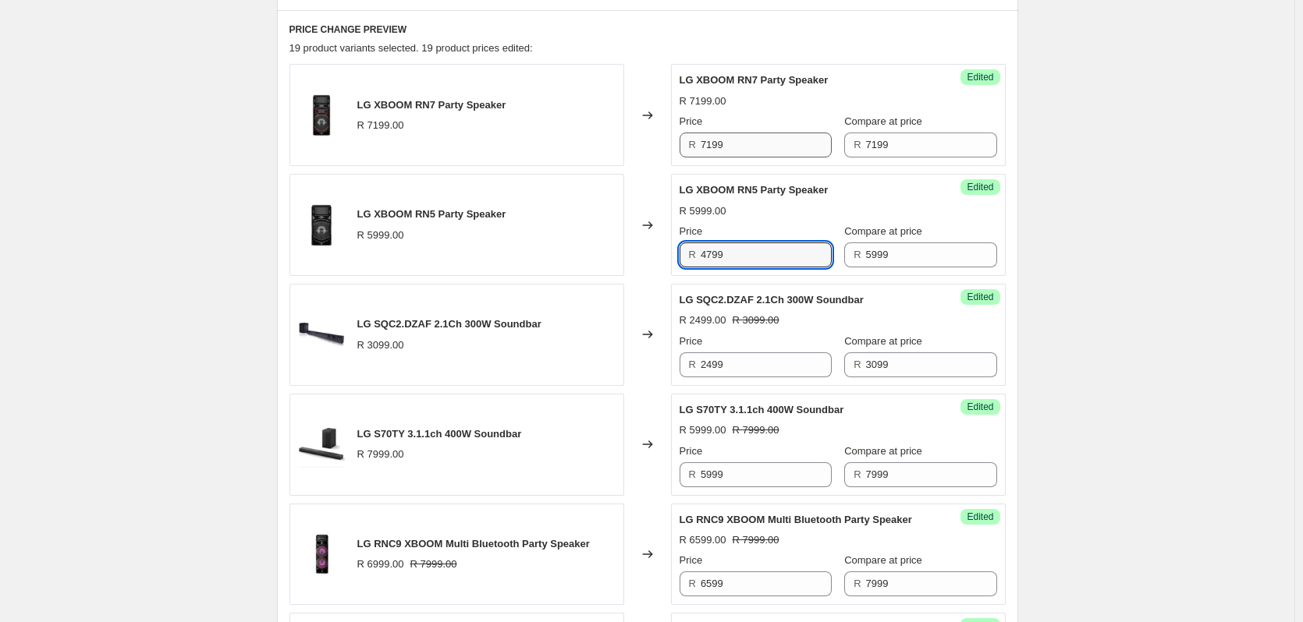
type input "4799"
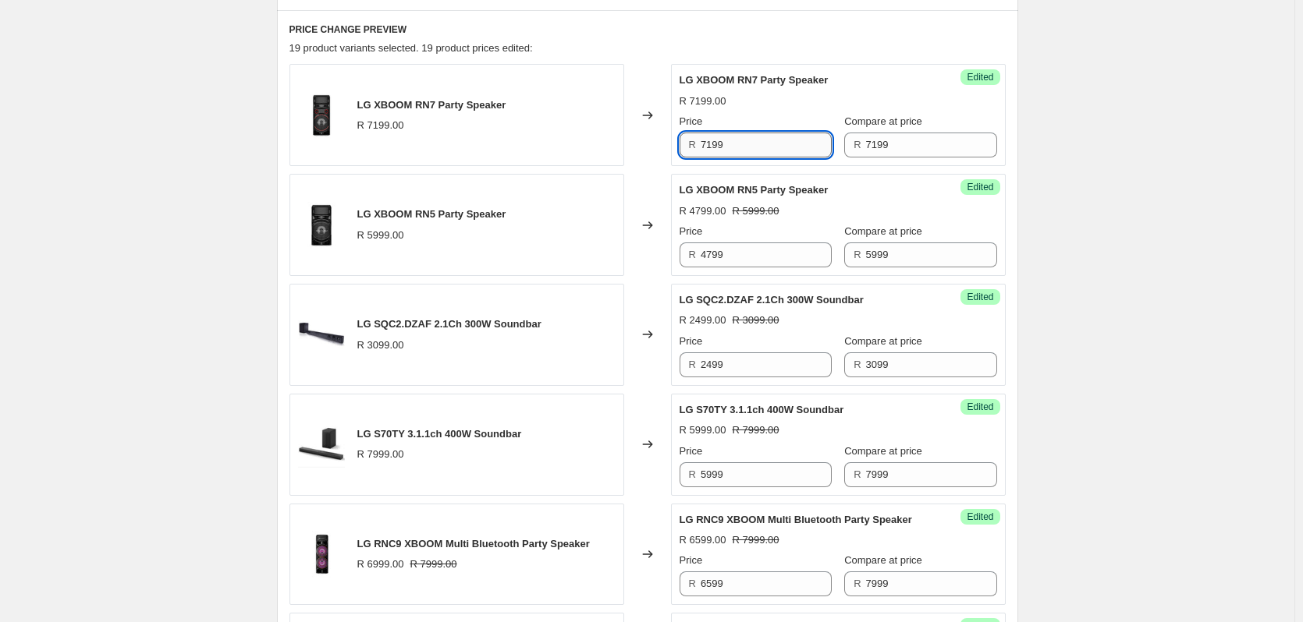
click at [758, 151] on input "7199" at bounding box center [765, 145] width 131 height 25
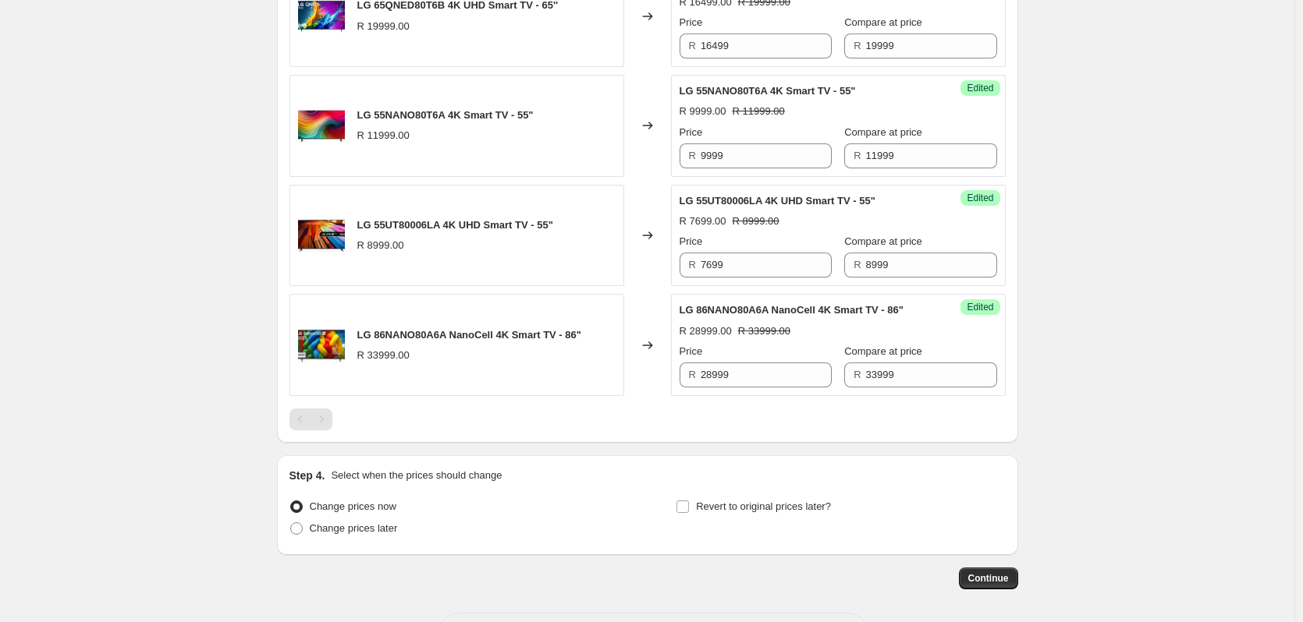
scroll to position [2380, 0]
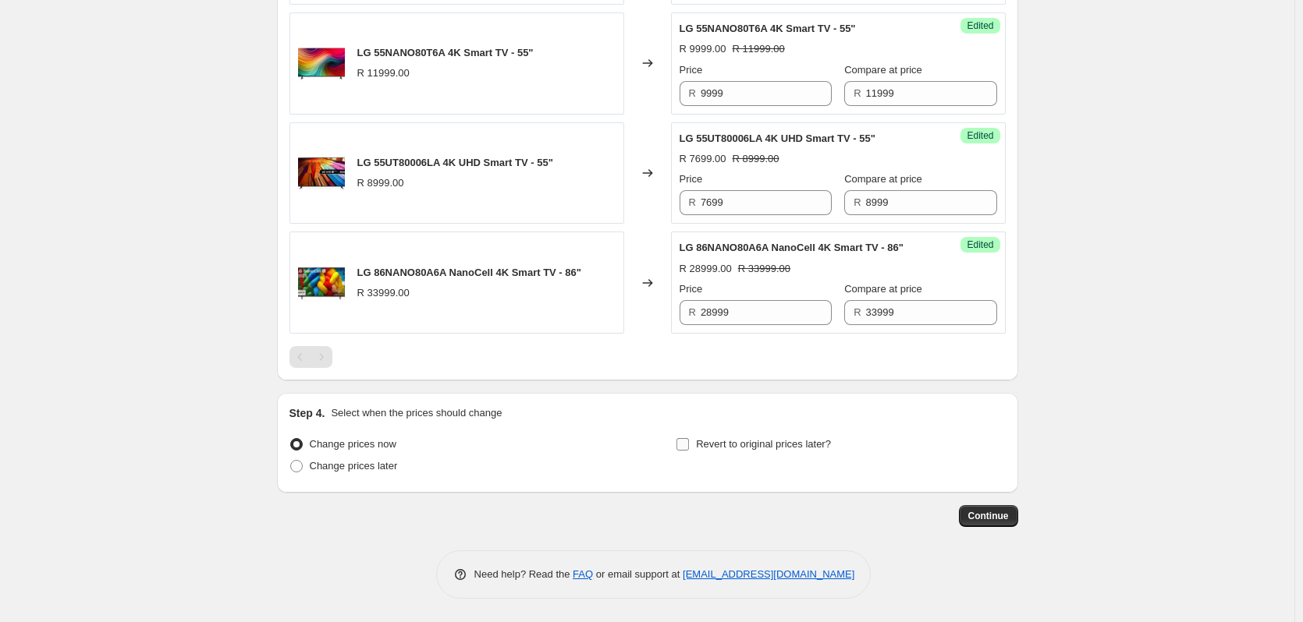
type input "5899"
click at [682, 445] on input "Revert to original prices later?" at bounding box center [682, 444] width 12 height 12
checkbox input "true"
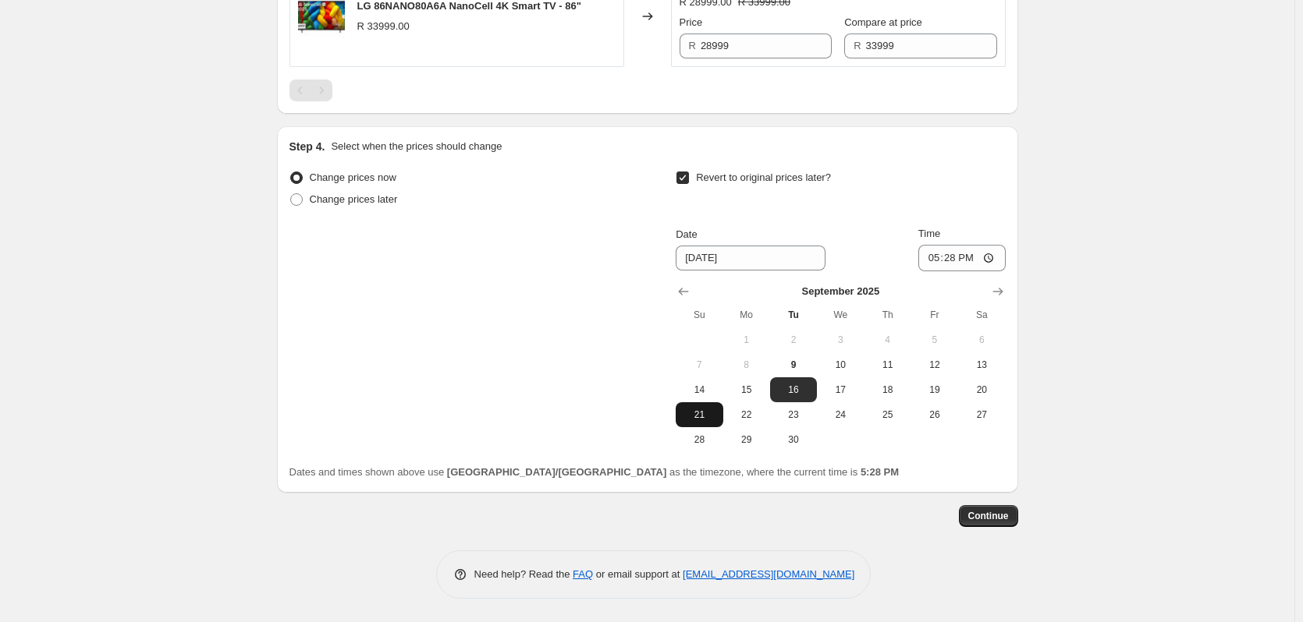
scroll to position [2647, 0]
click at [789, 440] on span "30" at bounding box center [793, 440] width 34 height 12
type input "[DATE]"
click at [987, 521] on span "Continue" at bounding box center [988, 516] width 41 height 12
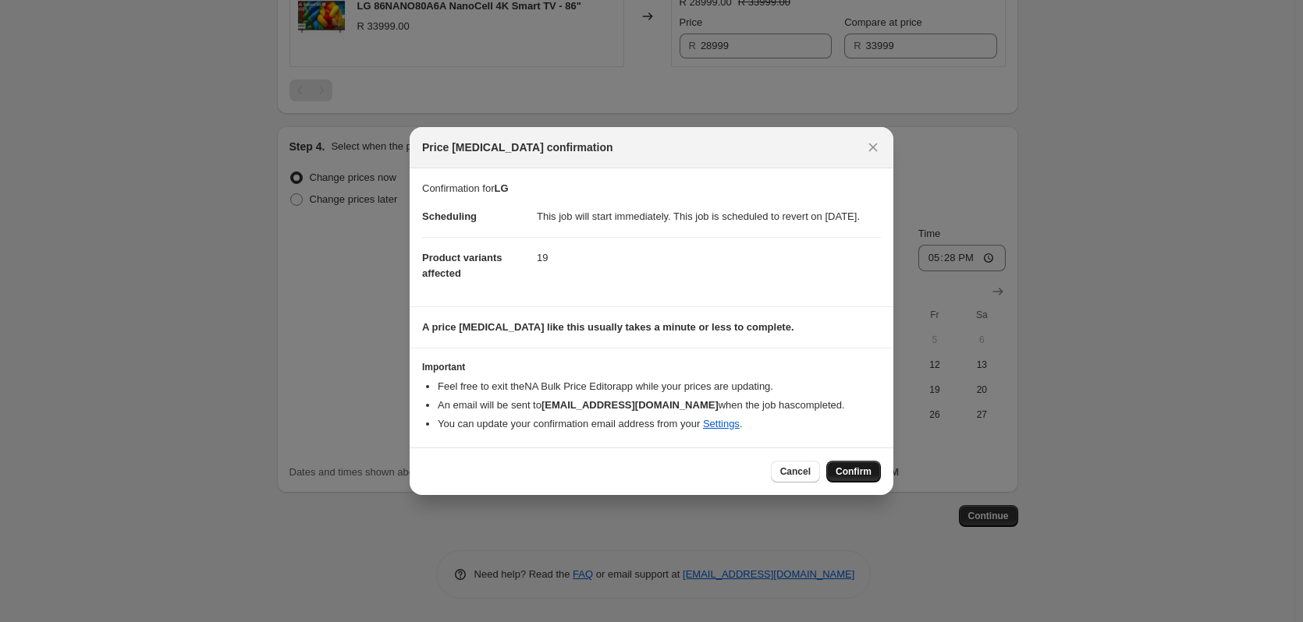
click at [852, 478] on span "Confirm" at bounding box center [853, 472] width 36 height 12
